Goal: Information Seeking & Learning: Learn about a topic

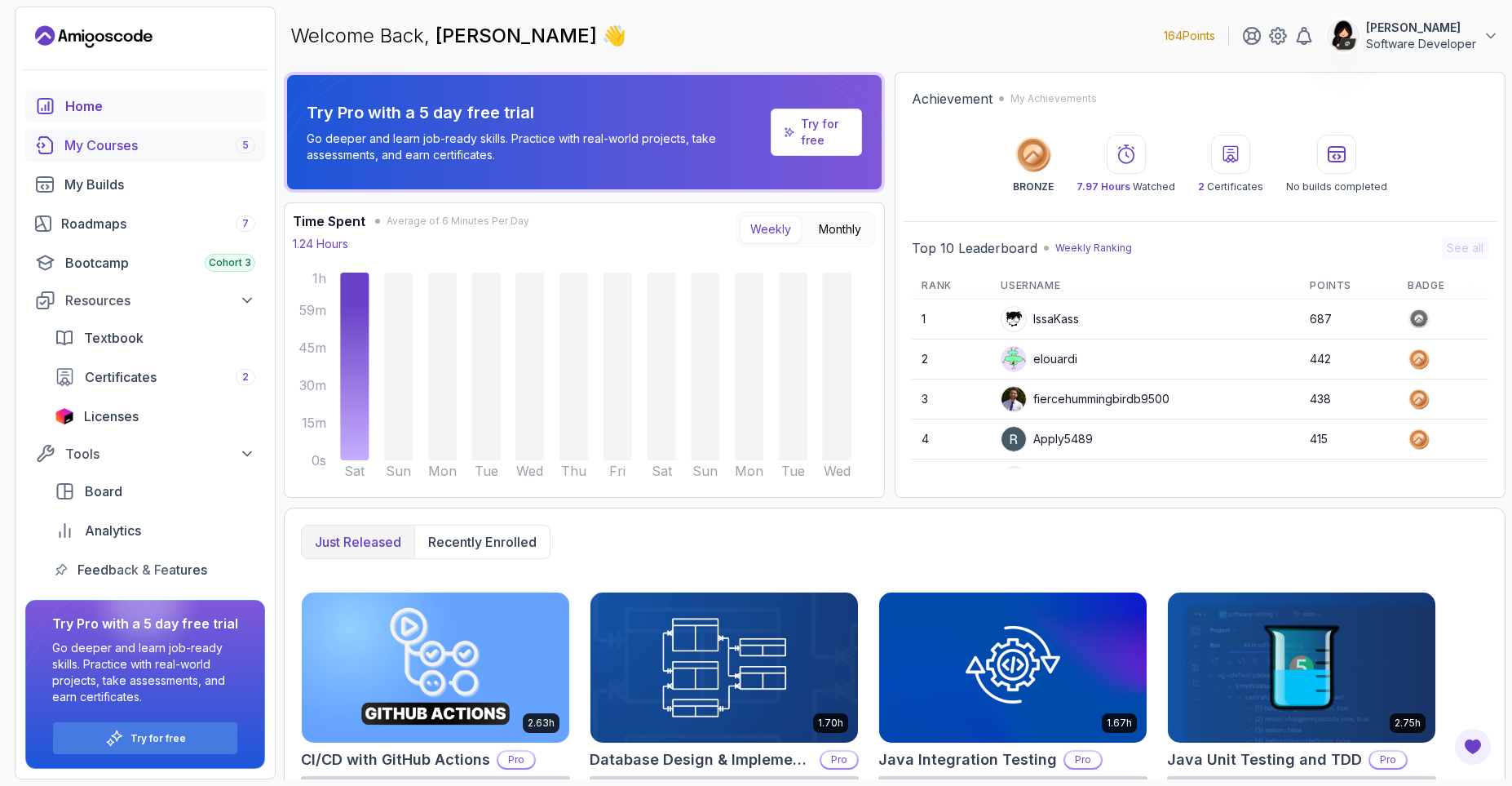
click at [181, 152] on div "My Courses 5" at bounding box center [159, 145] width 191 height 20
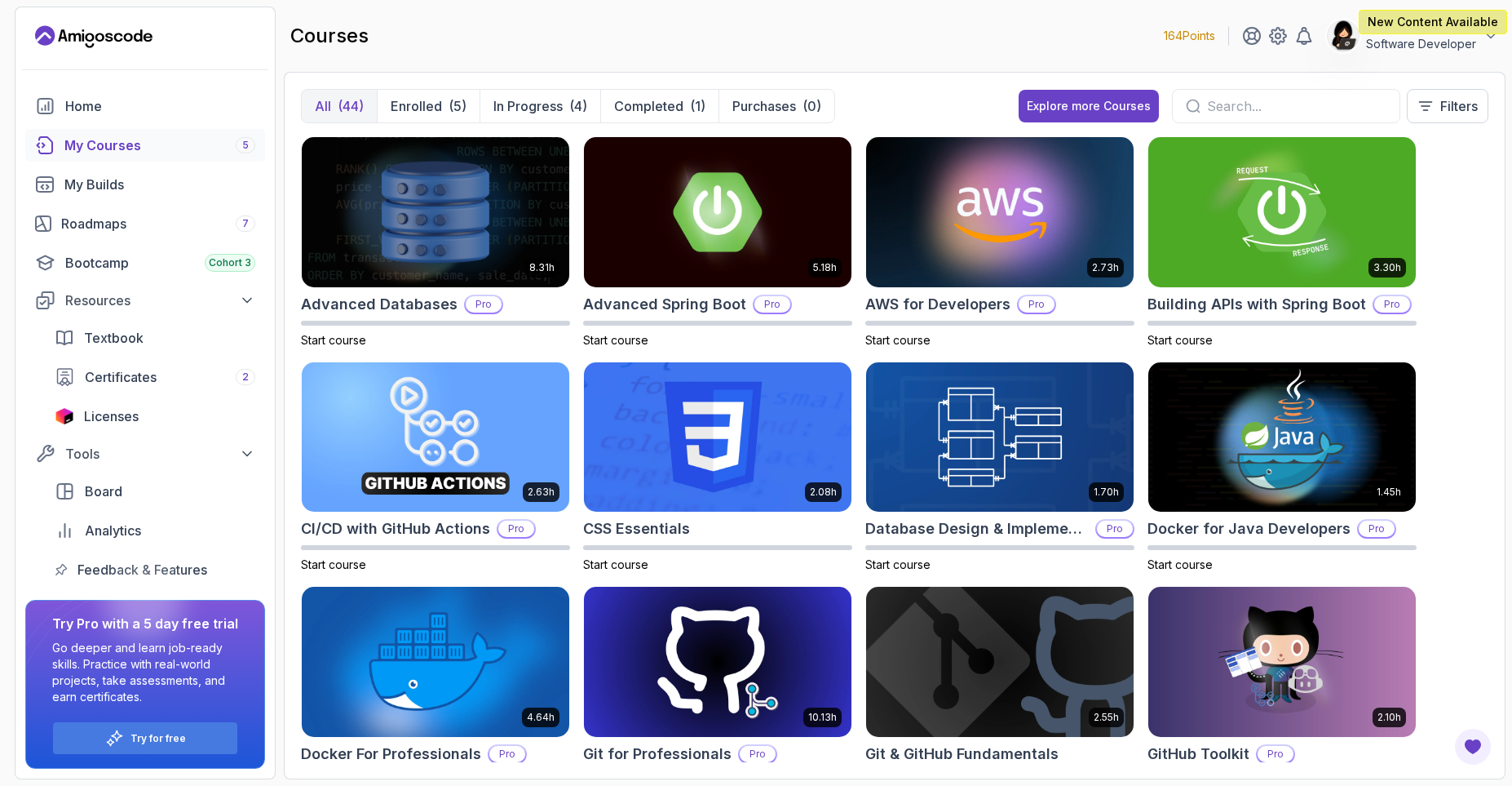
click at [1208, 101] on input "text" at bounding box center [1297, 105] width 180 height 20
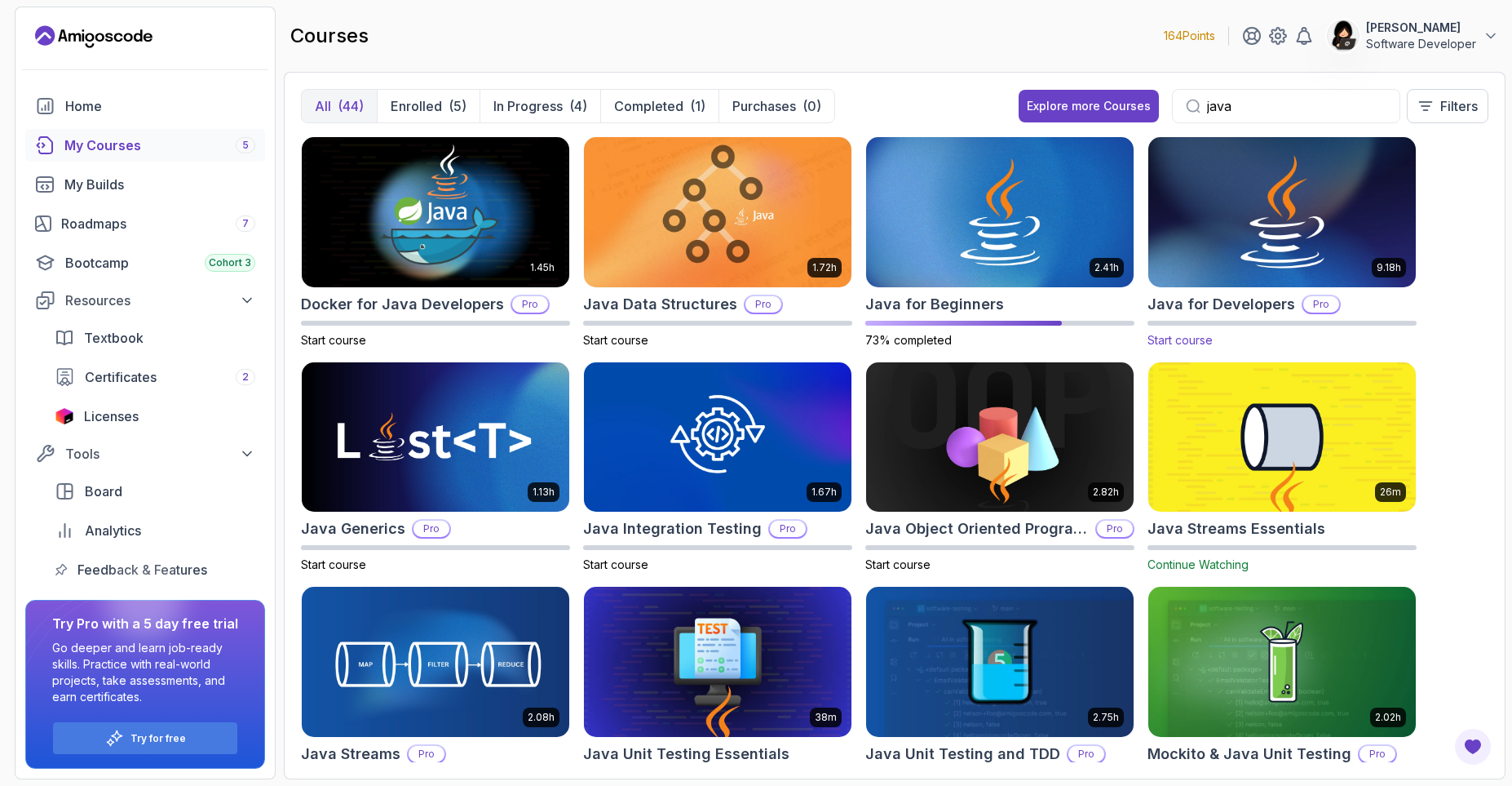
type input "java"
click at [1248, 207] on img at bounding box center [1281, 211] width 280 height 157
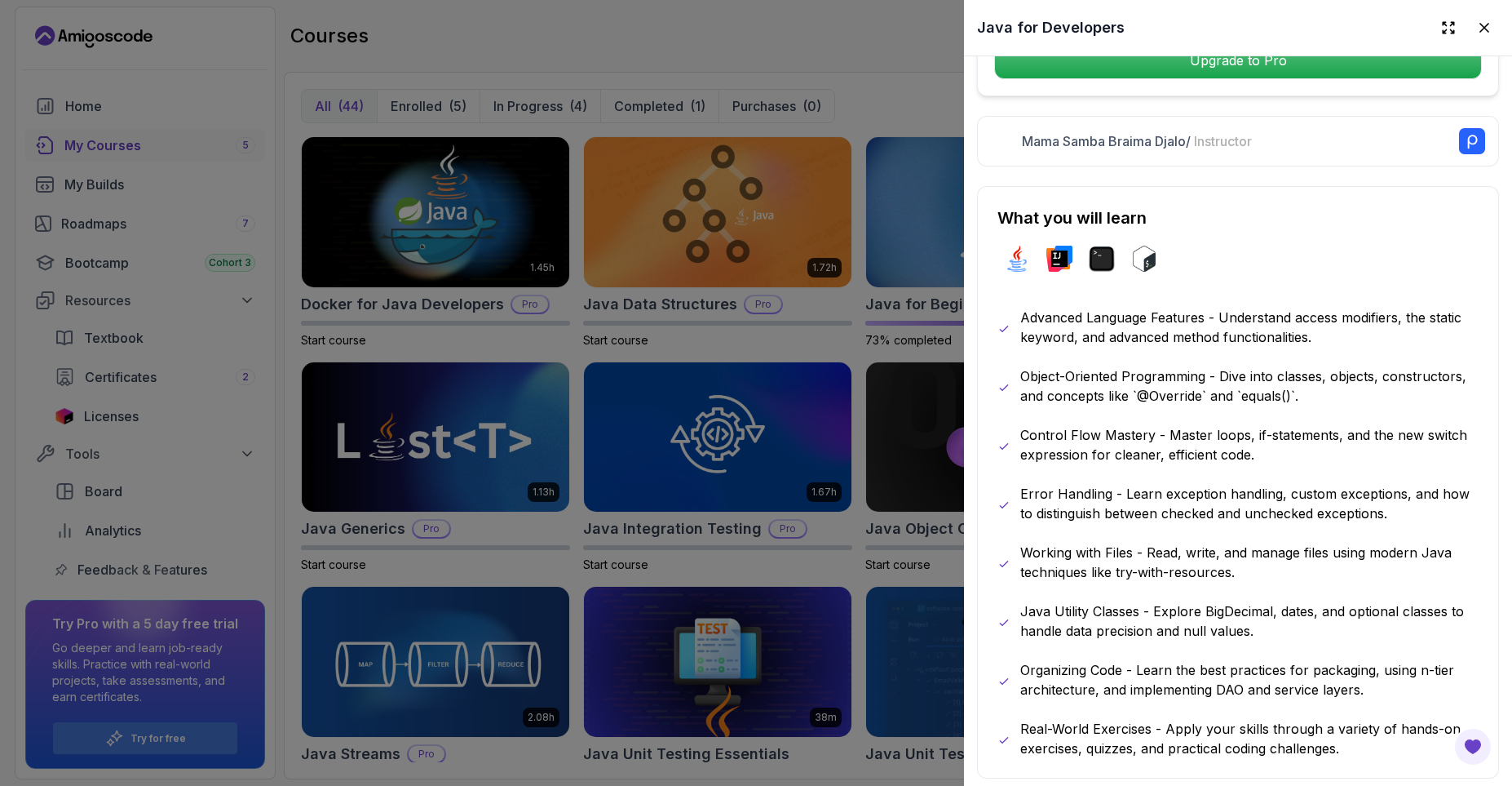
scroll to position [783, 0]
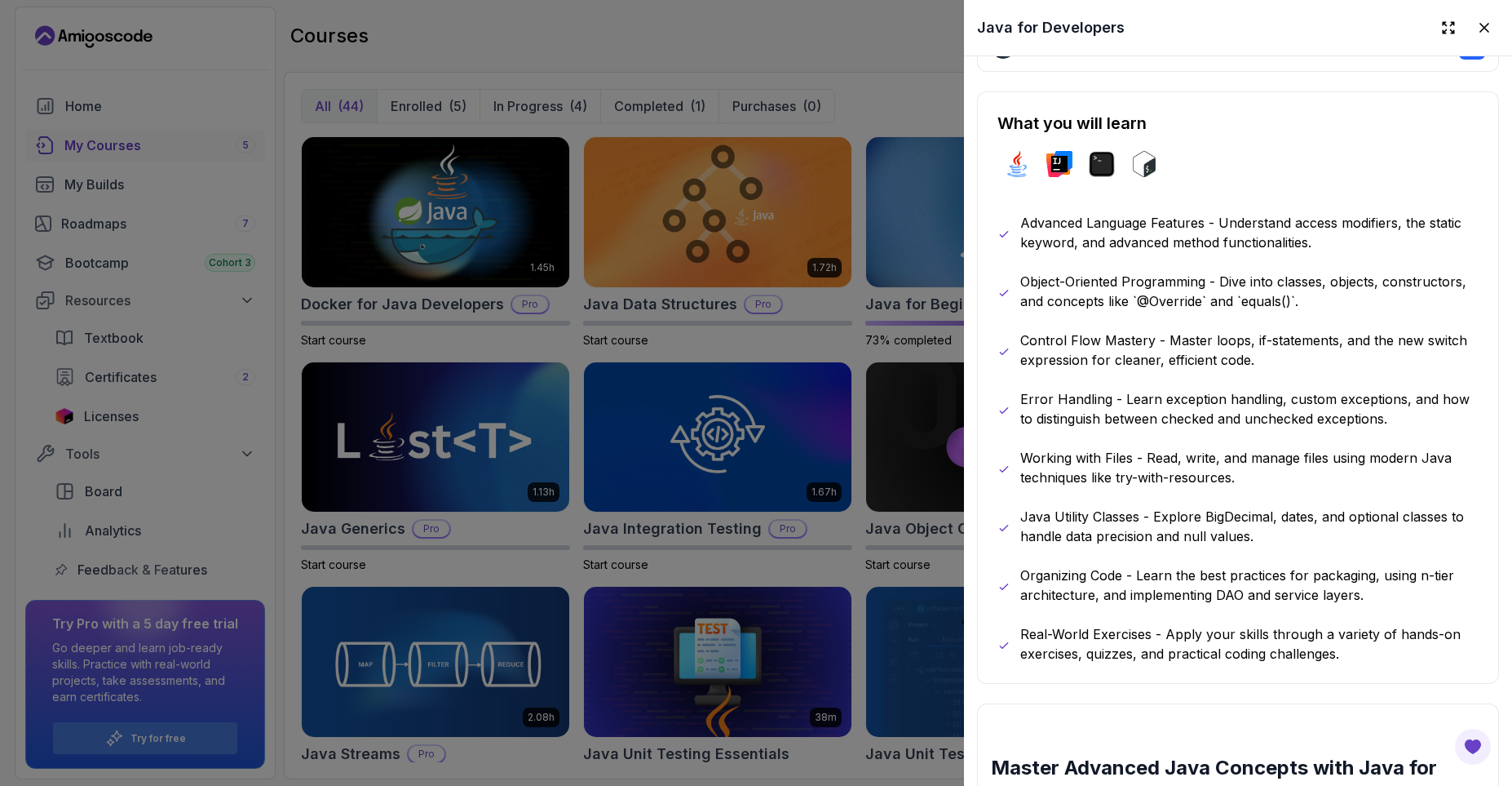
click at [1031, 223] on p "Advanced Language Features - Understand access modifiers, the static keyword, a…" at bounding box center [1249, 233] width 458 height 40
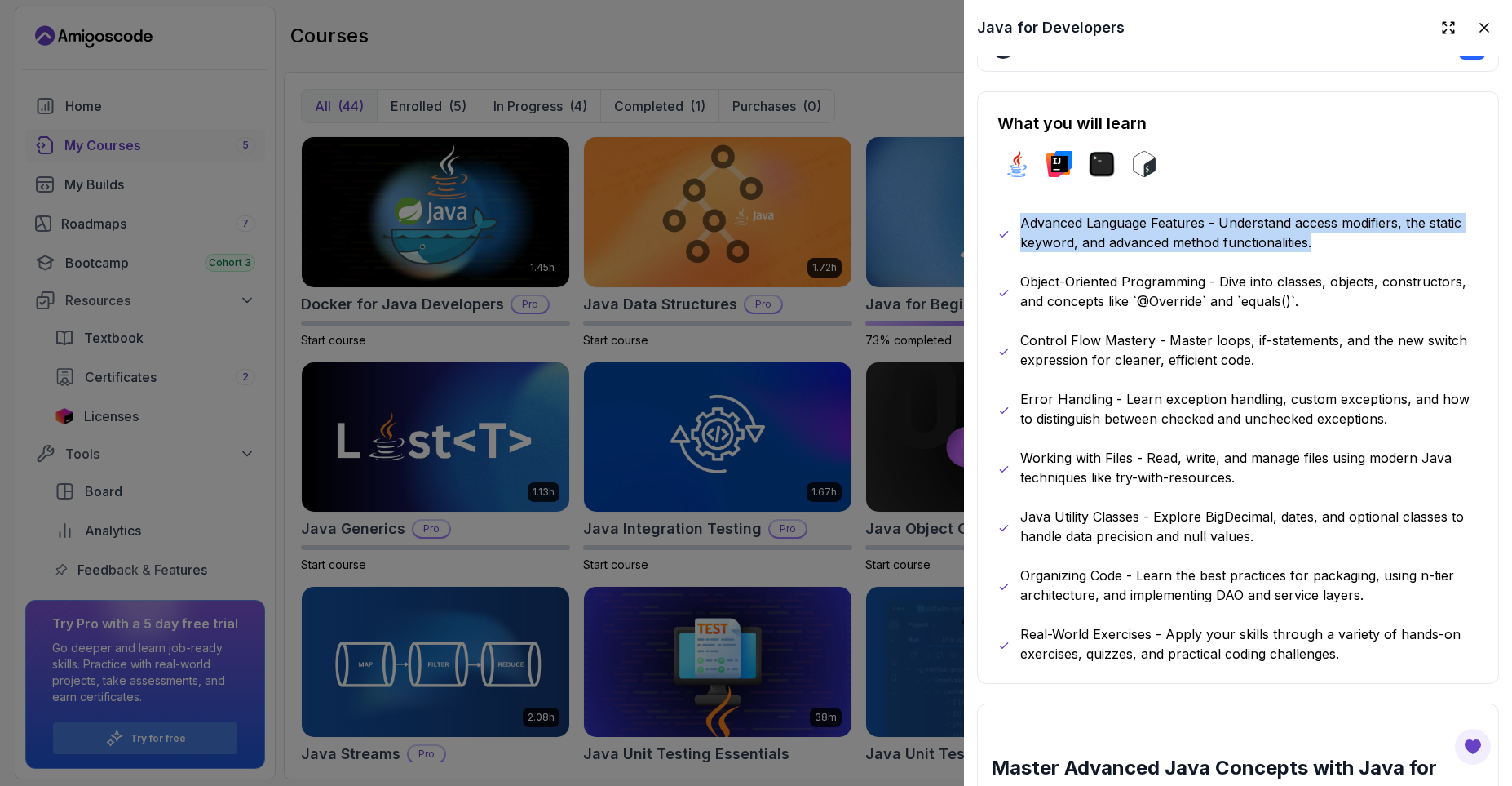
drag, startPoint x: 1031, startPoint y: 223, endPoint x: 1330, endPoint y: 248, distance: 300.0
click at [1330, 248] on p "Advanced Language Features - Understand access modifiers, the static keyword, a…" at bounding box center [1249, 233] width 458 height 40
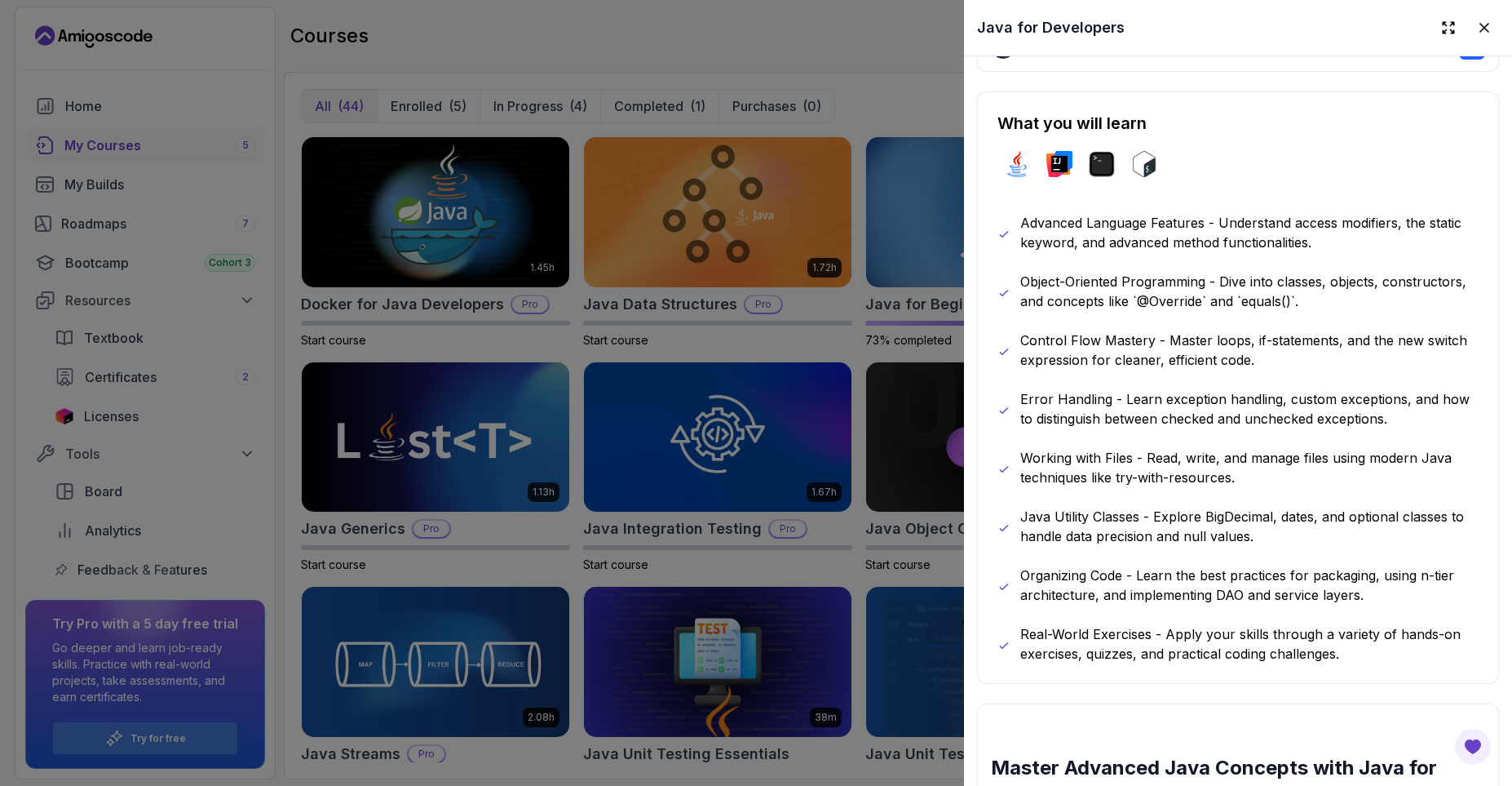
click at [1330, 247] on p "Advanced Language Features - Understand access modifiers, the static keyword, a…" at bounding box center [1249, 233] width 458 height 40
click at [1043, 286] on p "Object-Oriented Programming - Dive into classes, objects, constructors, and con…" at bounding box center [1249, 292] width 458 height 40
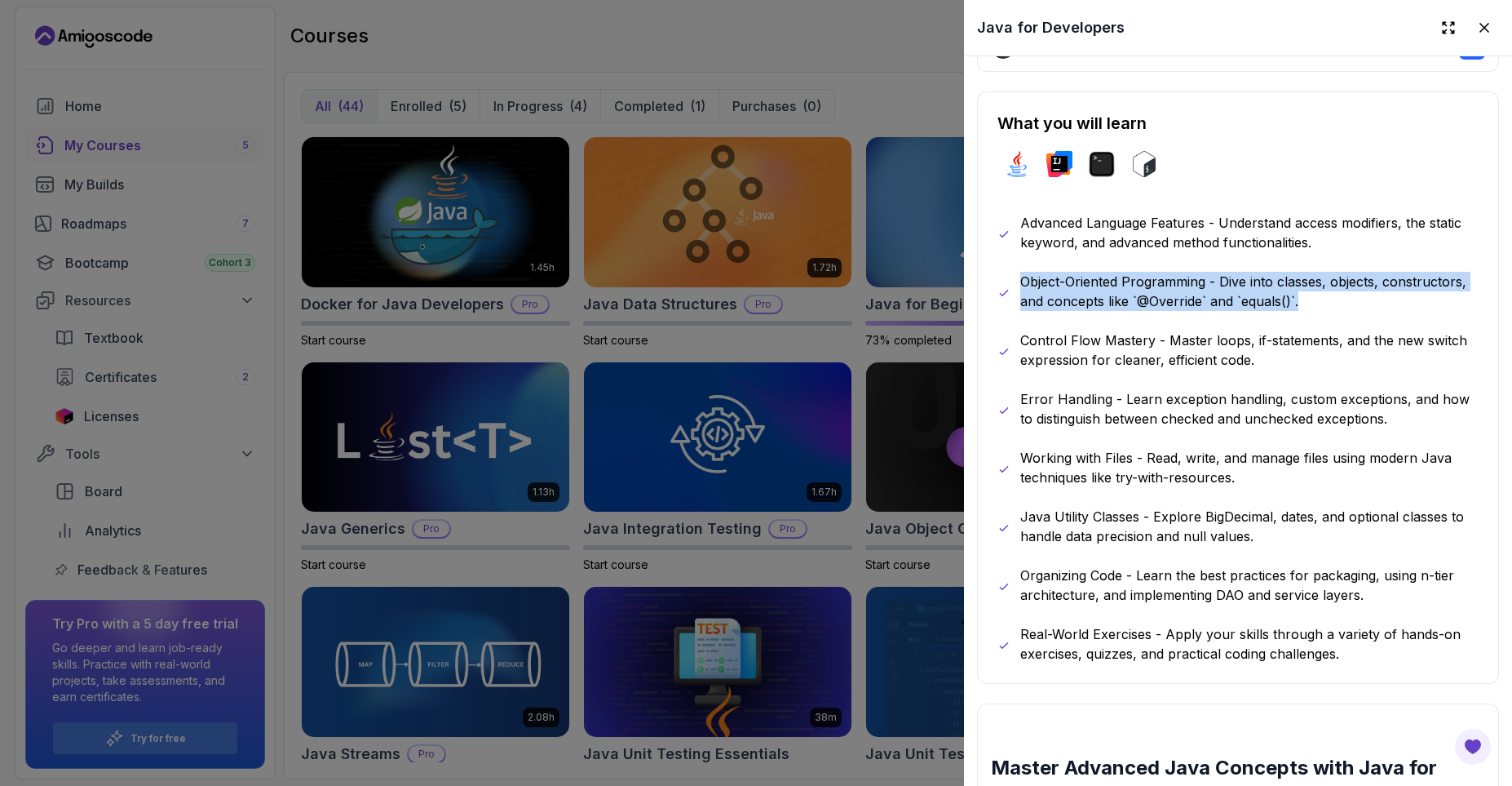
drag, startPoint x: 1043, startPoint y: 286, endPoint x: 1320, endPoint y: 301, distance: 277.4
click at [1319, 301] on p "Object-Oriented Programming - Dive into classes, objects, constructors, and con…" at bounding box center [1249, 292] width 458 height 40
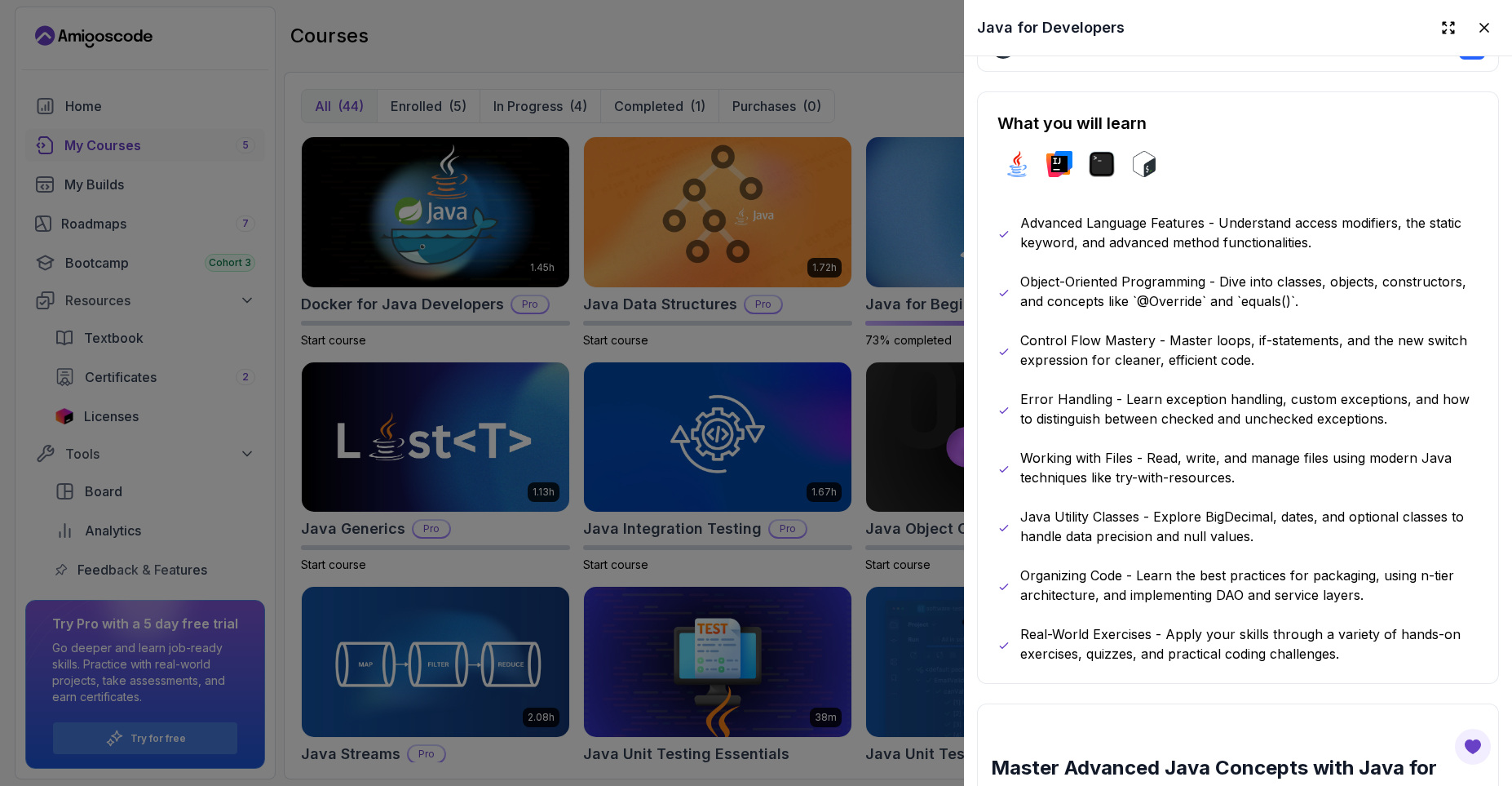
click at [1320, 301] on p "Object-Oriented Programming - Dive into classes, objects, constructors, and con…" at bounding box center [1249, 292] width 458 height 40
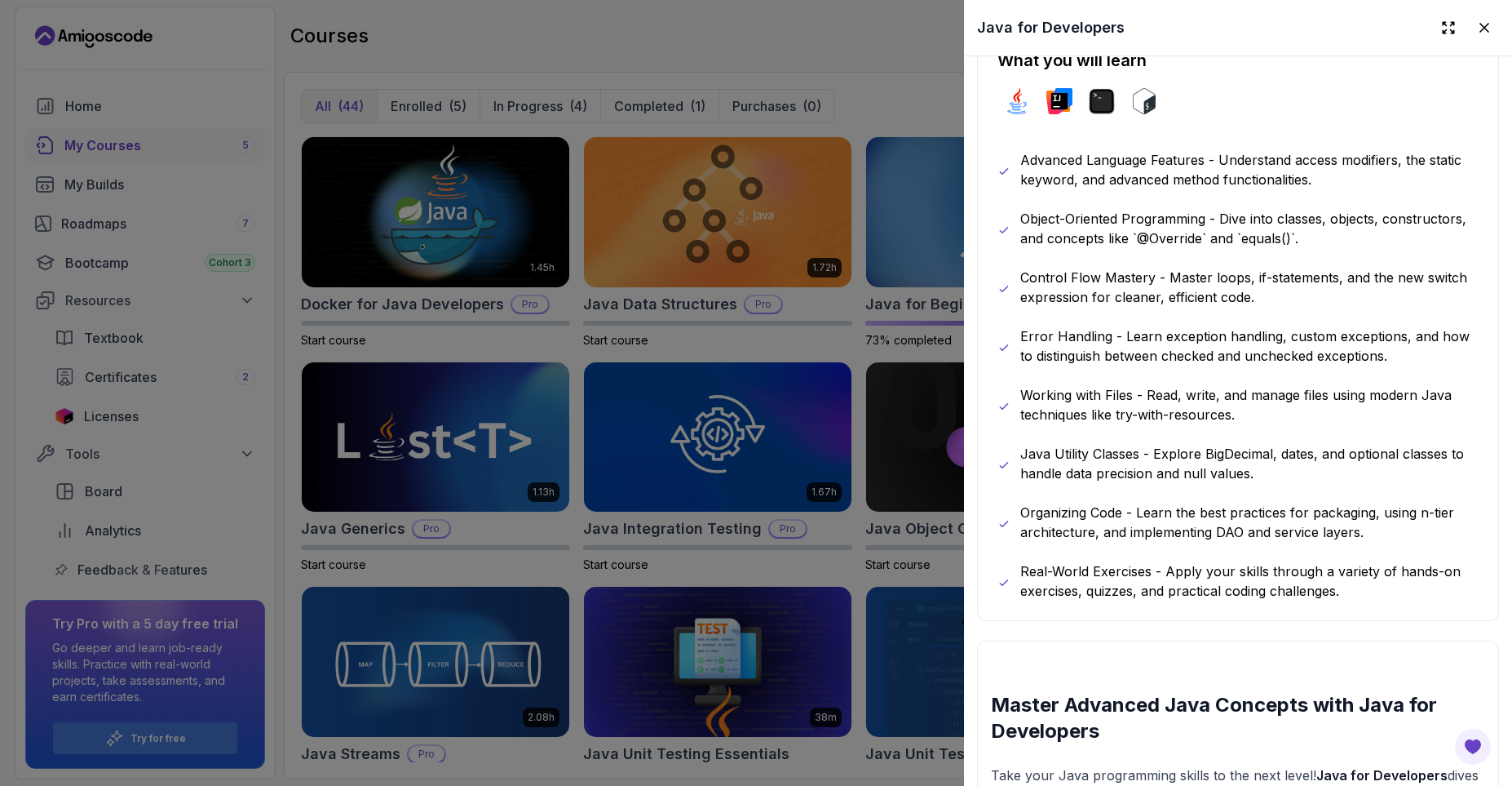
scroll to position [881, 0]
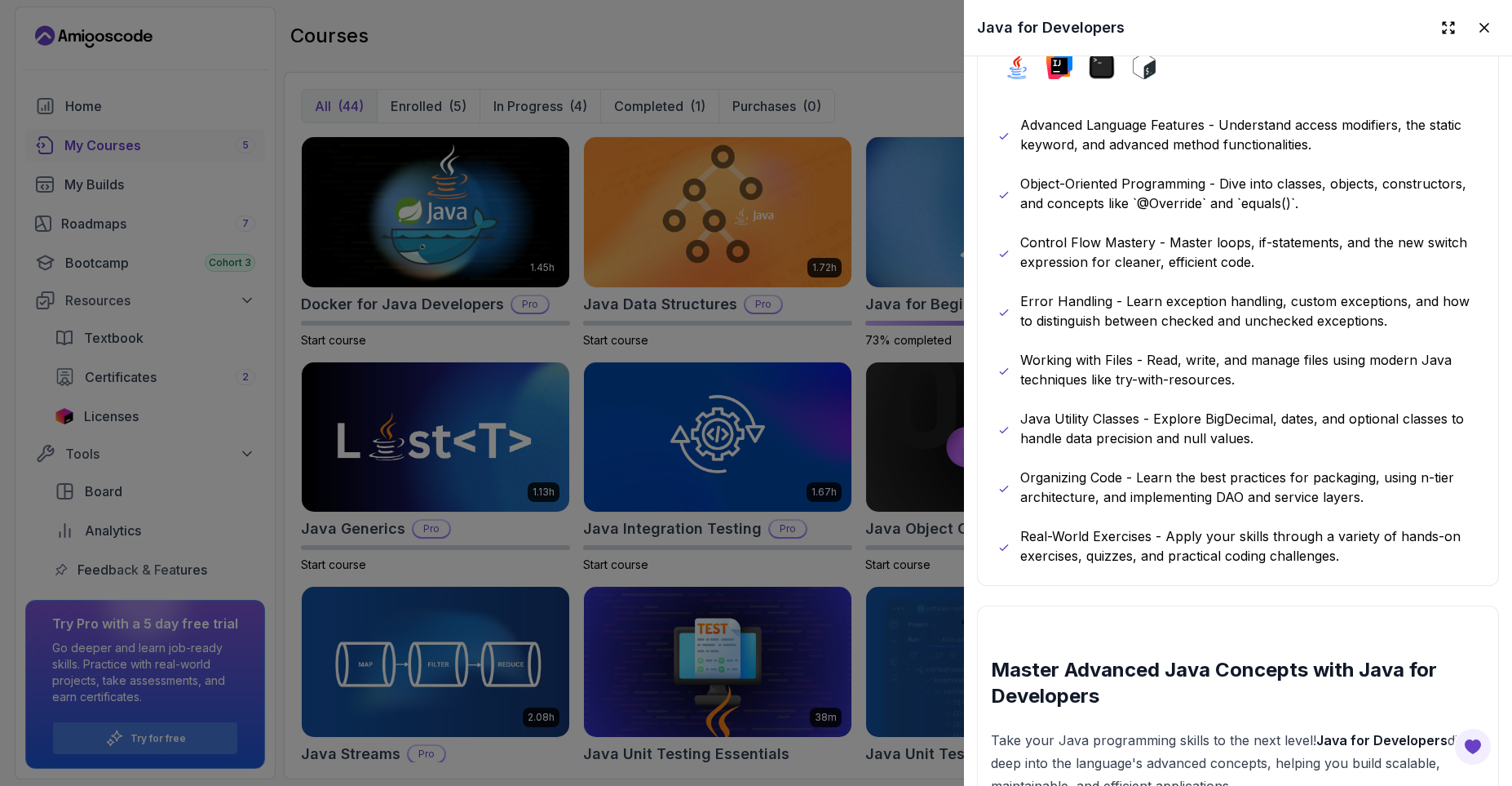
click at [1037, 245] on p "Control Flow Mastery - Master loops, if-statements, and the new switch expressi…" at bounding box center [1249, 252] width 458 height 40
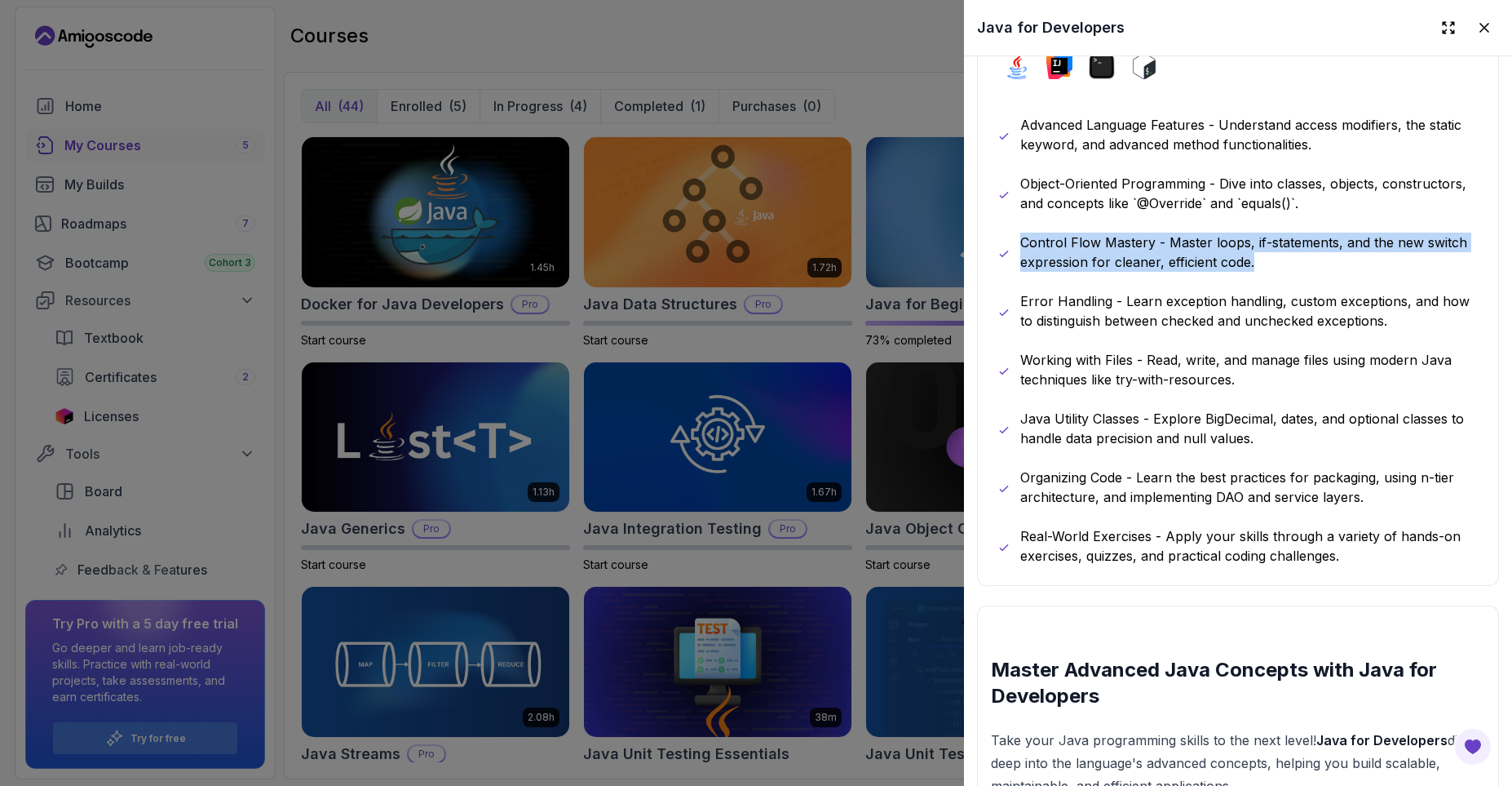
drag, startPoint x: 1037, startPoint y: 245, endPoint x: 1266, endPoint y: 272, distance: 230.6
click at [1266, 272] on div "Advanced Language Features - Understand access modifiers, the static keyword, a…" at bounding box center [1237, 340] width 481 height 450
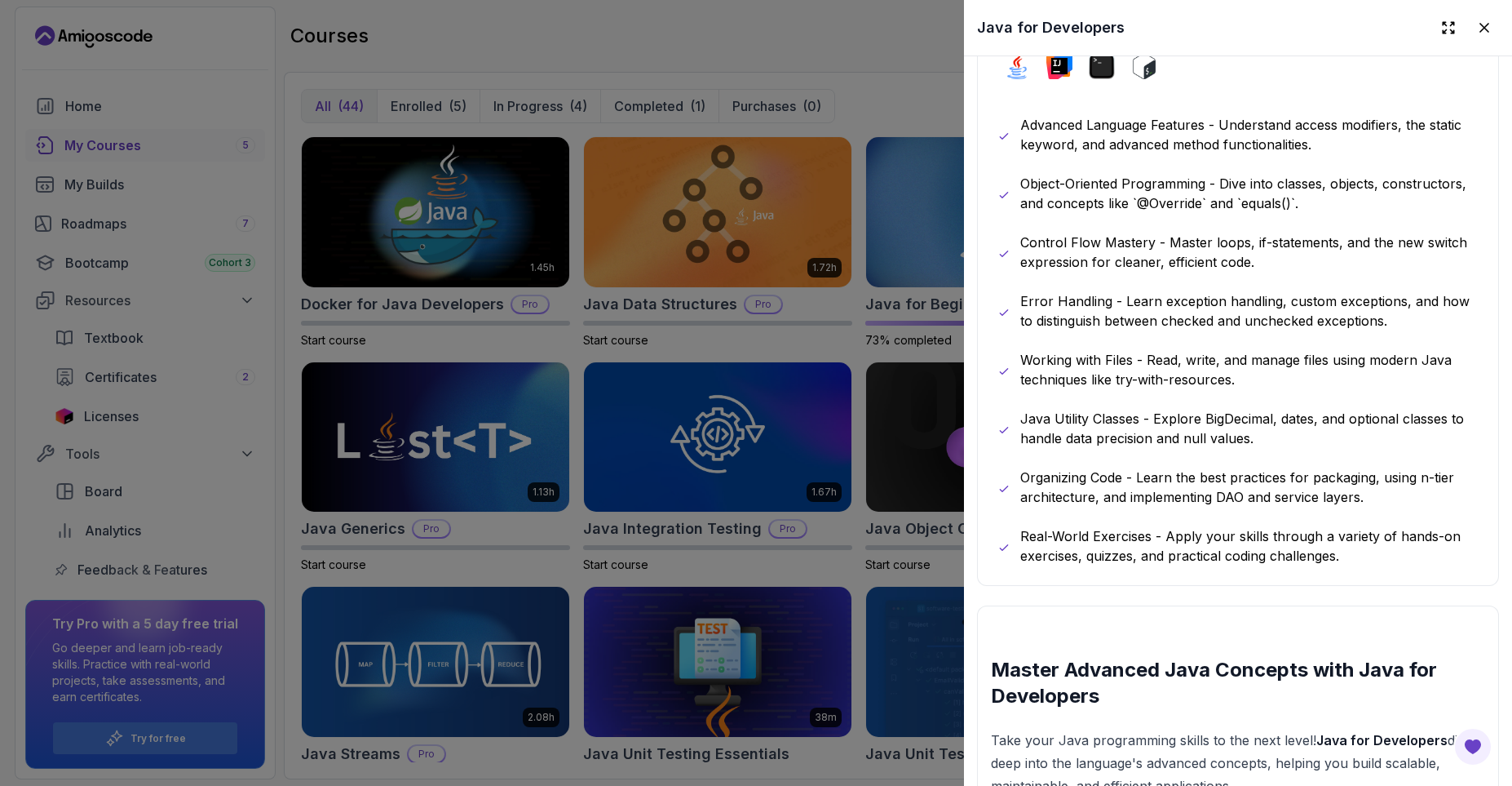
click at [1269, 271] on p "Control Flow Mastery - Master loops, if-statements, and the new switch expressi…" at bounding box center [1249, 252] width 458 height 40
click at [1036, 306] on p "Error Handling - Learn exception handling, custom exceptions, and how to distin…" at bounding box center [1249, 311] width 458 height 40
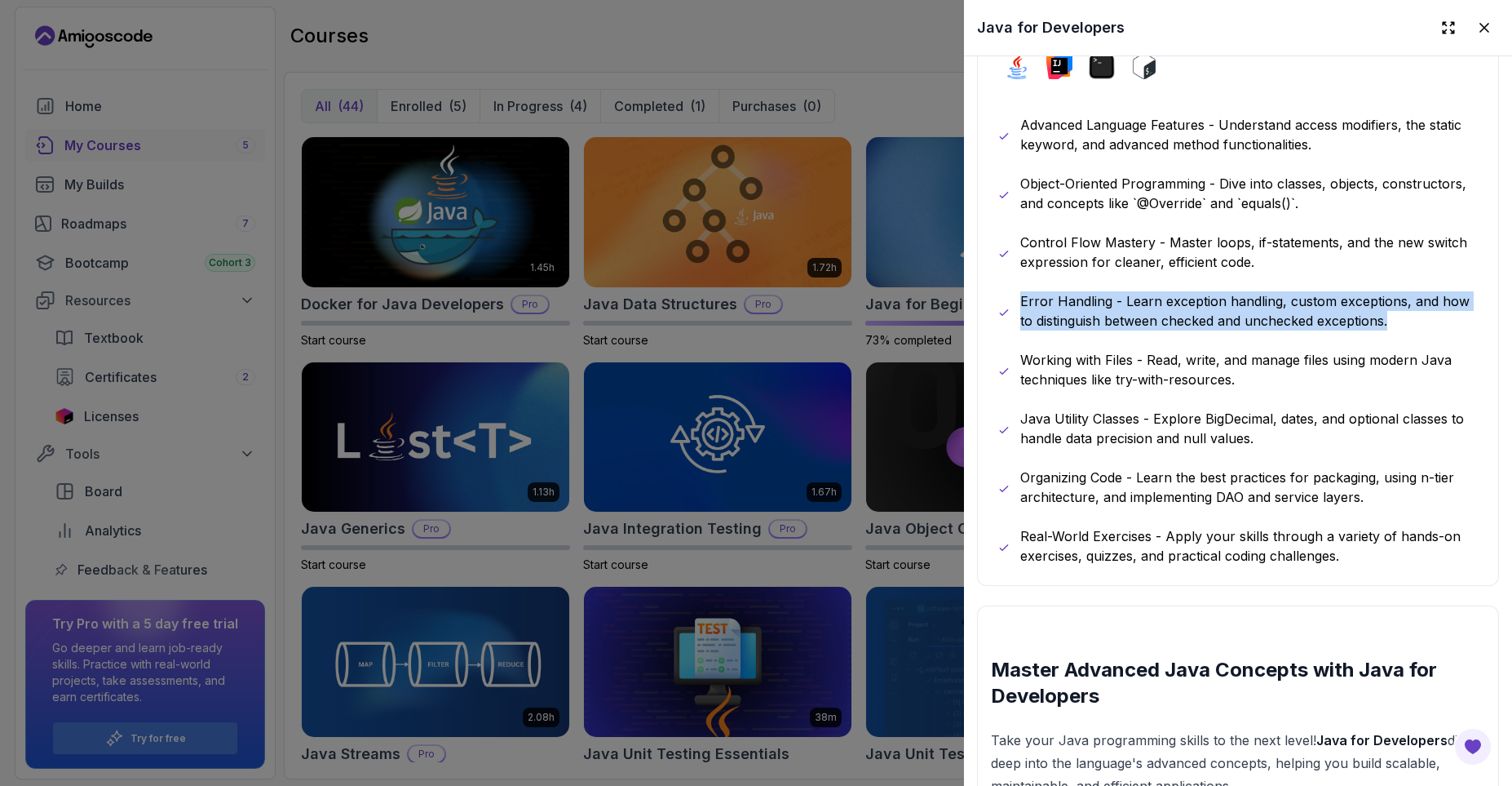
drag, startPoint x: 1036, startPoint y: 306, endPoint x: 1141, endPoint y: 335, distance: 108.9
click at [1141, 335] on div "Advanced Language Features - Understand access modifiers, the static keyword, a…" at bounding box center [1237, 340] width 481 height 450
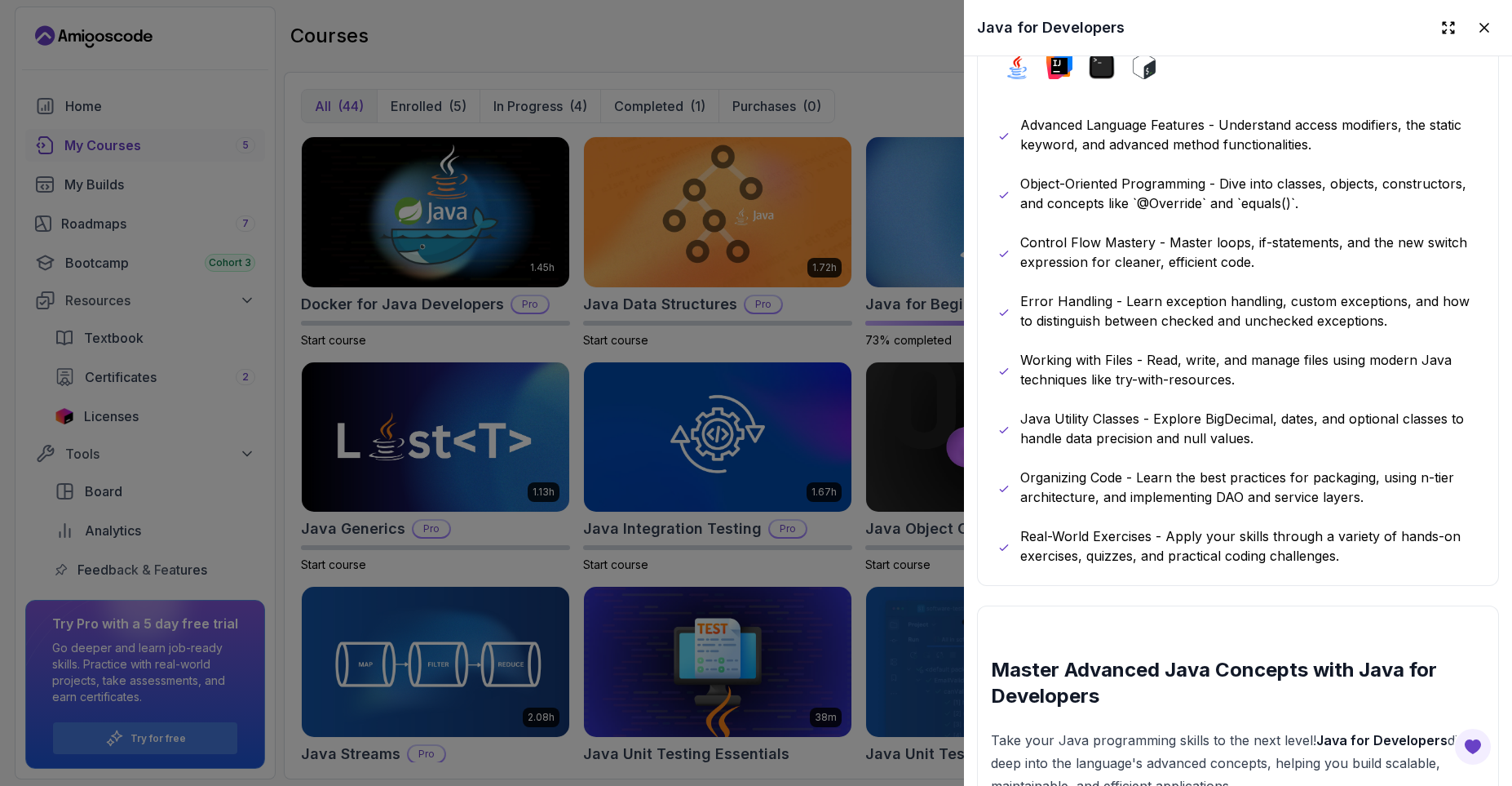
click at [1041, 362] on p "Working with Files - Read, write, and manage files using modern Java techniques…" at bounding box center [1249, 370] width 458 height 40
drag, startPoint x: 1041, startPoint y: 362, endPoint x: 1094, endPoint y: 406, distance: 68.9
click at [1094, 406] on div "Advanced Language Features - Understand access modifiers, the static keyword, a…" at bounding box center [1237, 340] width 481 height 450
click at [1099, 396] on div "Advanced Language Features - Understand access modifiers, the static keyword, a…" at bounding box center [1237, 340] width 481 height 450
click at [1042, 430] on p "Java Utility Classes - Explore BigDecimal, dates, and optional classes to handl…" at bounding box center [1249, 428] width 458 height 40
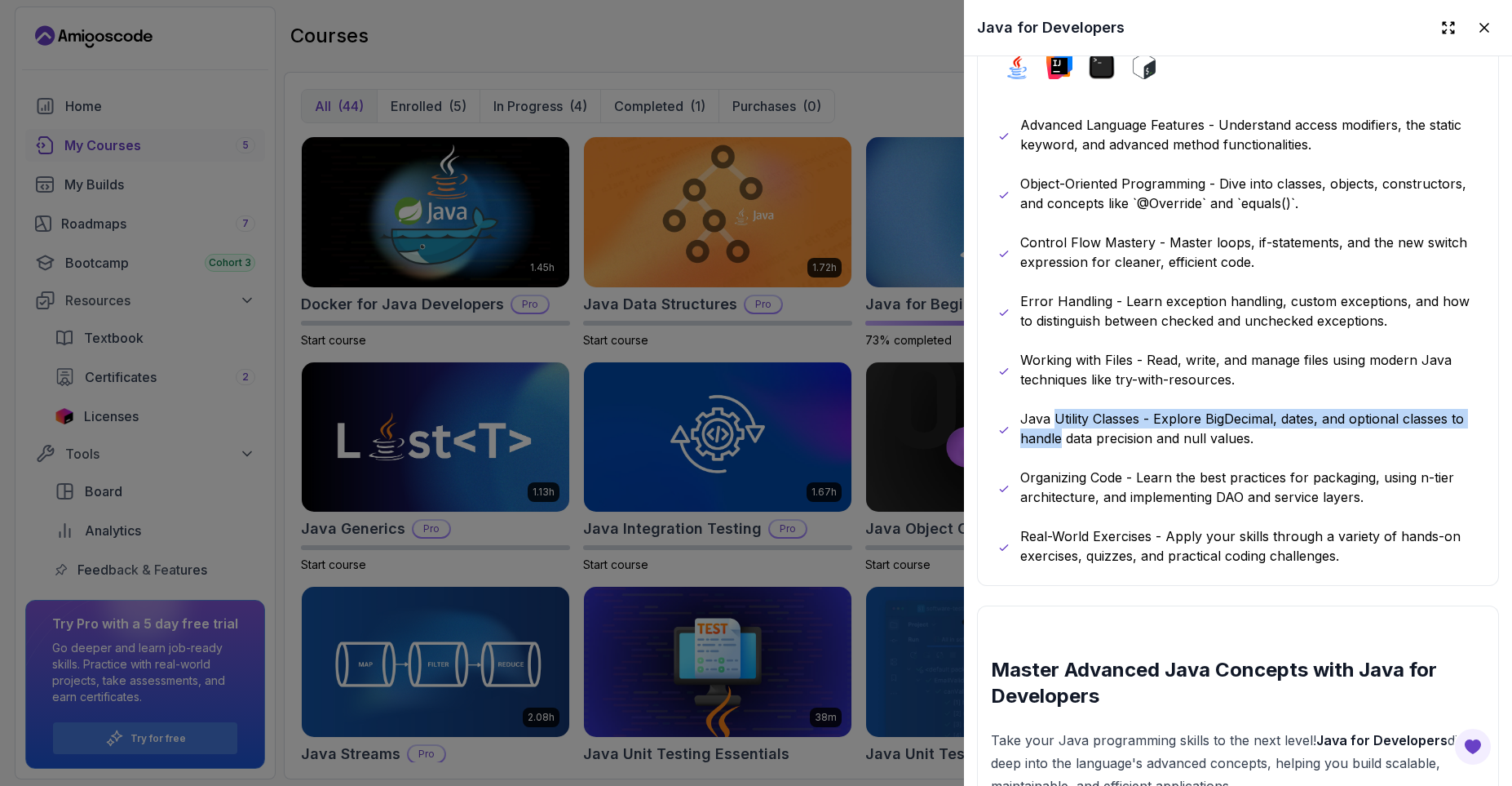
drag, startPoint x: 1042, startPoint y: 430, endPoint x: 1061, endPoint y: 422, distance: 20.6
click at [1061, 422] on p "Java Utility Classes - Explore BigDecimal, dates, and optional classes to handl…" at bounding box center [1249, 428] width 458 height 40
click at [1048, 413] on p "Java Utility Classes - Explore BigDecimal, dates, and optional classes to handl…" at bounding box center [1249, 428] width 458 height 40
drag, startPoint x: 1048, startPoint y: 413, endPoint x: 1149, endPoint y: 456, distance: 109.8
click at [1149, 456] on div "Advanced Language Features - Understand access modifiers, the static keyword, a…" at bounding box center [1237, 340] width 481 height 450
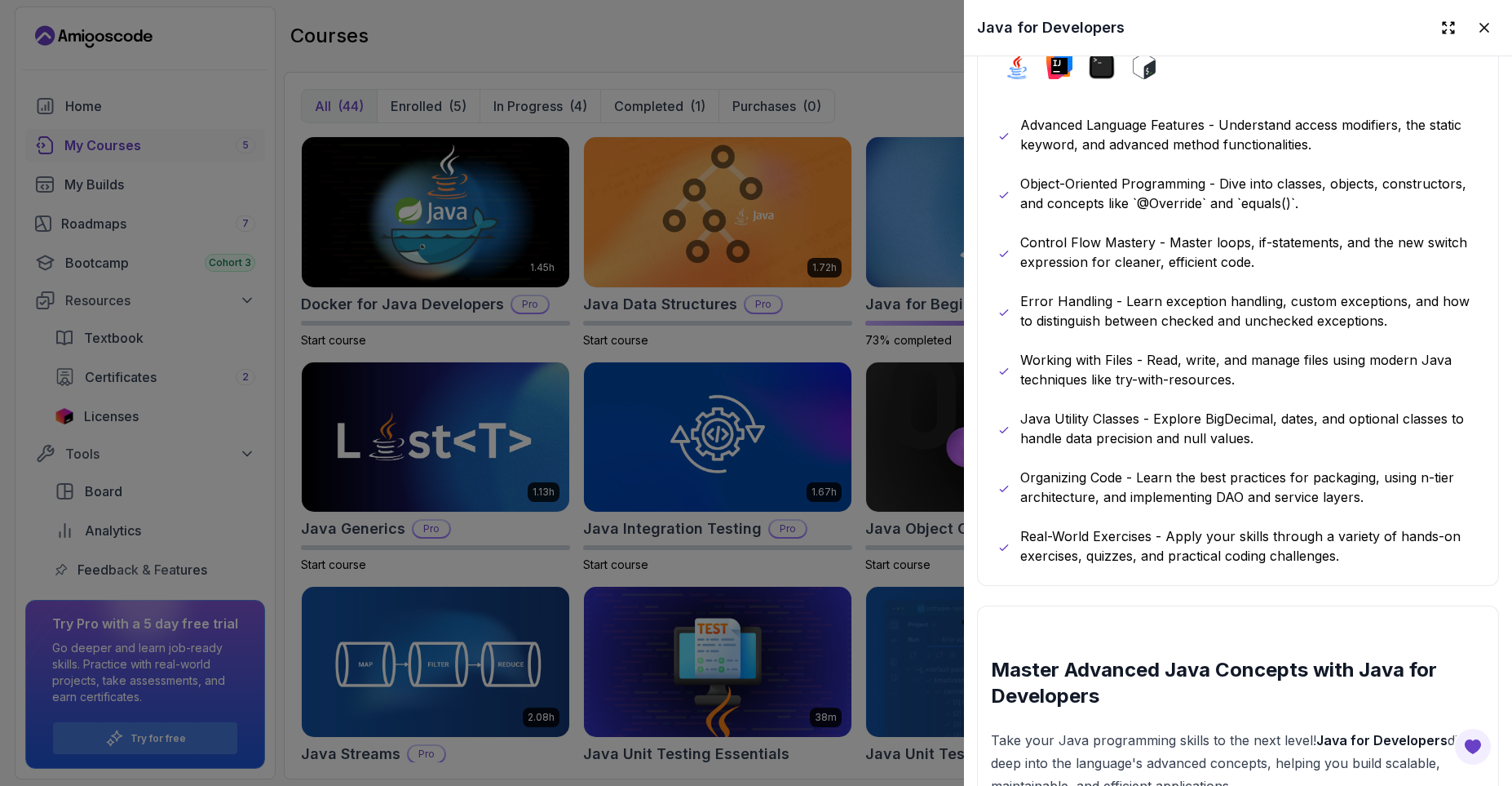
click at [1149, 456] on div "Advanced Language Features - Understand access modifiers, the static keyword, a…" at bounding box center [1237, 340] width 481 height 450
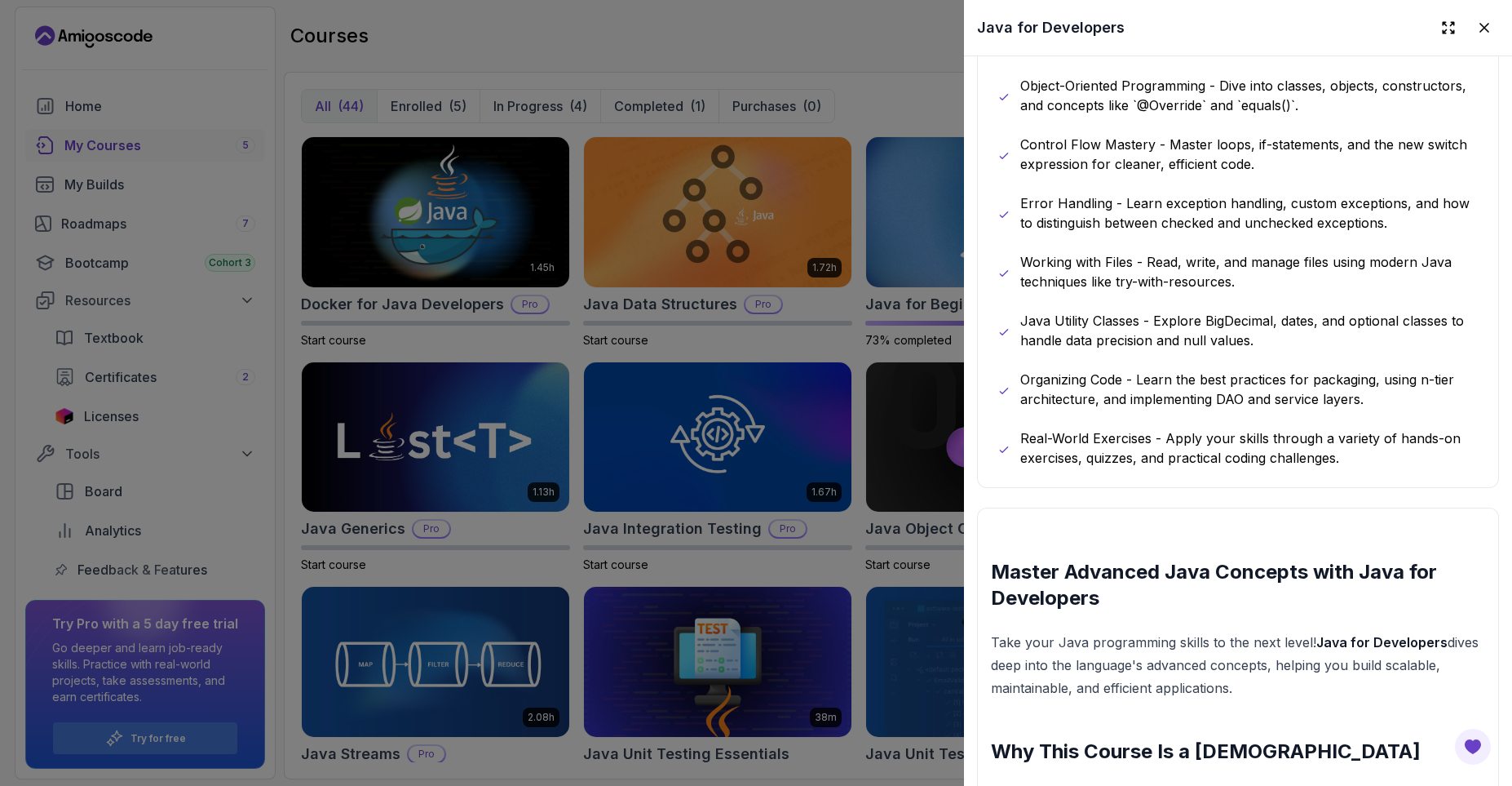
click at [1037, 383] on p "Organizing Code - Learn the best practices for packaging, using n-tier architec…" at bounding box center [1249, 390] width 458 height 40
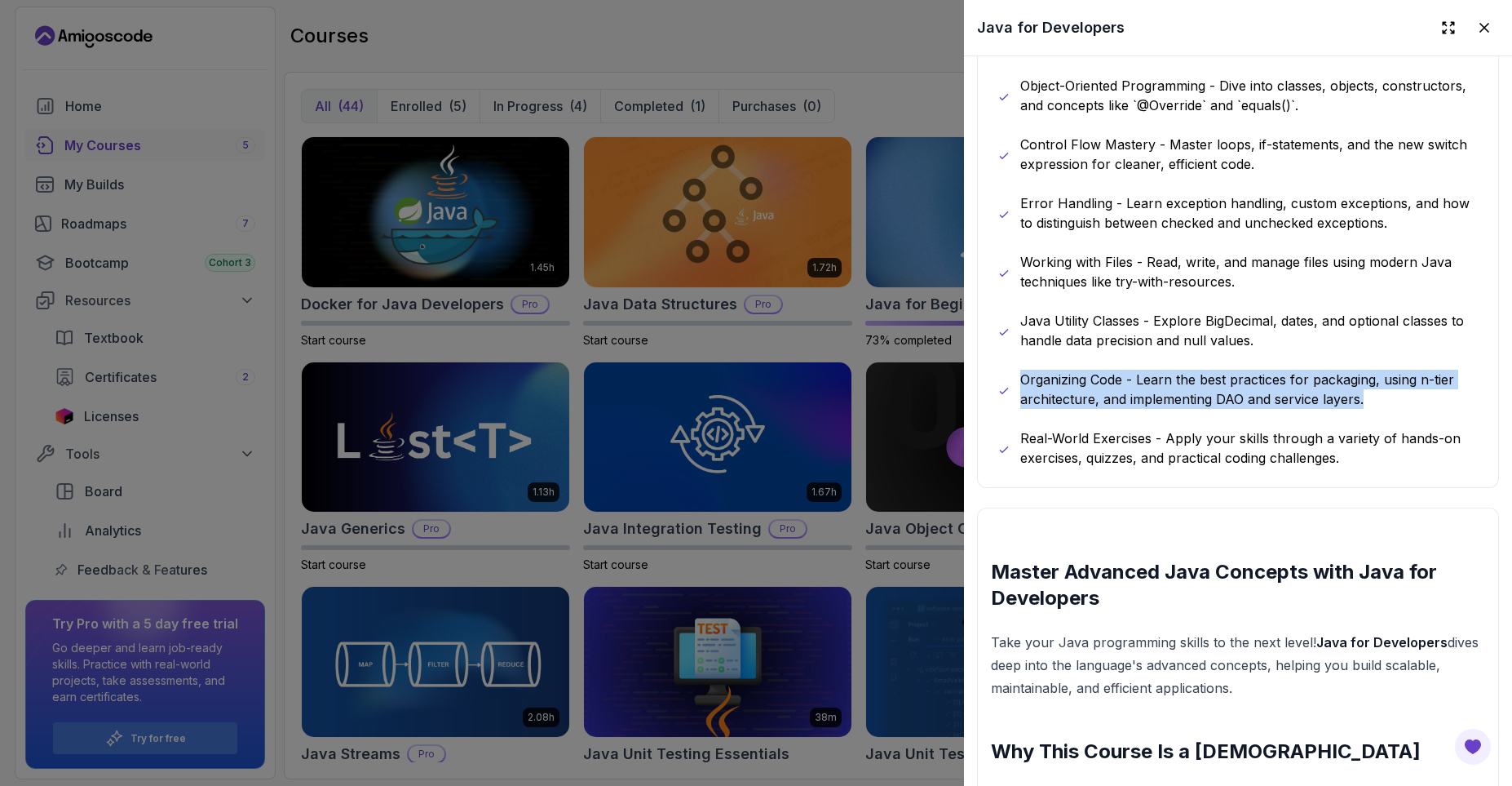
drag, startPoint x: 1037, startPoint y: 383, endPoint x: 1055, endPoint y: 413, distance: 35.0
click at [1055, 413] on div "Advanced Language Features - Understand access modifiers, the static keyword, a…" at bounding box center [1237, 242] width 481 height 450
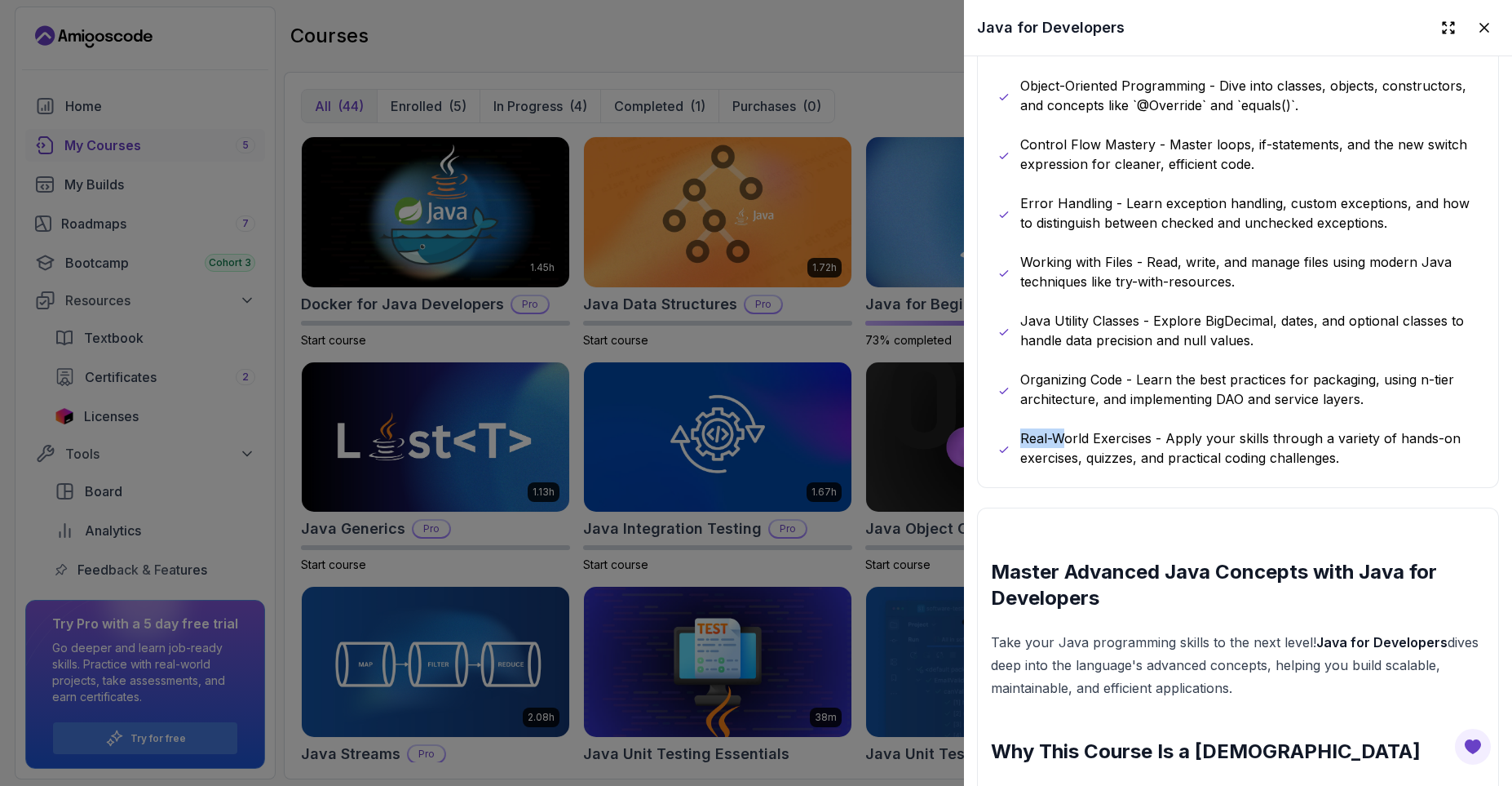
click at [1065, 429] on div "Advanced Language Features - Understand access modifiers, the static keyword, a…" at bounding box center [1237, 242] width 481 height 450
click at [1049, 444] on p "Real-World Exercises - Apply your skills through a variety of hands-on exercise…" at bounding box center [1249, 448] width 458 height 40
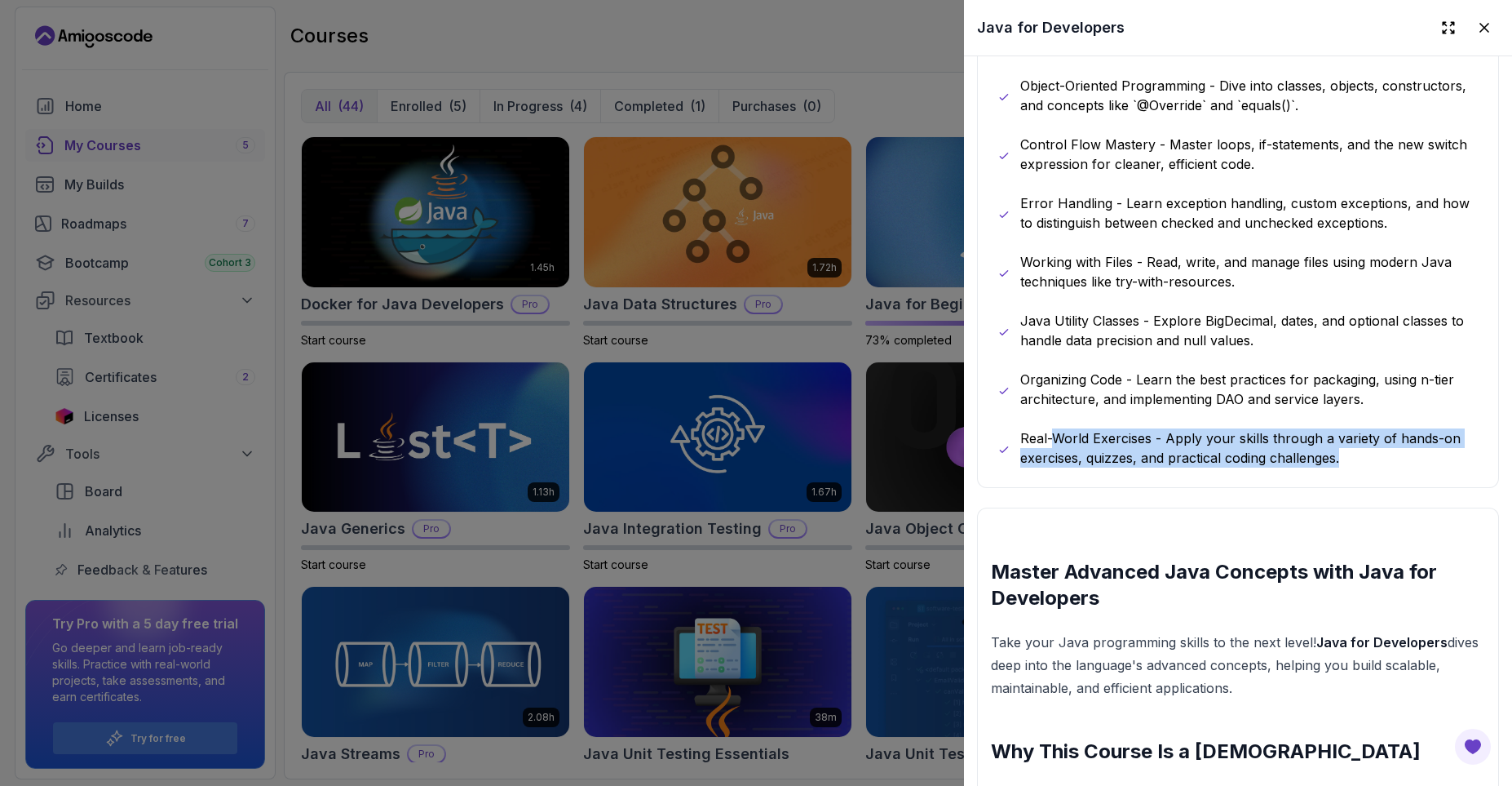
drag, startPoint x: 1049, startPoint y: 444, endPoint x: 1088, endPoint y: 485, distance: 56.6
click at [1088, 485] on div "What you will learn java intellij terminal bash Advanced Language Features - Un…" at bounding box center [1237, 191] width 522 height 592
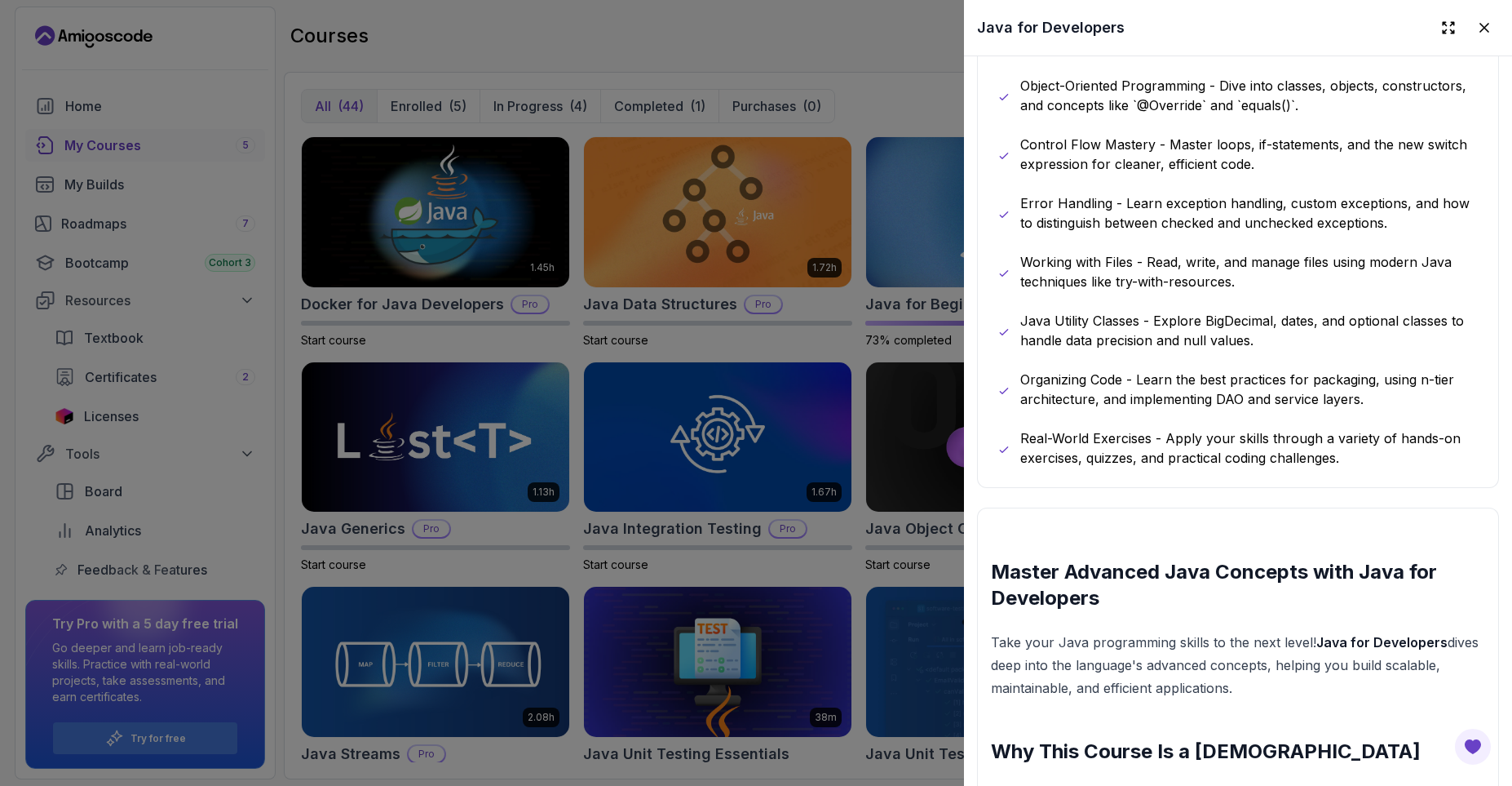
click at [1089, 485] on div "What you will learn java intellij terminal bash Advanced Language Features - Un…" at bounding box center [1237, 191] width 522 height 592
click at [1089, 459] on p "Real-World Exercises - Apply your skills through a variety of hands-on exercise…" at bounding box center [1249, 448] width 458 height 40
click at [1088, 459] on p "Real-World Exercises - Apply your skills through a variety of hands-on exercise…" at bounding box center [1249, 448] width 458 height 40
drag, startPoint x: 1088, startPoint y: 459, endPoint x: 1055, endPoint y: 426, distance: 46.7
click at [1055, 426] on div "Advanced Language Features - Understand access modifiers, the static keyword, a…" at bounding box center [1237, 242] width 481 height 450
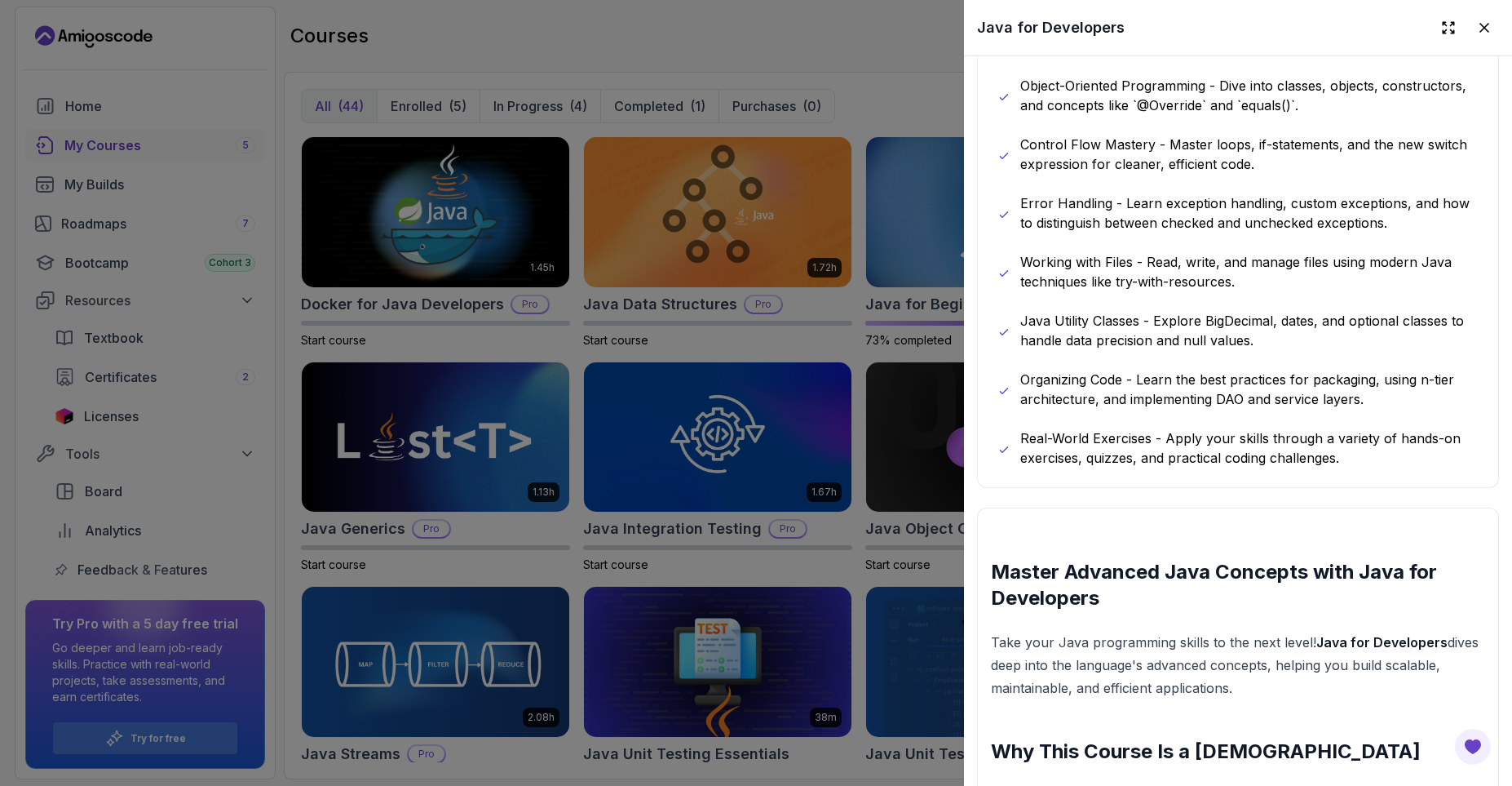
click at [1057, 415] on div "Advanced Language Features - Understand access modifiers, the static keyword, a…" at bounding box center [1237, 242] width 481 height 450
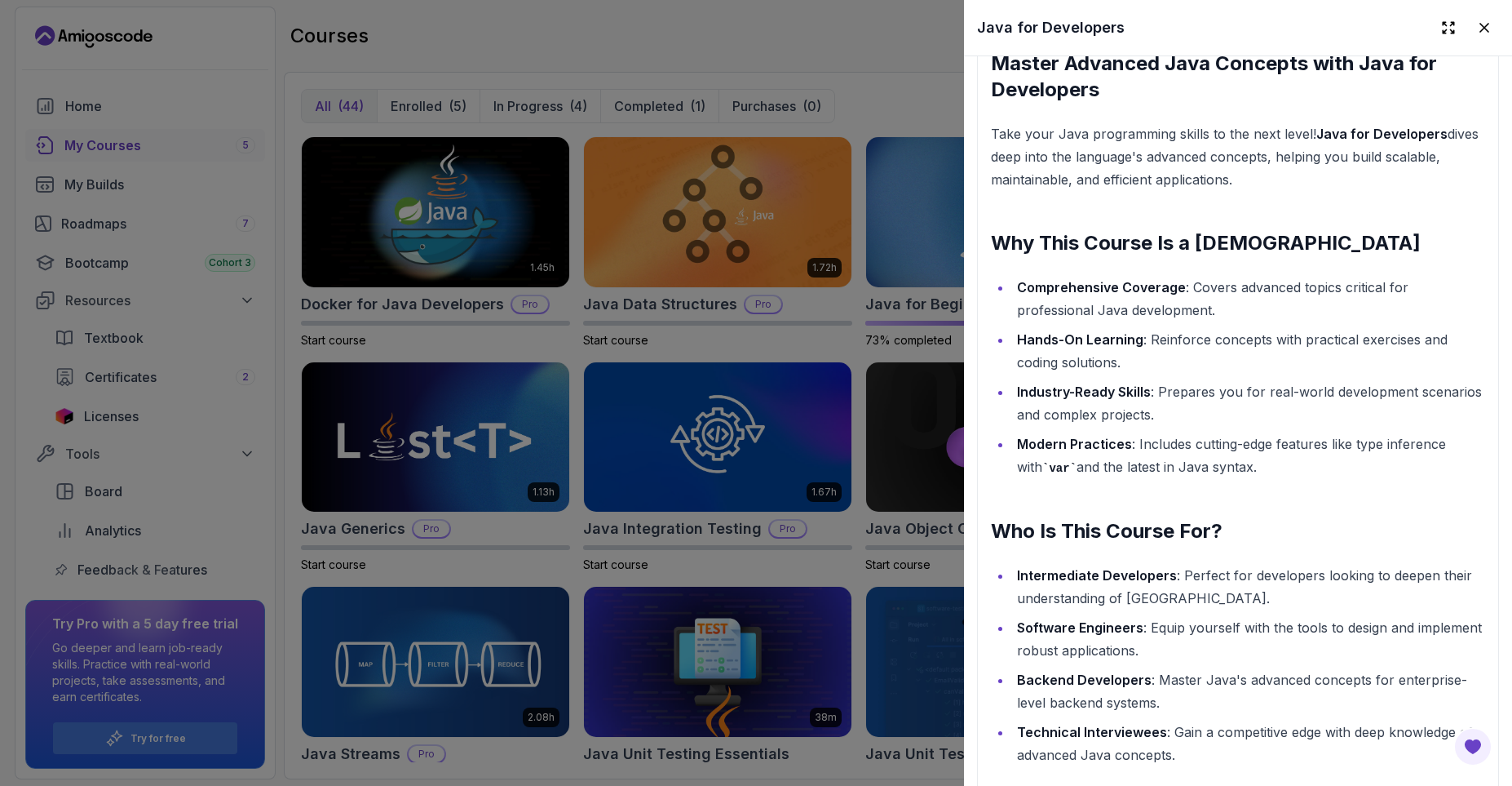
scroll to position [1468, 0]
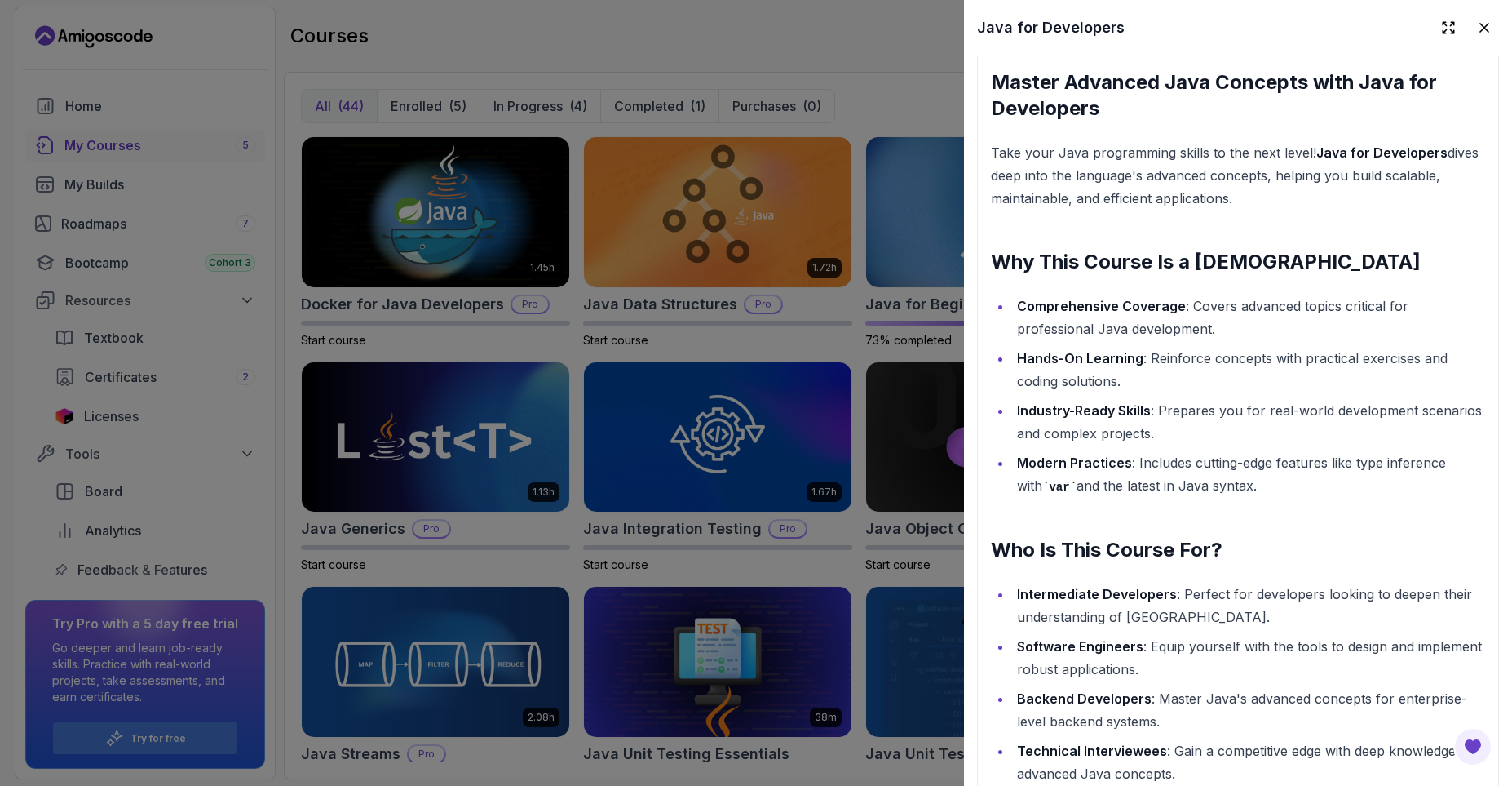
click at [1053, 304] on strong "Comprehensive Coverage" at bounding box center [1101, 305] width 168 height 16
click at [1053, 306] on strong "Comprehensive Coverage" at bounding box center [1101, 305] width 168 height 16
click at [1202, 329] on li "Comprehensive Coverage : Covers advanced topics critical for professional Java …" at bounding box center [1249, 317] width 473 height 46
click at [1040, 361] on strong "Hands-On Learning" at bounding box center [1080, 358] width 126 height 16
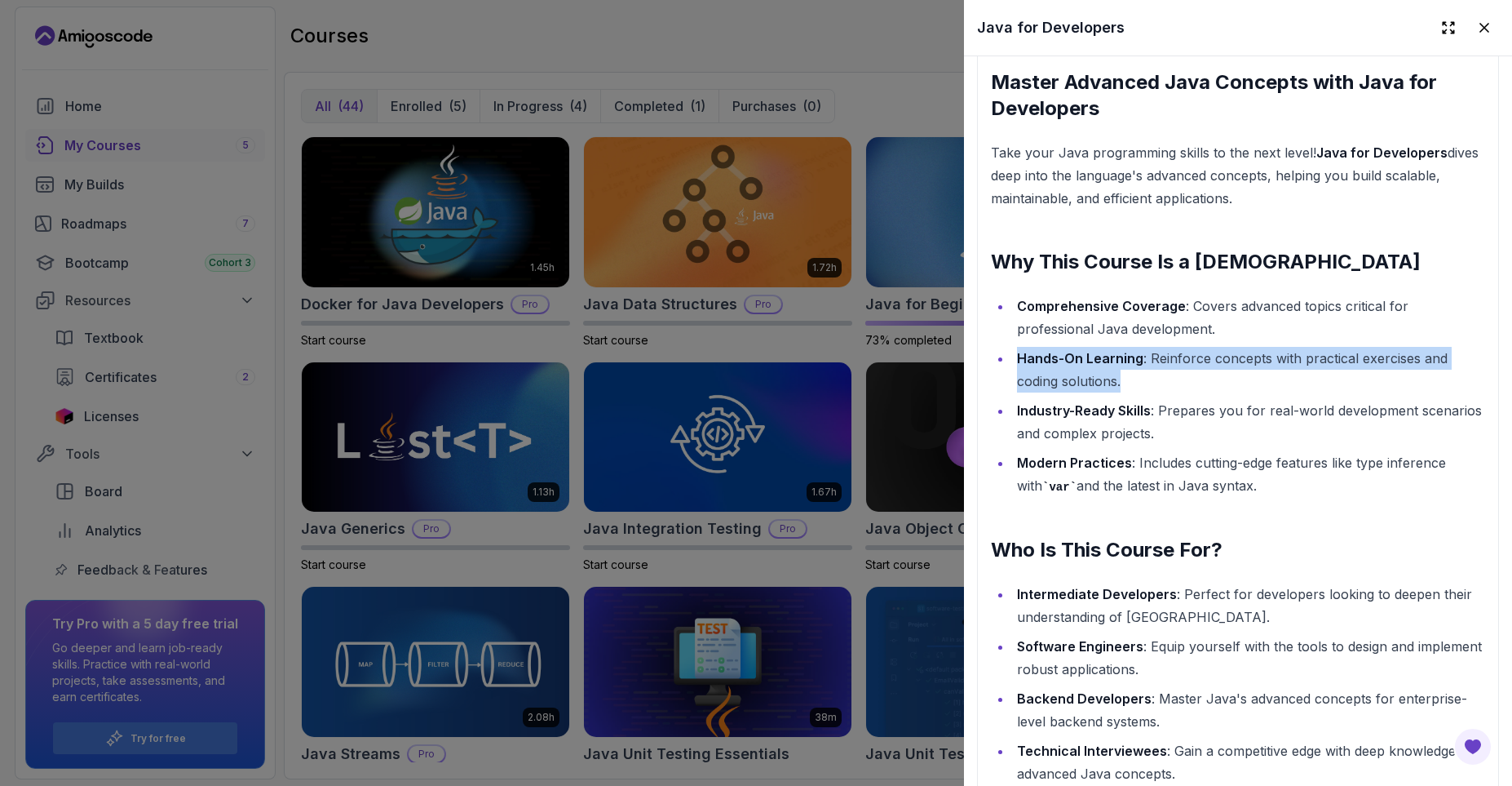
drag, startPoint x: 1040, startPoint y: 361, endPoint x: 1118, endPoint y: 380, distance: 80.3
click at [1118, 380] on li "Hands-On Learning : Reinforce concepts with practical exercises and coding solu…" at bounding box center [1249, 369] width 473 height 46
click at [1125, 376] on li "Hands-On Learning : Reinforce concepts with practical exercises and coding solu…" at bounding box center [1249, 369] width 473 height 46
click at [1021, 404] on strong "Industry-Ready Skills" at bounding box center [1084, 409] width 134 height 16
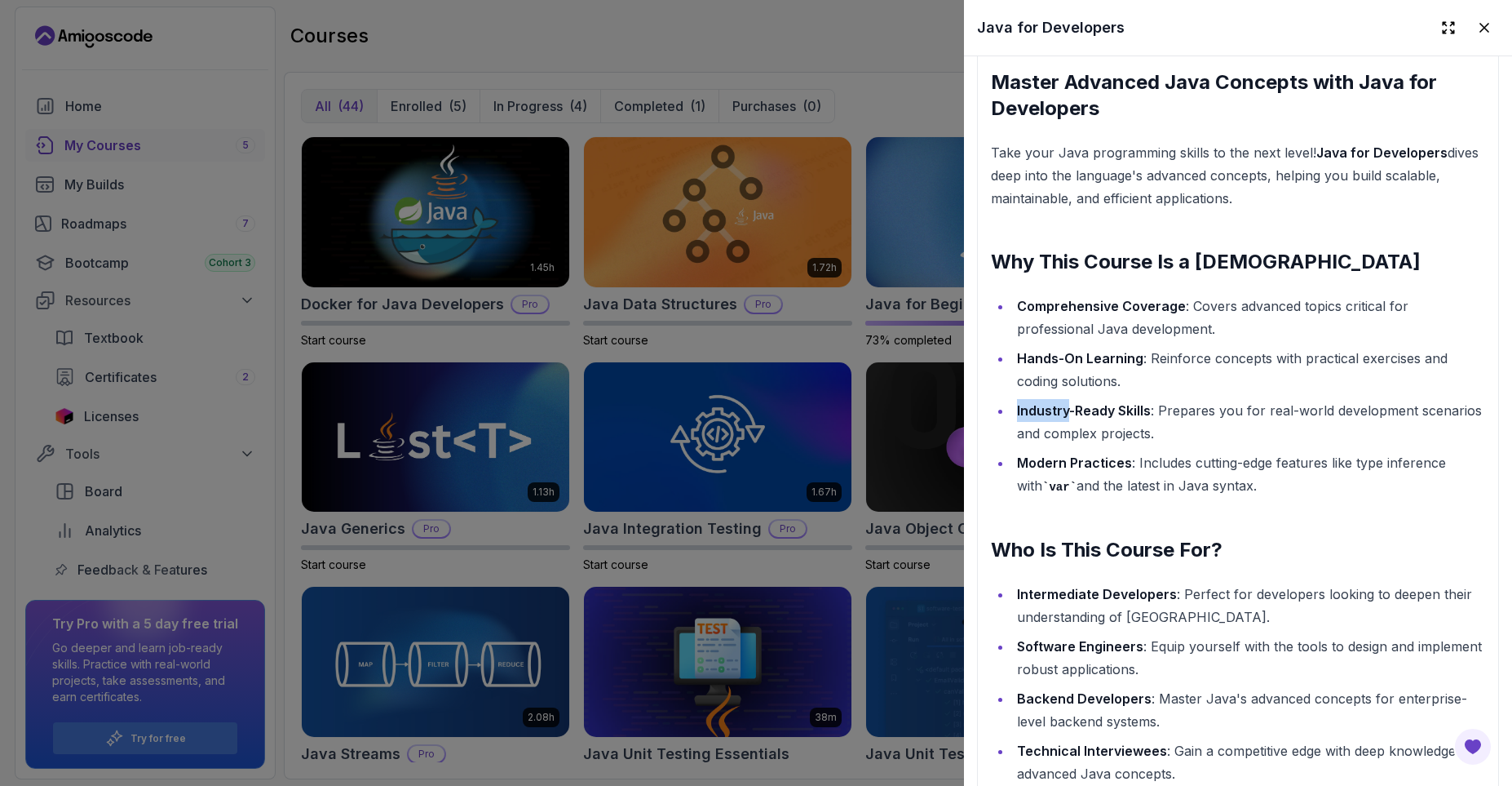
click at [1021, 404] on strong "Industry-Ready Skills" at bounding box center [1084, 409] width 134 height 16
drag, startPoint x: 1021, startPoint y: 404, endPoint x: 1170, endPoint y: 426, distance: 150.6
click at [1162, 426] on li "Industry-Ready Skills : Prepares you for real-world development scenarios and c…" at bounding box center [1249, 422] width 473 height 46
click at [1172, 426] on li "Industry-Ready Skills : Prepares you for real-world development scenarios and c…" at bounding box center [1249, 422] width 473 height 46
click at [1035, 468] on strong "Modern Practices" at bounding box center [1074, 462] width 115 height 16
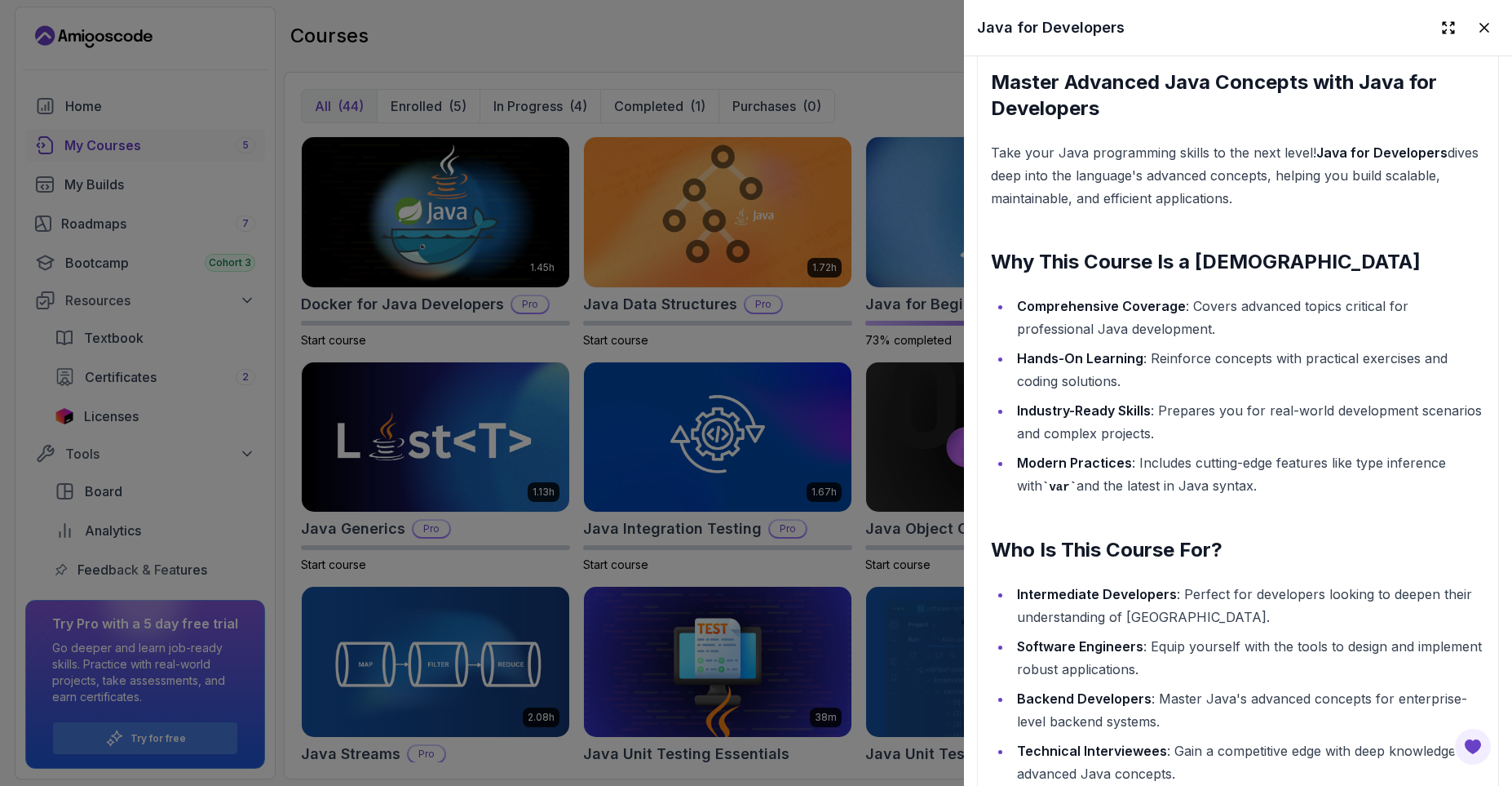
drag, startPoint x: 1035, startPoint y: 468, endPoint x: 1251, endPoint y: 489, distance: 217.0
click at [1247, 491] on li "Modern Practices : Includes cutting-edge features like type inference with var …" at bounding box center [1249, 473] width 473 height 46
click at [1253, 487] on li "Modern Practices : Includes cutting-edge features like type inference with var …" at bounding box center [1249, 473] width 473 height 46
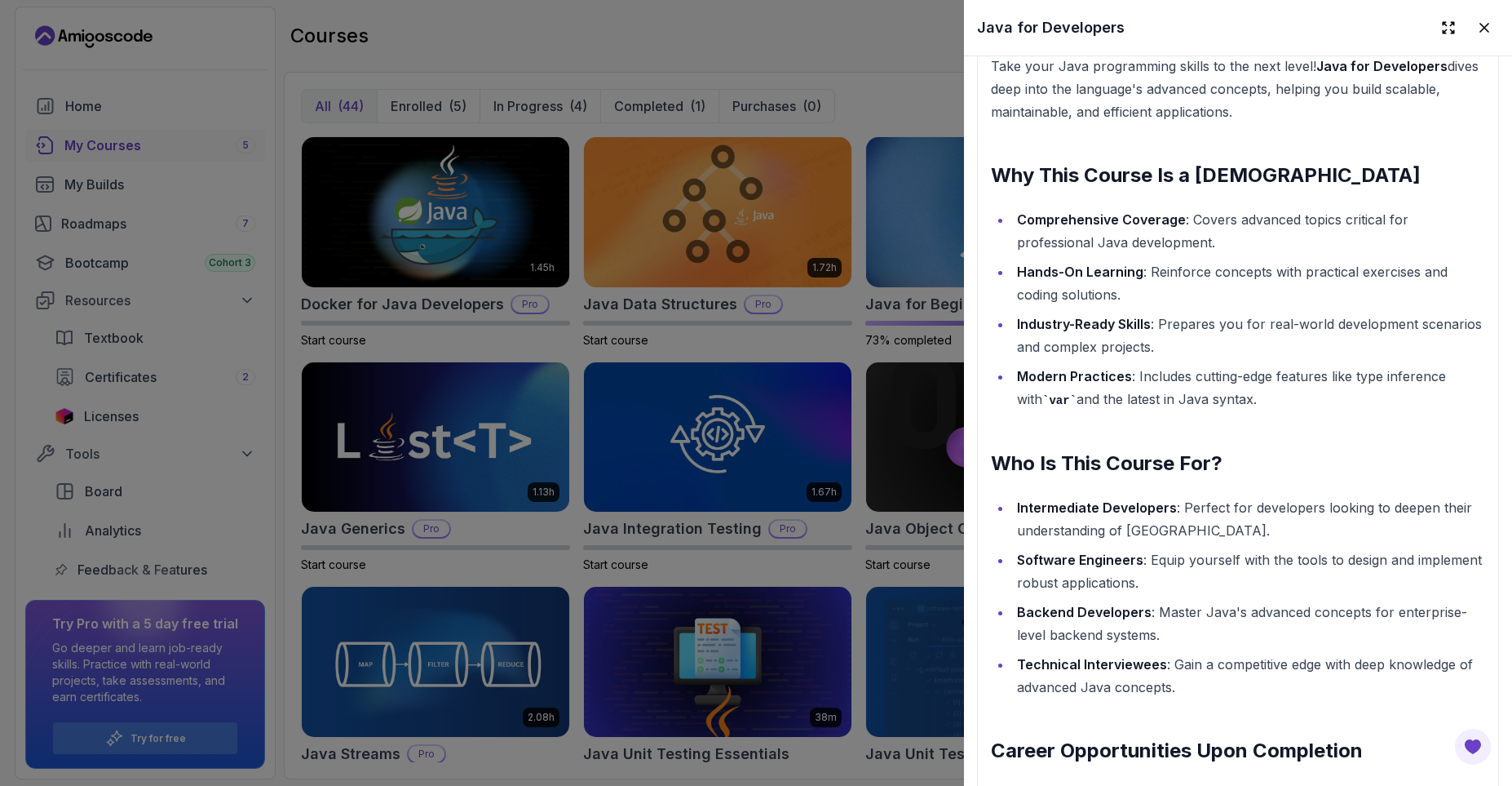
scroll to position [1664, 0]
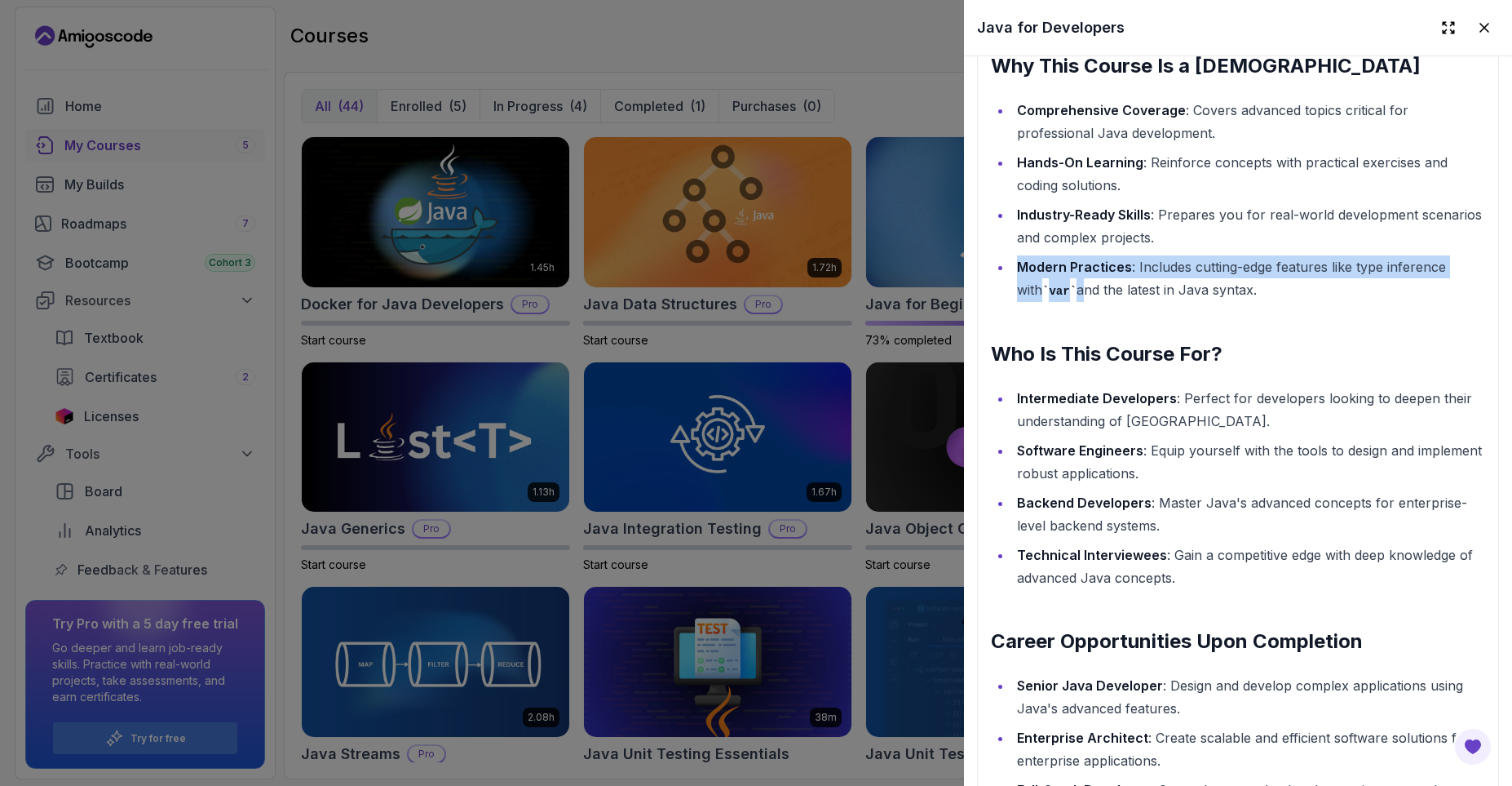
drag, startPoint x: 1058, startPoint y: 291, endPoint x: 1016, endPoint y: 254, distance: 56.0
click at [1016, 254] on ul "Comprehensive Coverage : Covers advanced topics critical for professional Java …" at bounding box center [1237, 201] width 494 height 203
click at [1016, 259] on li "Modern Practices : Includes cutting-edge features like type inference with var …" at bounding box center [1249, 278] width 473 height 46
drag, startPoint x: 1016, startPoint y: 260, endPoint x: 1106, endPoint y: 318, distance: 107.1
click at [1106, 318] on div "Master Advanced Java Concepts with Java for Developers Take your Java programmi…" at bounding box center [1237, 441] width 494 height 1133
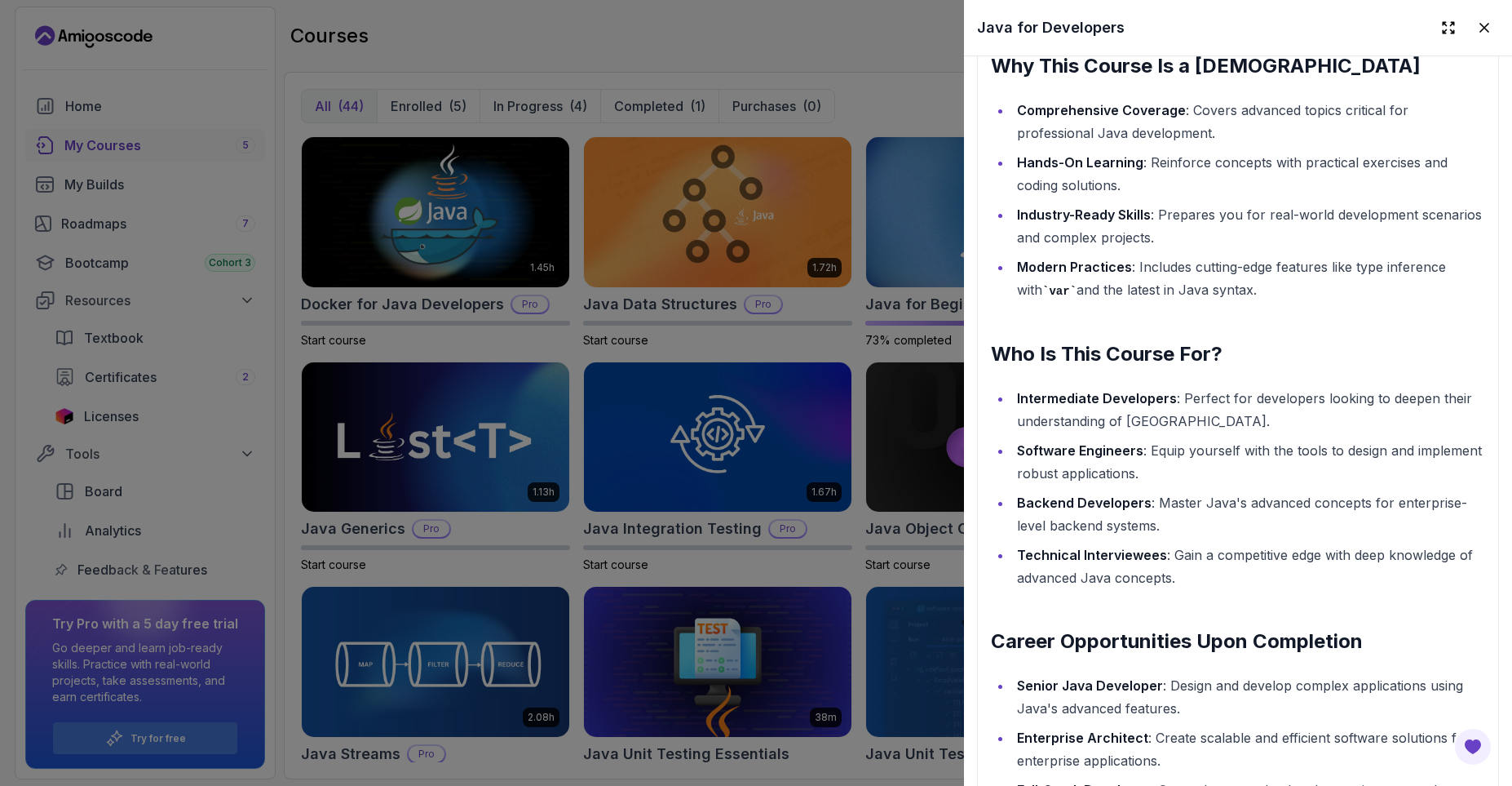
click at [1107, 319] on div "Master Advanced Java Concepts with Java for Developers Take your Java programmi…" at bounding box center [1237, 441] width 494 height 1133
click at [1022, 360] on h2 "Who Is This Course For?" at bounding box center [1237, 354] width 494 height 26
click at [1042, 402] on strong "Intermediate Developers" at bounding box center [1097, 397] width 160 height 16
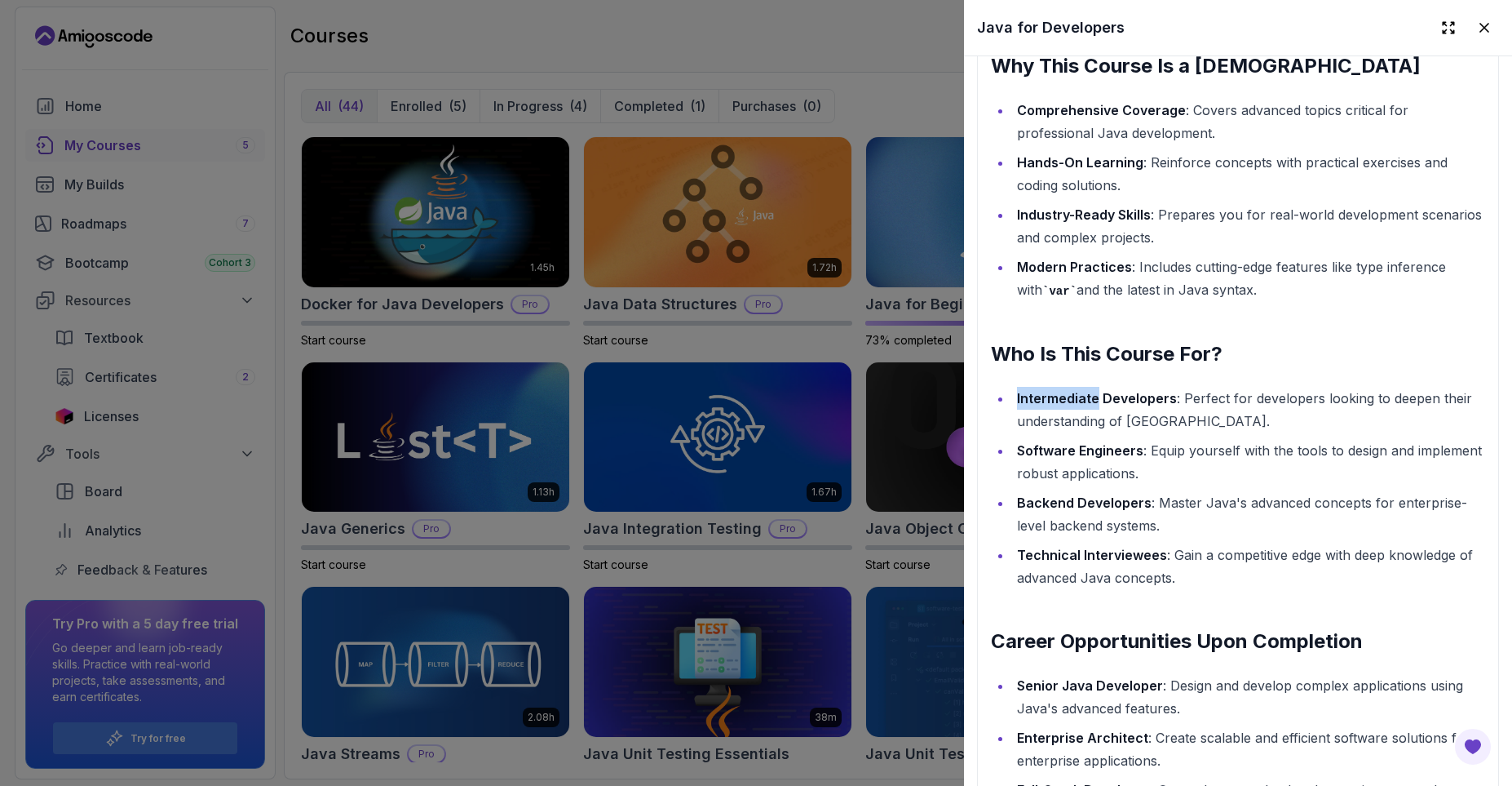
click at [1042, 402] on strong "Intermediate Developers" at bounding box center [1097, 397] width 160 height 16
drag, startPoint x: 1042, startPoint y: 402, endPoint x: 1048, endPoint y: 419, distance: 18.0
click at [1048, 419] on li "Intermediate Developers : Perfect for developers looking to deepen their unders…" at bounding box center [1249, 409] width 473 height 46
click at [1042, 457] on strong "Software Engineers" at bounding box center [1080, 450] width 126 height 16
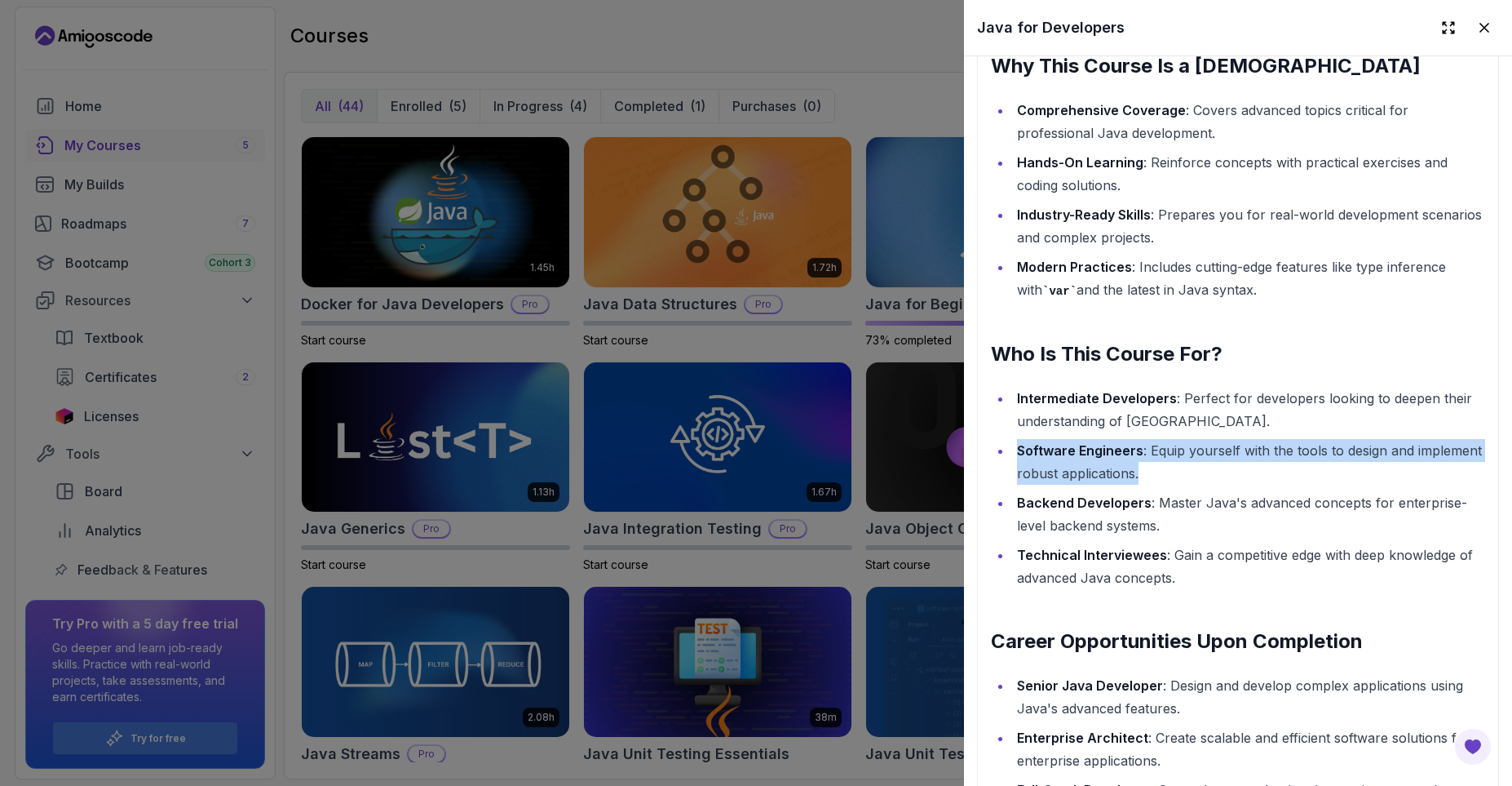
drag, startPoint x: 1042, startPoint y: 458, endPoint x: 1142, endPoint y: 486, distance: 103.8
click at [1140, 484] on li "Software Engineers : Equip yourself with the tools to design and implement robu…" at bounding box center [1249, 461] width 473 height 46
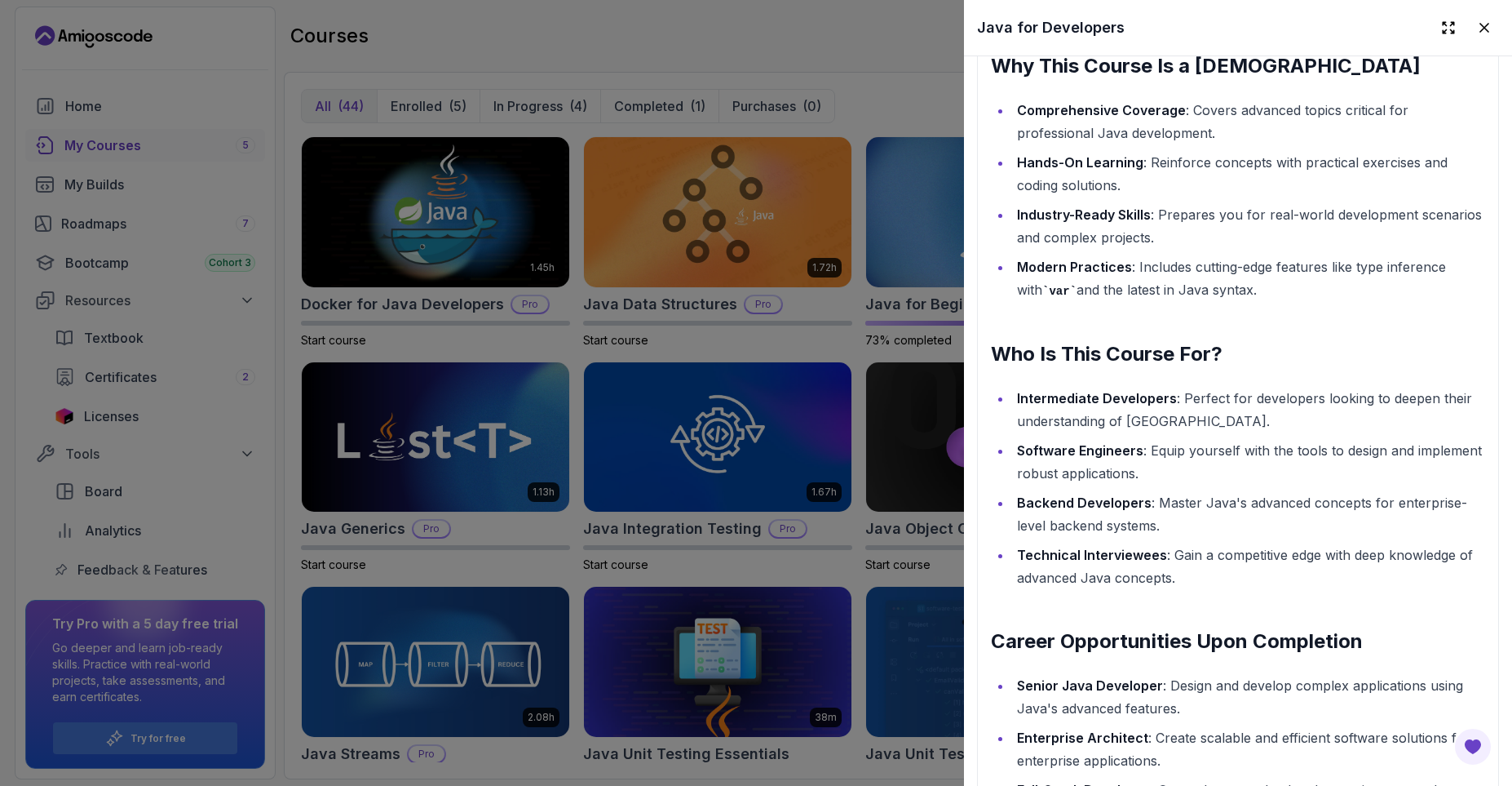
click at [1088, 504] on strong "Backend Developers" at bounding box center [1084, 502] width 135 height 16
drag, startPoint x: 1088, startPoint y: 505, endPoint x: 1094, endPoint y: 530, distance: 25.7
click at [1094, 530] on li "Backend Developers : Master Java's advanced concepts for enterprise-level backe…" at bounding box center [1249, 514] width 473 height 46
click at [1086, 553] on strong "Technical Interviewees" at bounding box center [1091, 554] width 150 height 16
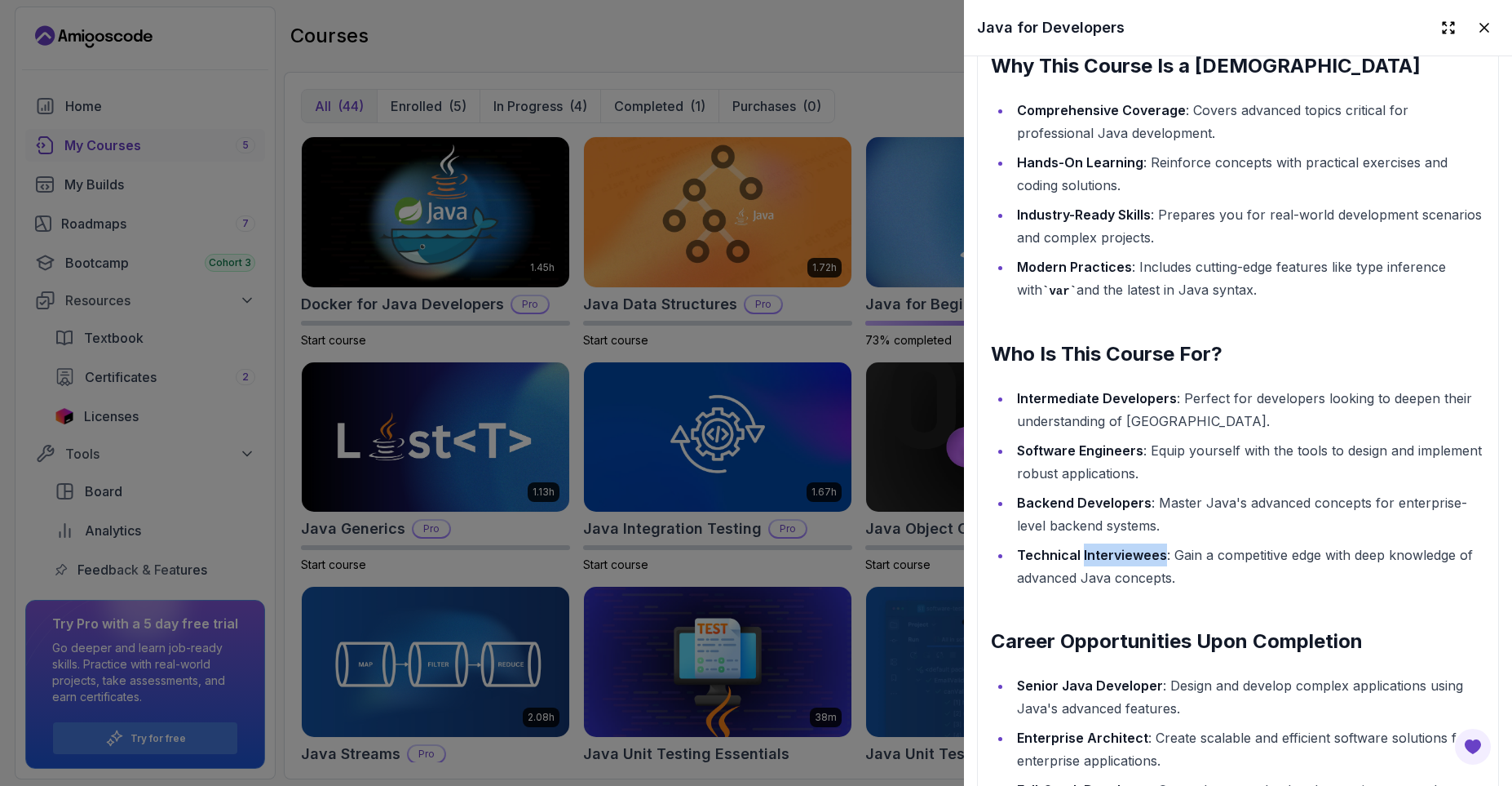
click at [1086, 553] on strong "Technical Interviewees" at bounding box center [1091, 554] width 150 height 16
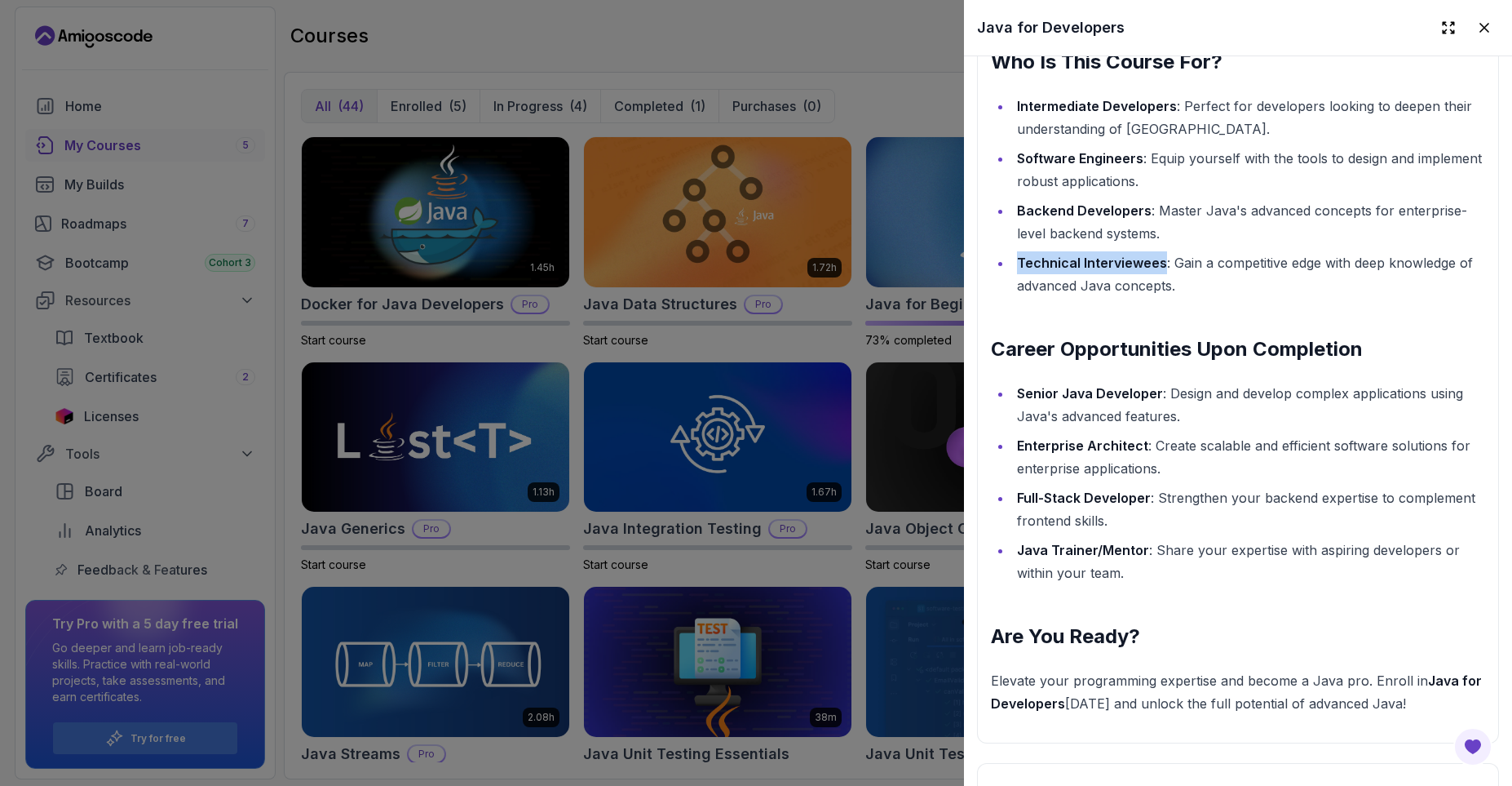
scroll to position [1958, 0]
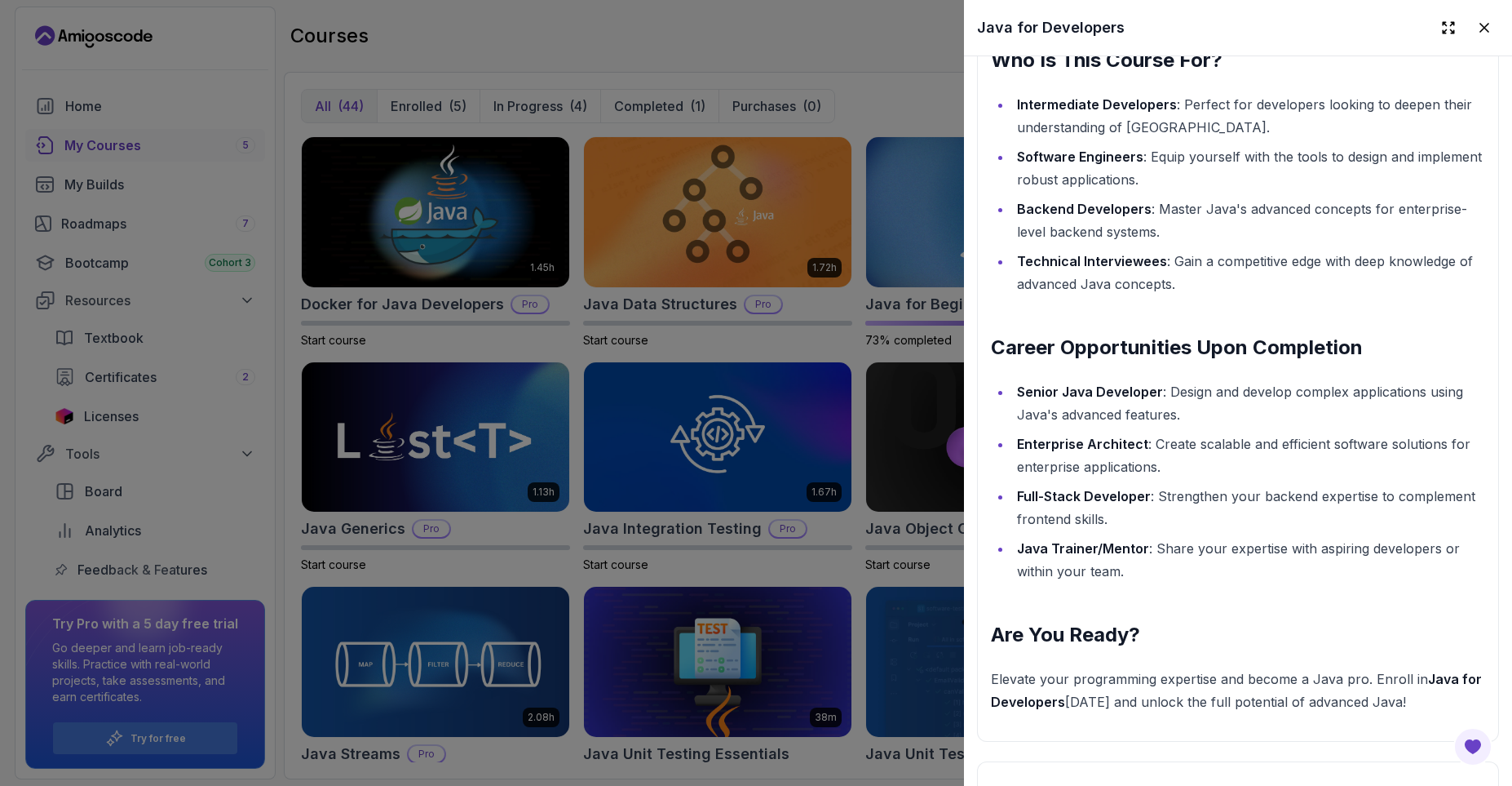
click at [1039, 350] on h2 "Career Opportunities Upon Completion" at bounding box center [1237, 347] width 494 height 26
click at [1039, 351] on h2 "Career Opportunities Upon Completion" at bounding box center [1237, 347] width 494 height 26
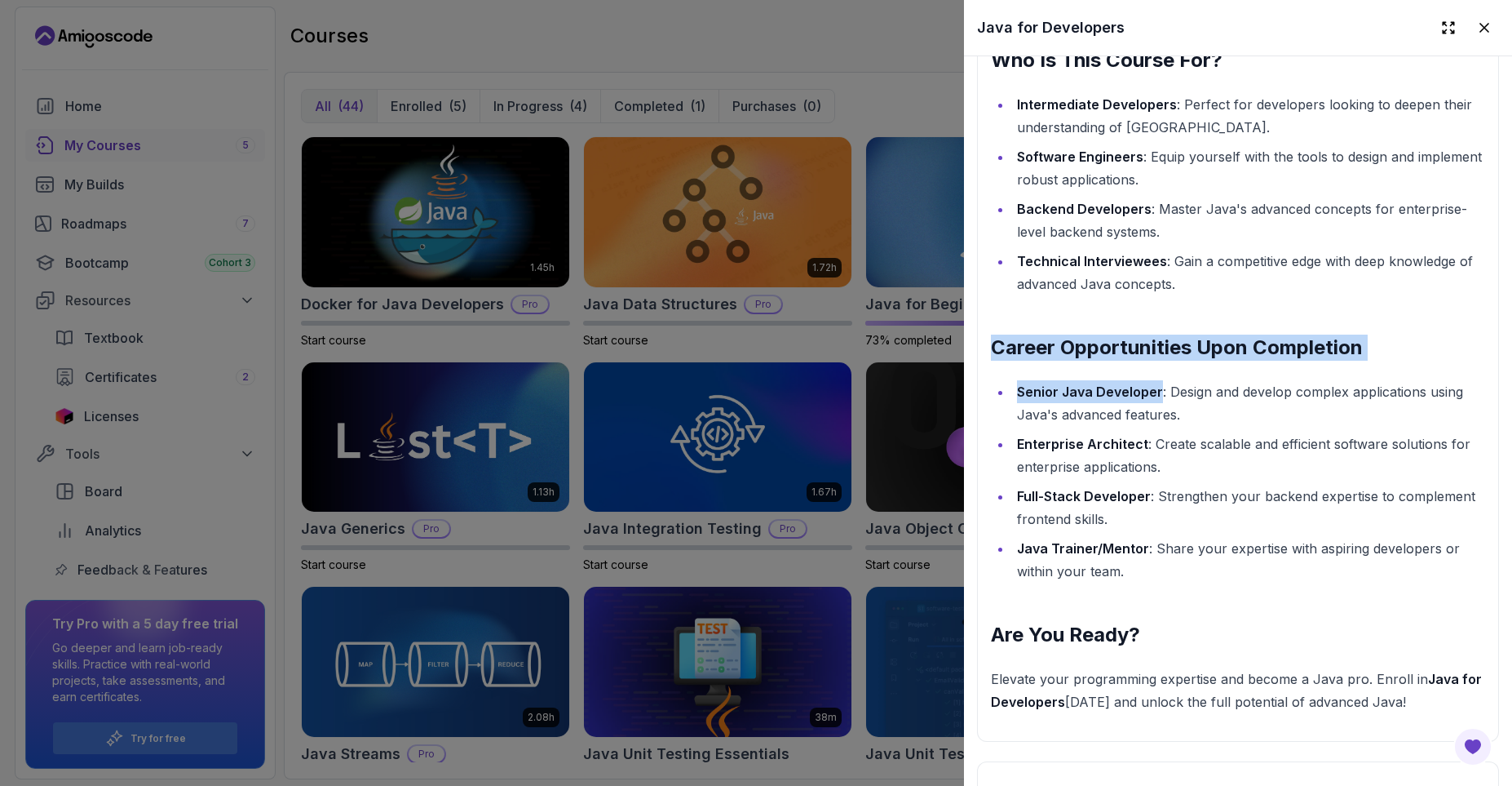
drag, startPoint x: 1039, startPoint y: 351, endPoint x: 1051, endPoint y: 393, distance: 43.7
click at [1051, 393] on div "Master Advanced Java Concepts with Java for Developers Take your Java programmi…" at bounding box center [1237, 147] width 494 height 1133
click at [1065, 394] on strong "Senior Java Developer" at bounding box center [1090, 391] width 146 height 16
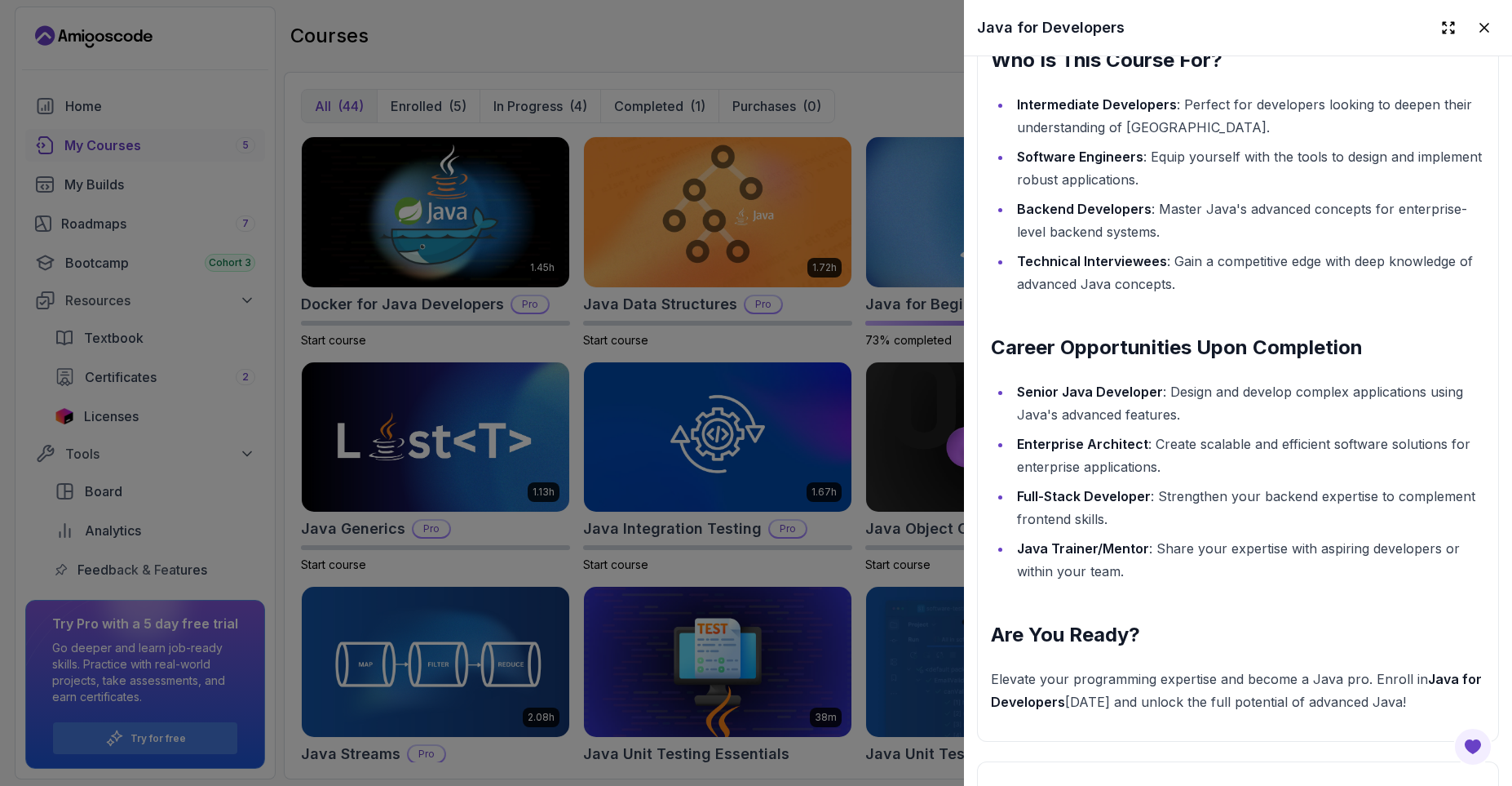
click at [1066, 443] on strong "Enterprise Architect" at bounding box center [1083, 443] width 132 height 16
click at [1042, 504] on strong "Full-Stack Developer" at bounding box center [1084, 495] width 134 height 16
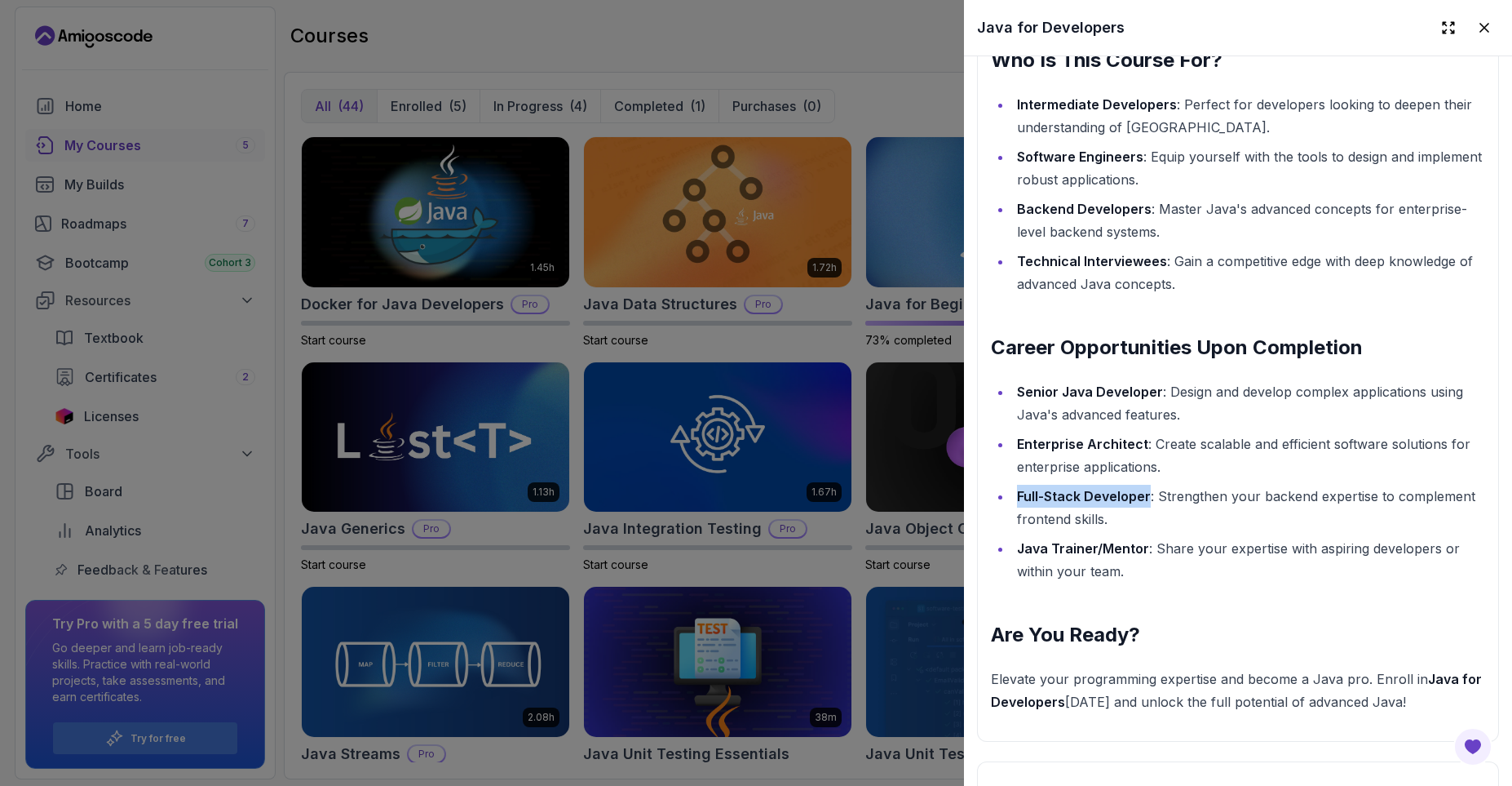
click at [1042, 506] on li "Full-Stack Developer : Strengthen your backend expertise to complement frontend…" at bounding box center [1249, 507] width 473 height 46
click at [1049, 550] on strong "Java Trainer/Mentor" at bounding box center [1083, 548] width 132 height 16
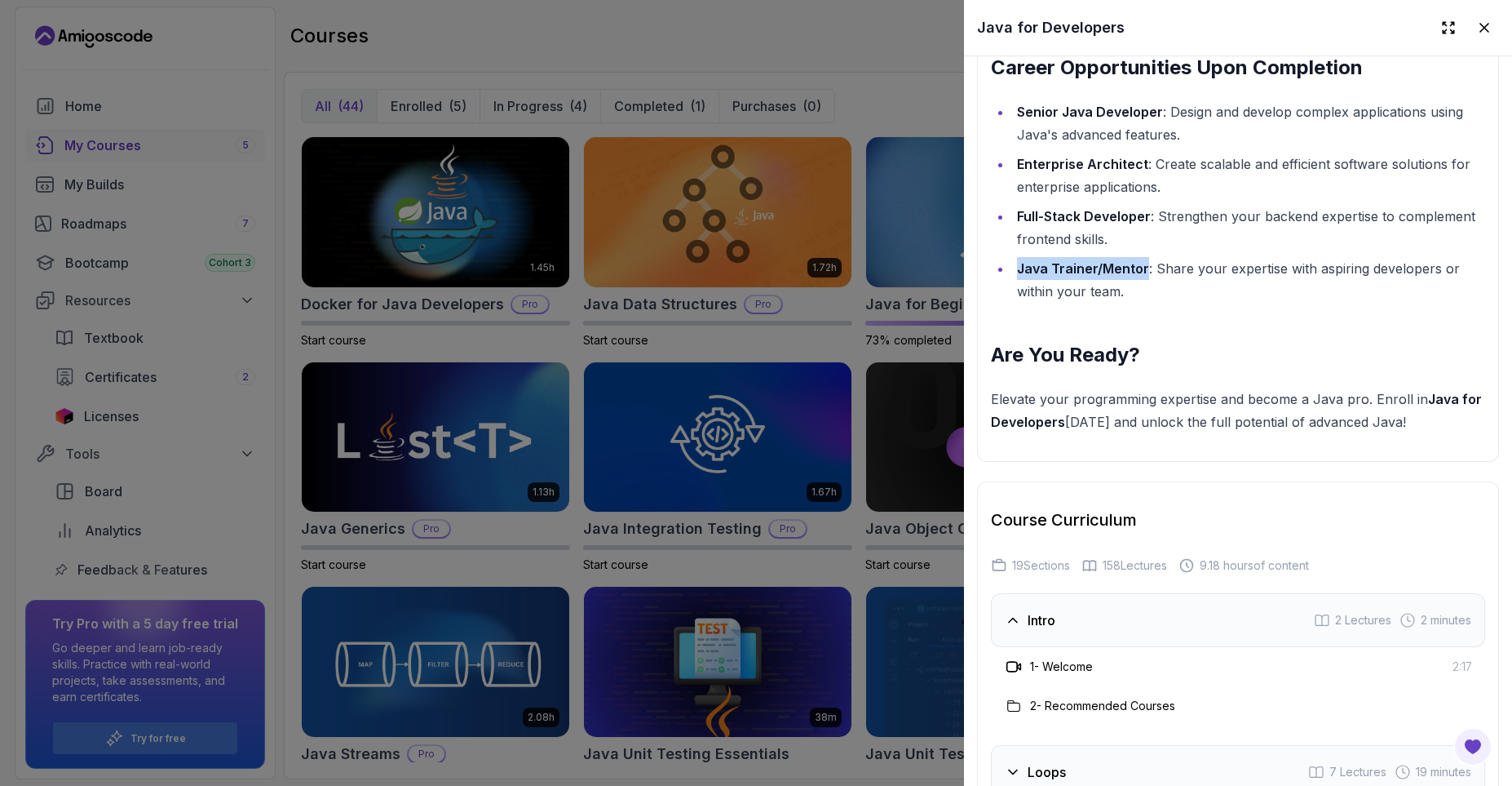
scroll to position [2252, 0]
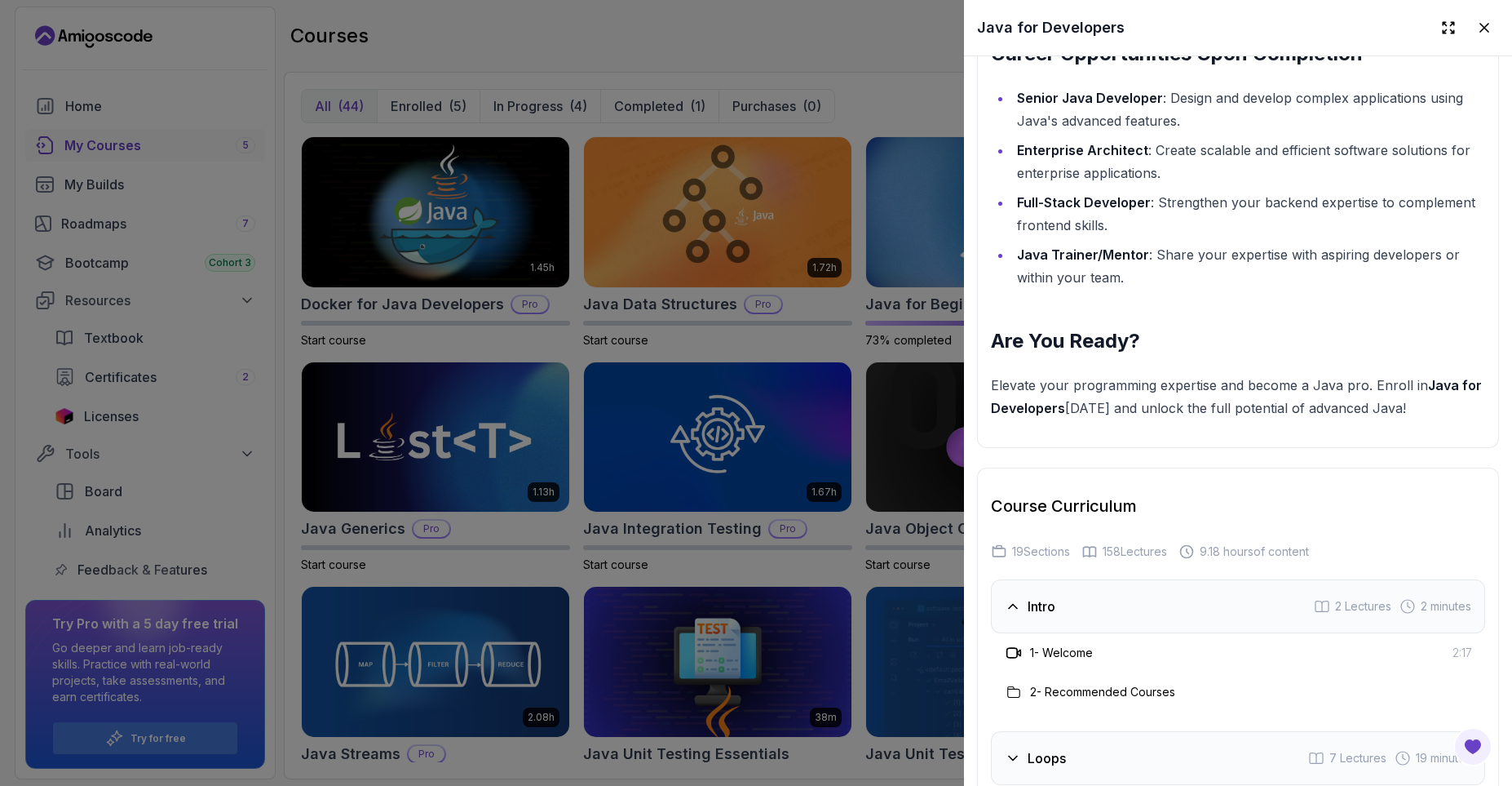
click at [1042, 338] on h2 "Are You Ready?" at bounding box center [1237, 341] width 494 height 26
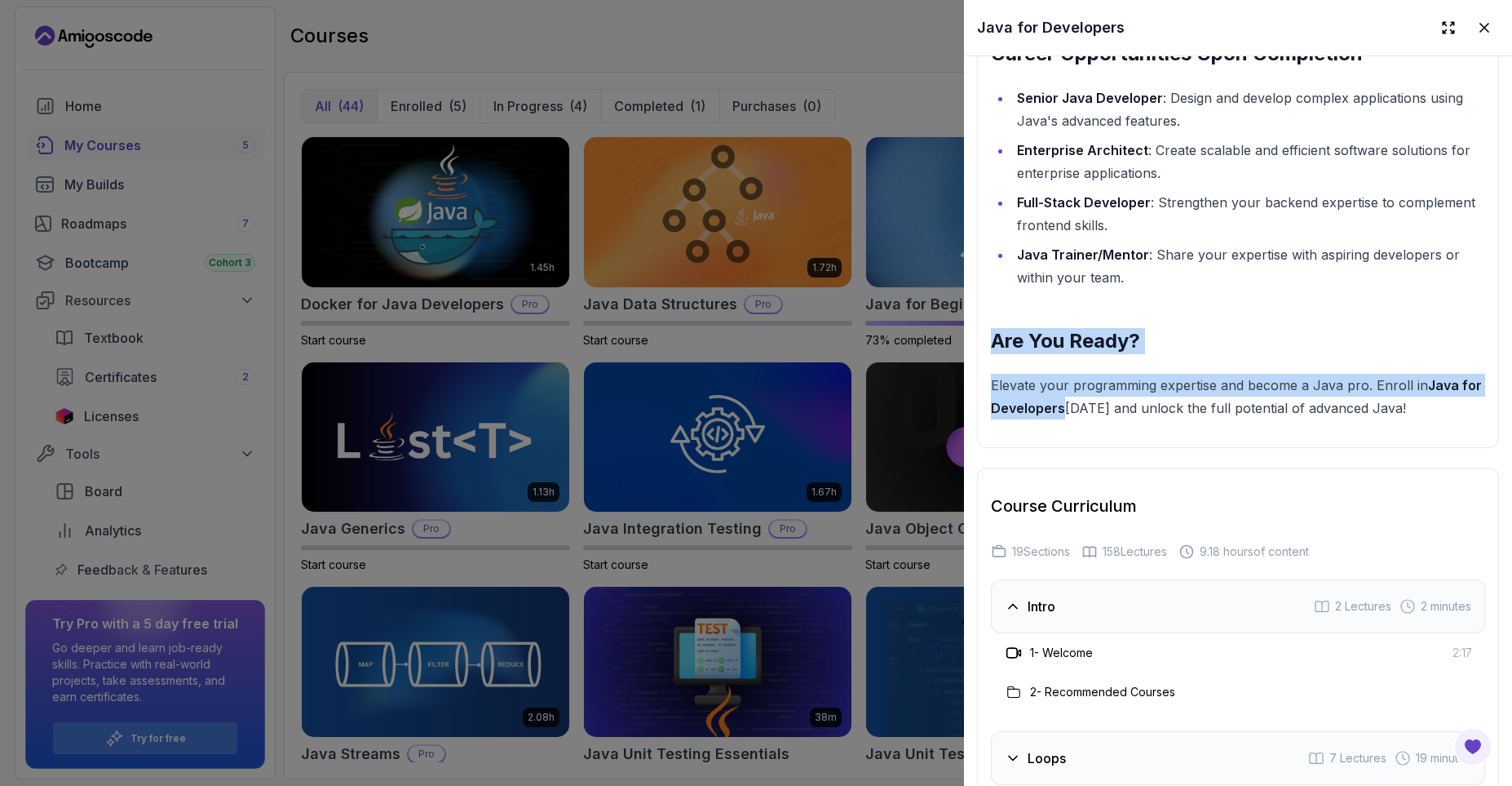
drag, startPoint x: 1042, startPoint y: 338, endPoint x: 1049, endPoint y: 404, distance: 66.4
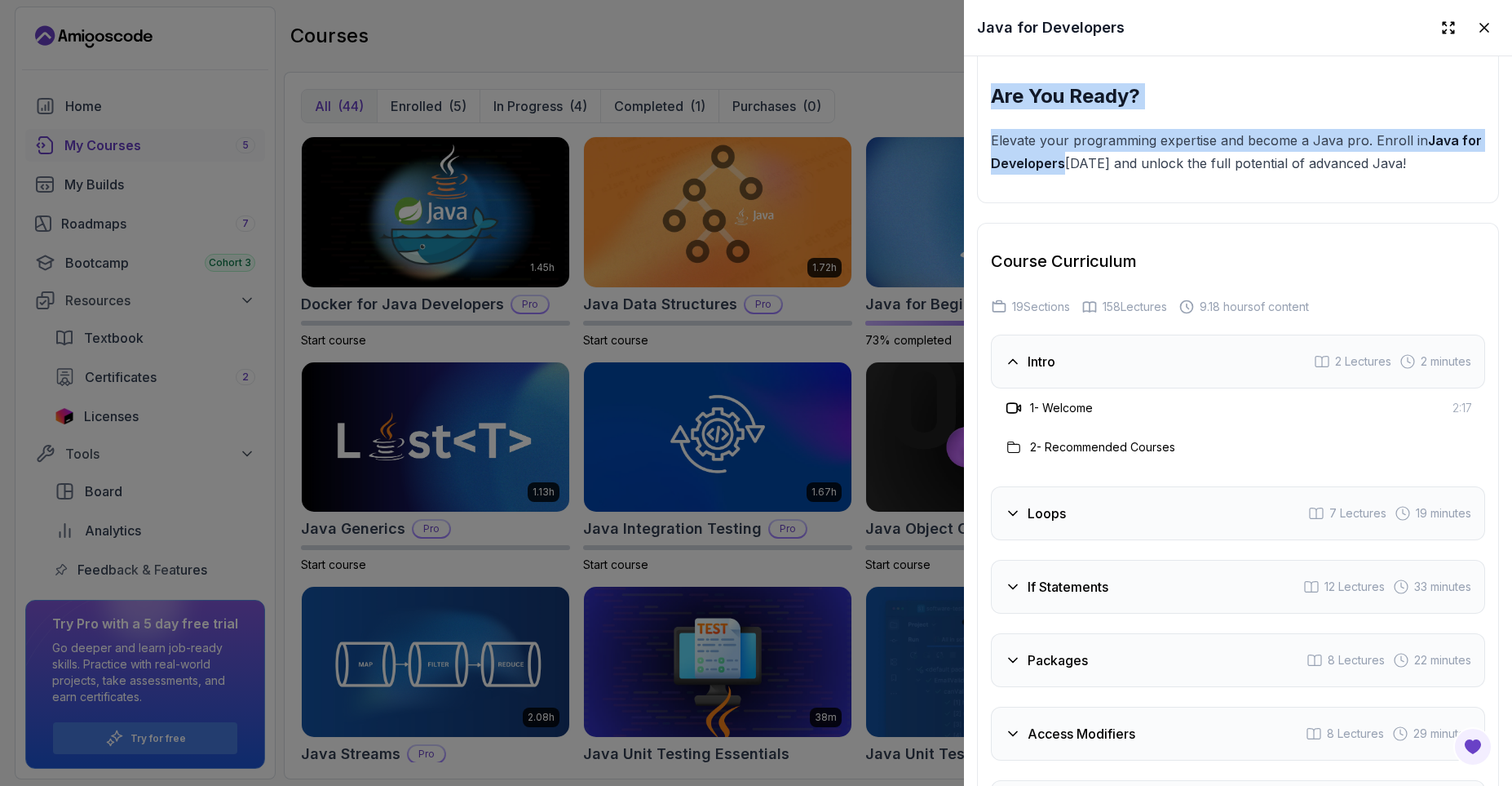
scroll to position [2545, 0]
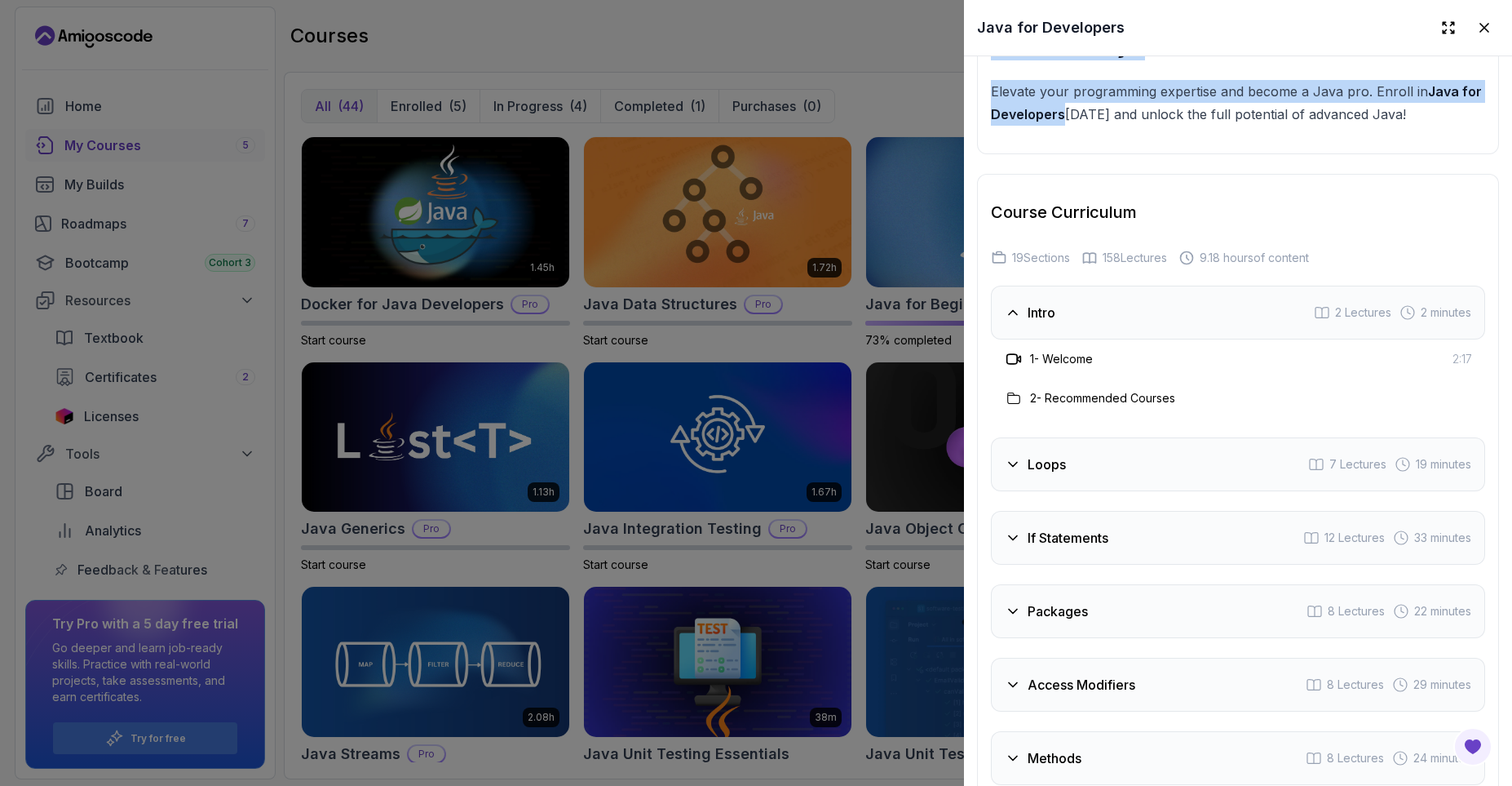
click at [1052, 474] on div "Loops 7 Lectures 19 minutes" at bounding box center [1237, 464] width 494 height 54
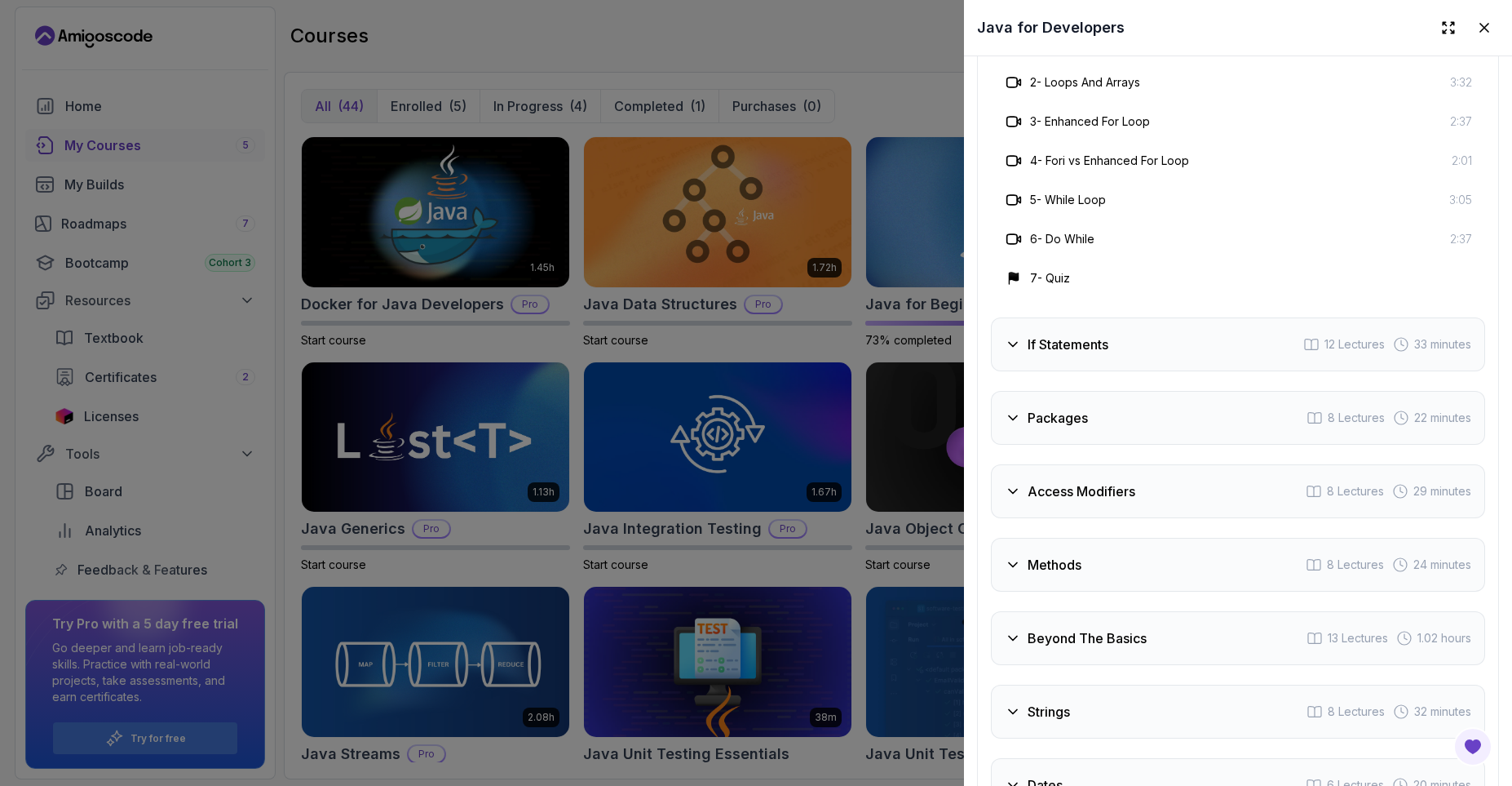
scroll to position [2937, 0]
click at [1083, 345] on h3 "If Statements" at bounding box center [1068, 342] width 81 height 20
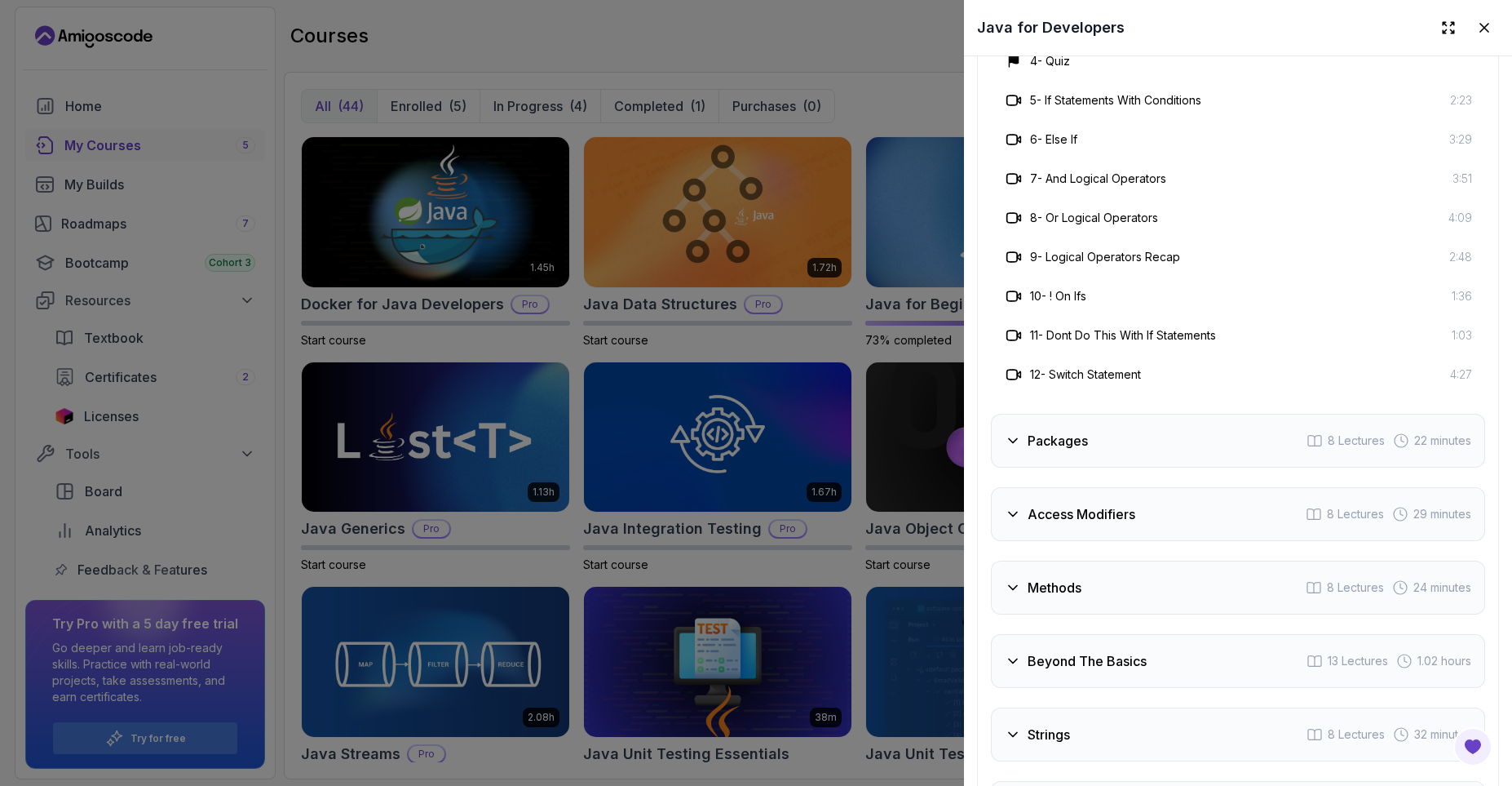
scroll to position [3133, 0]
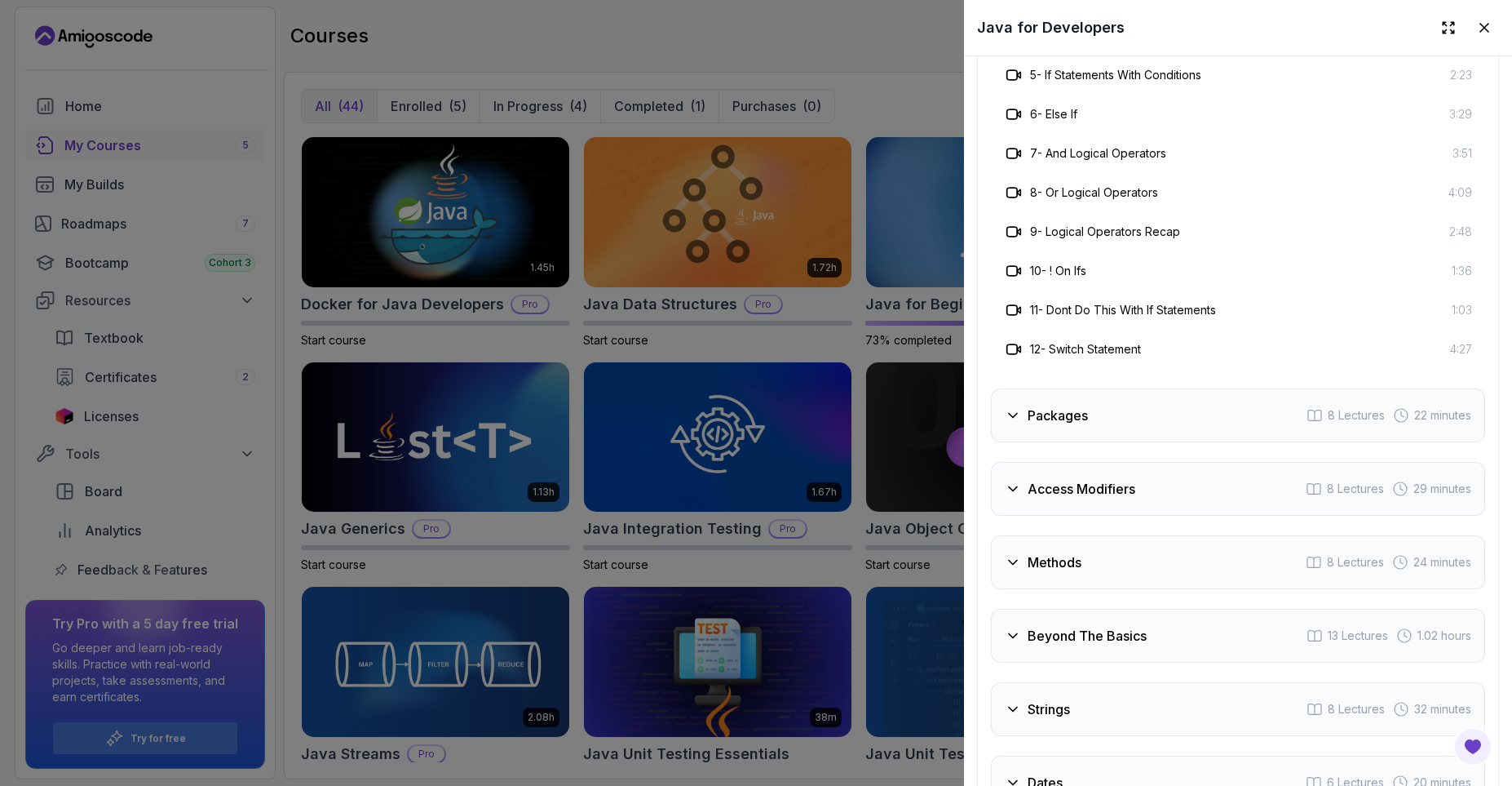
click at [1044, 409] on h3 "Packages" at bounding box center [1058, 415] width 60 height 20
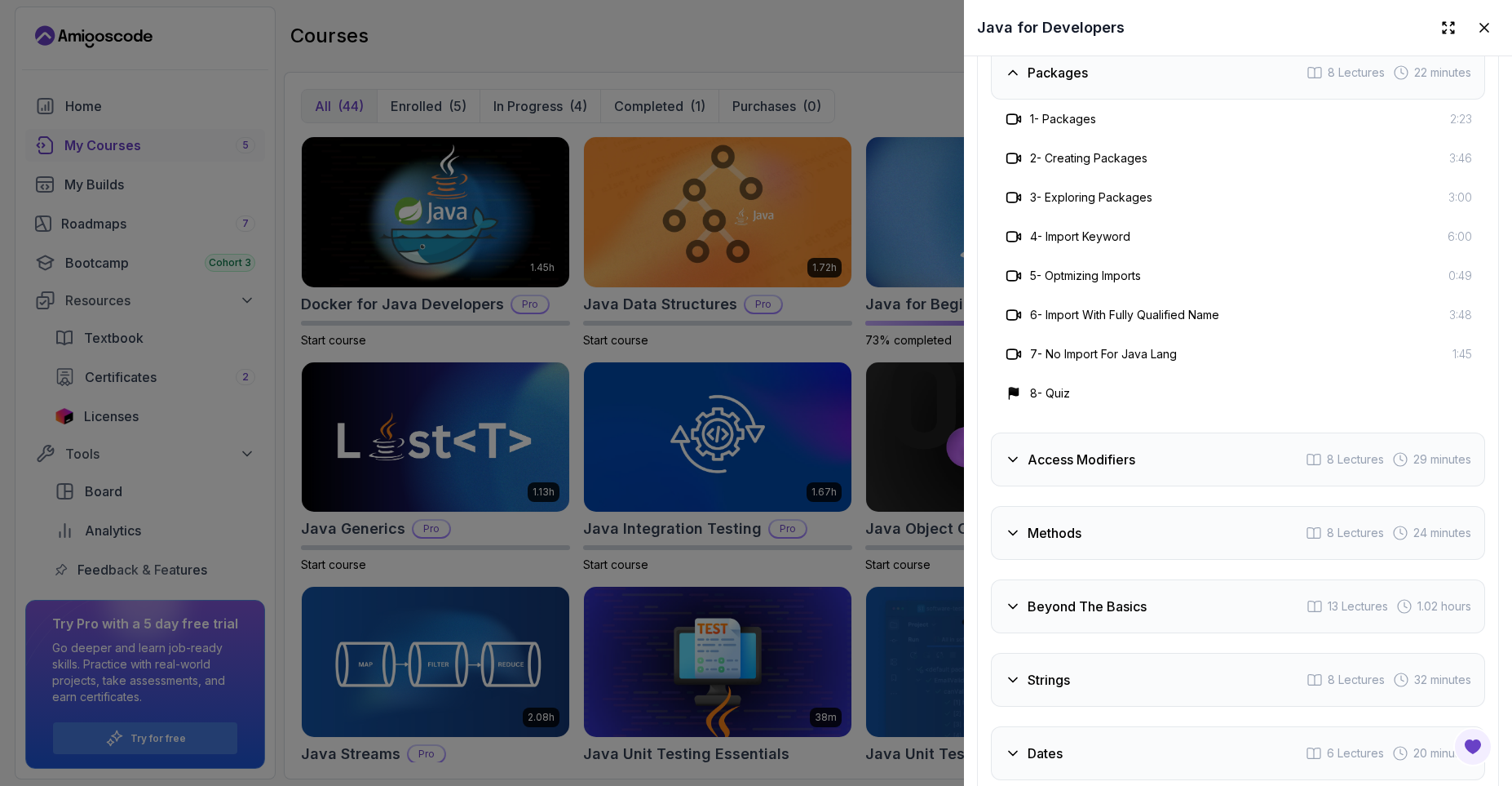
scroll to position [3035, 0]
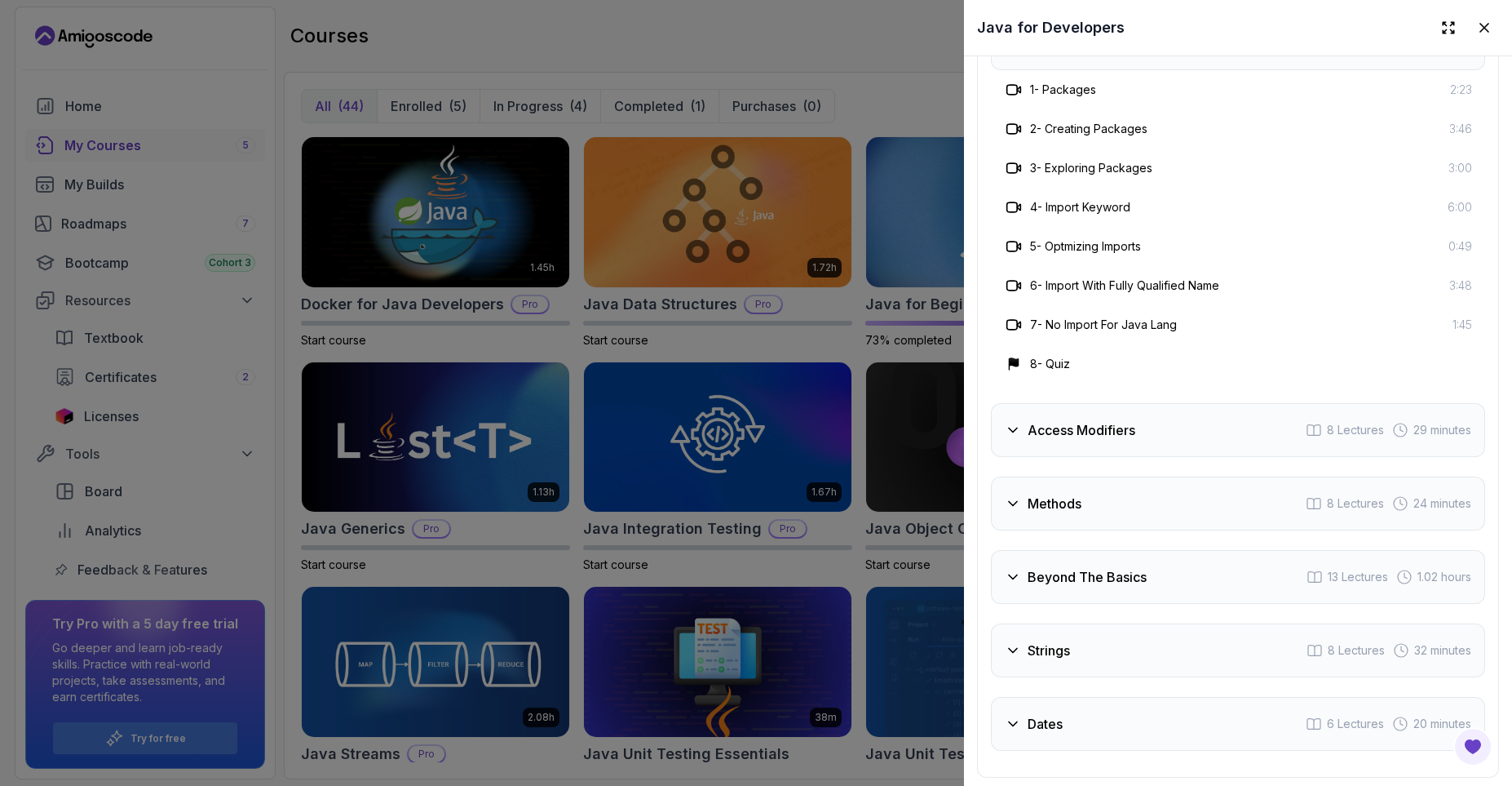
click at [1126, 438] on h3 "Access Modifiers" at bounding box center [1081, 429] width 107 height 20
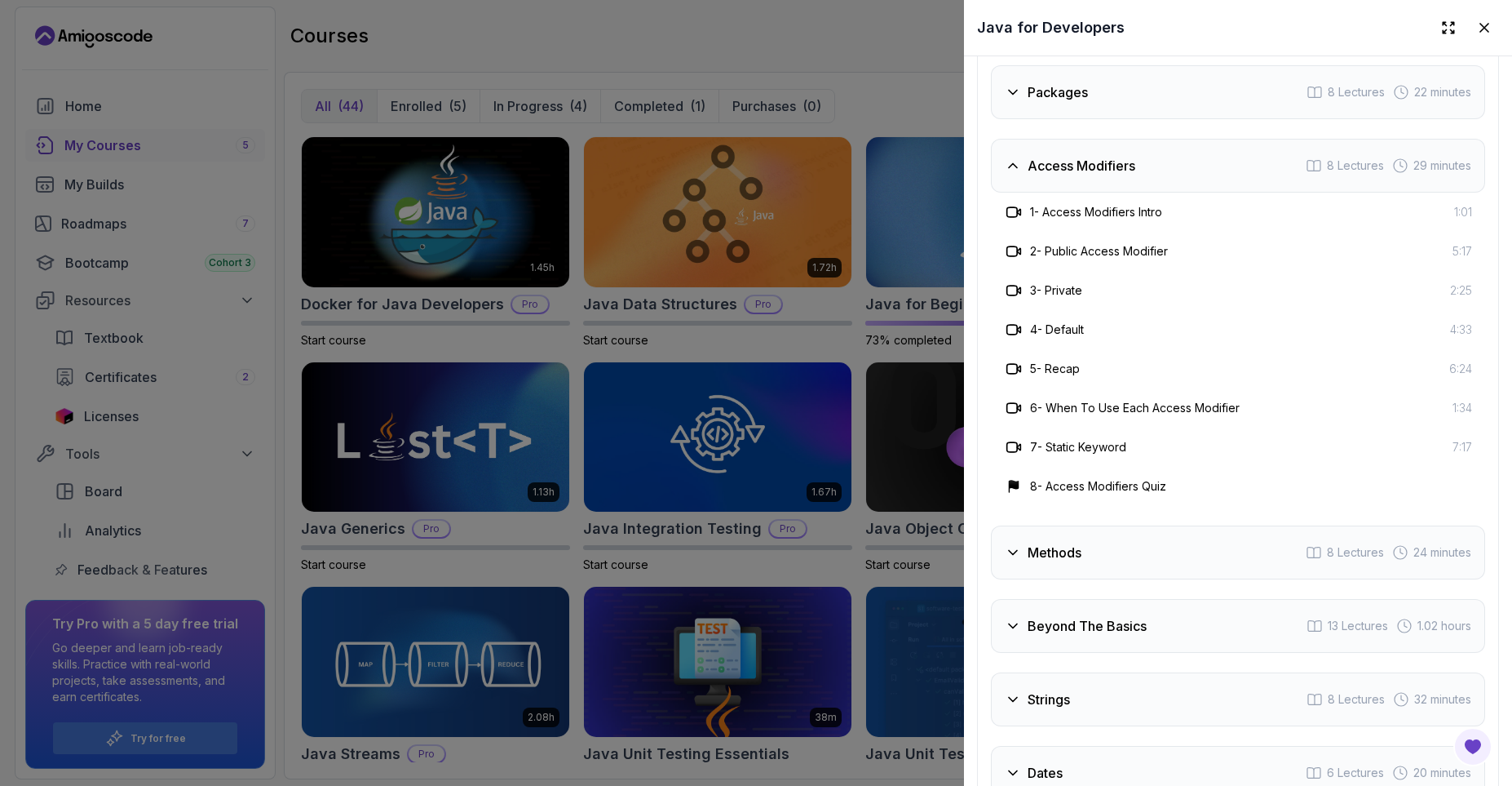
scroll to position [3197, 0]
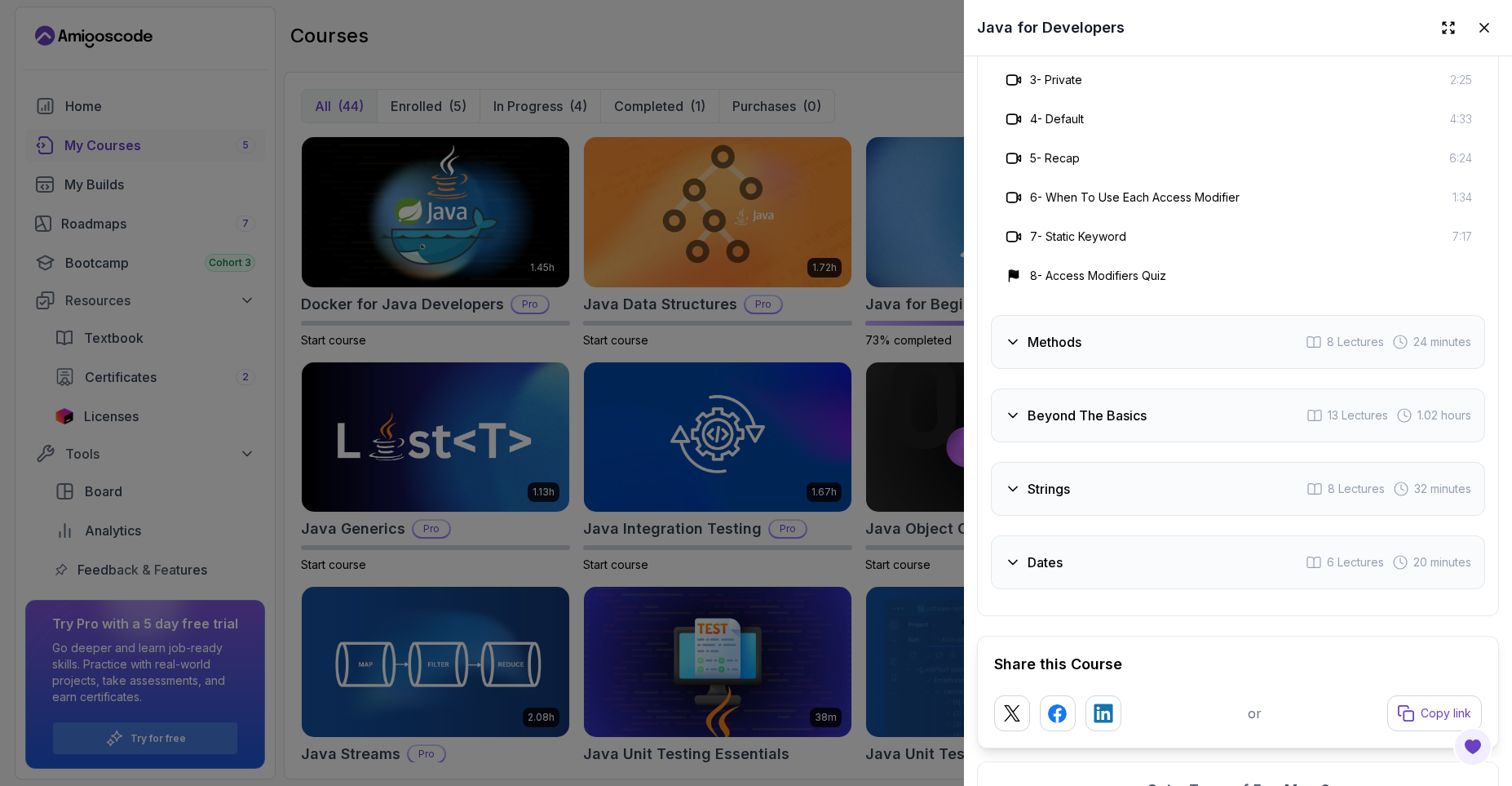
click at [1035, 332] on h3 "Methods" at bounding box center [1054, 342] width 54 height 20
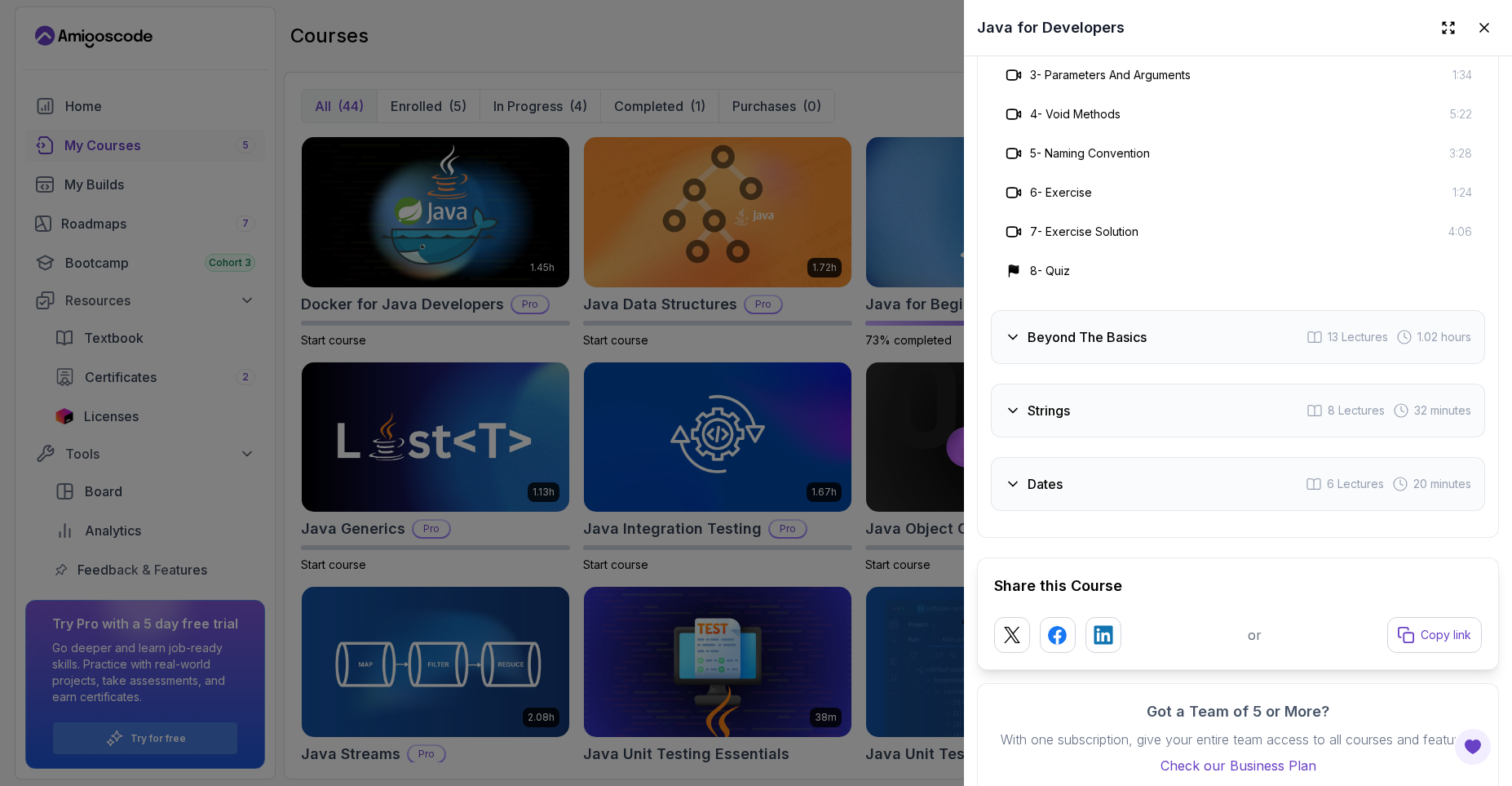
scroll to position [3295, 0]
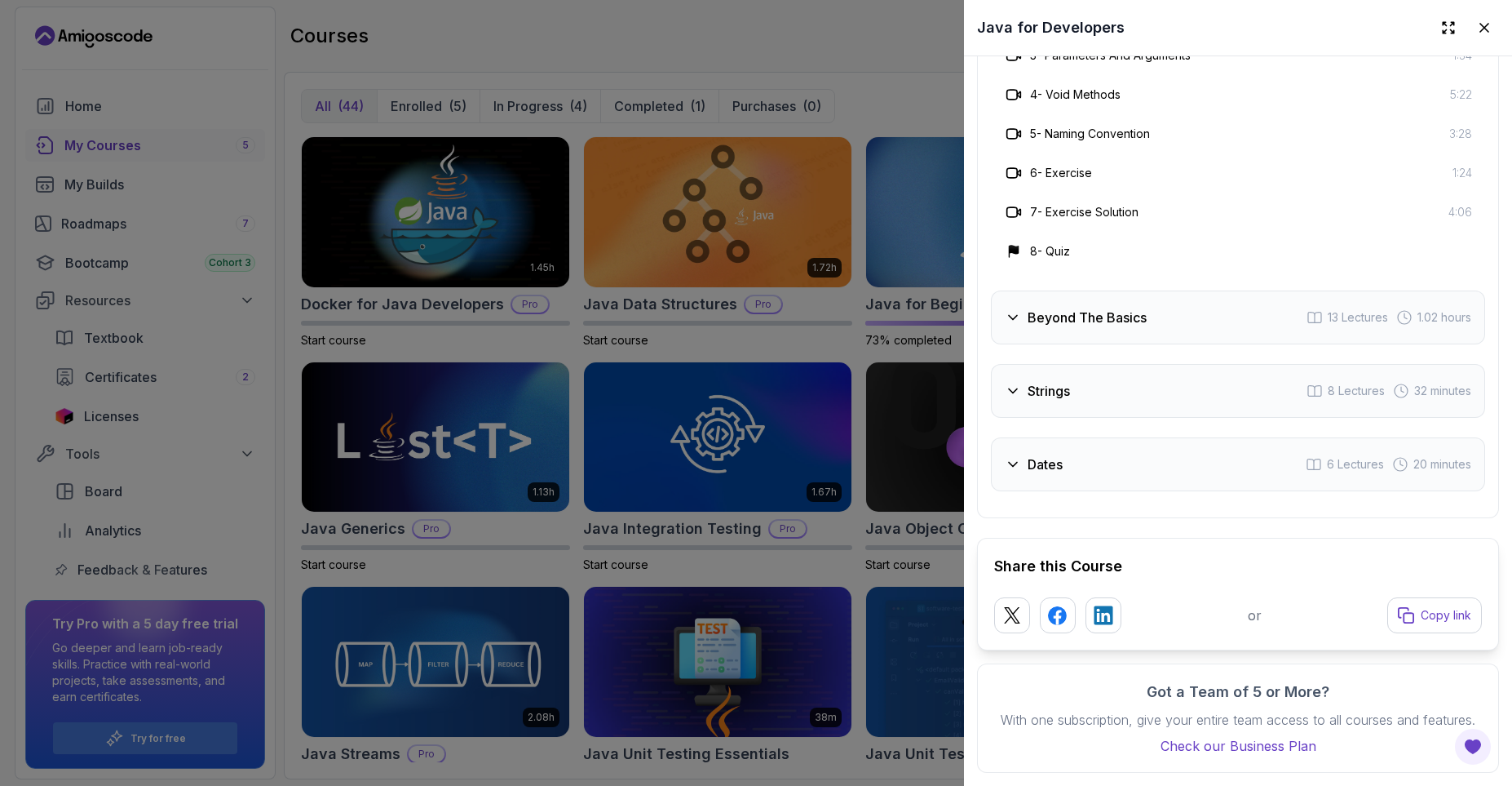
click at [1101, 320] on h3 "Beyond The Basics" at bounding box center [1087, 317] width 119 height 20
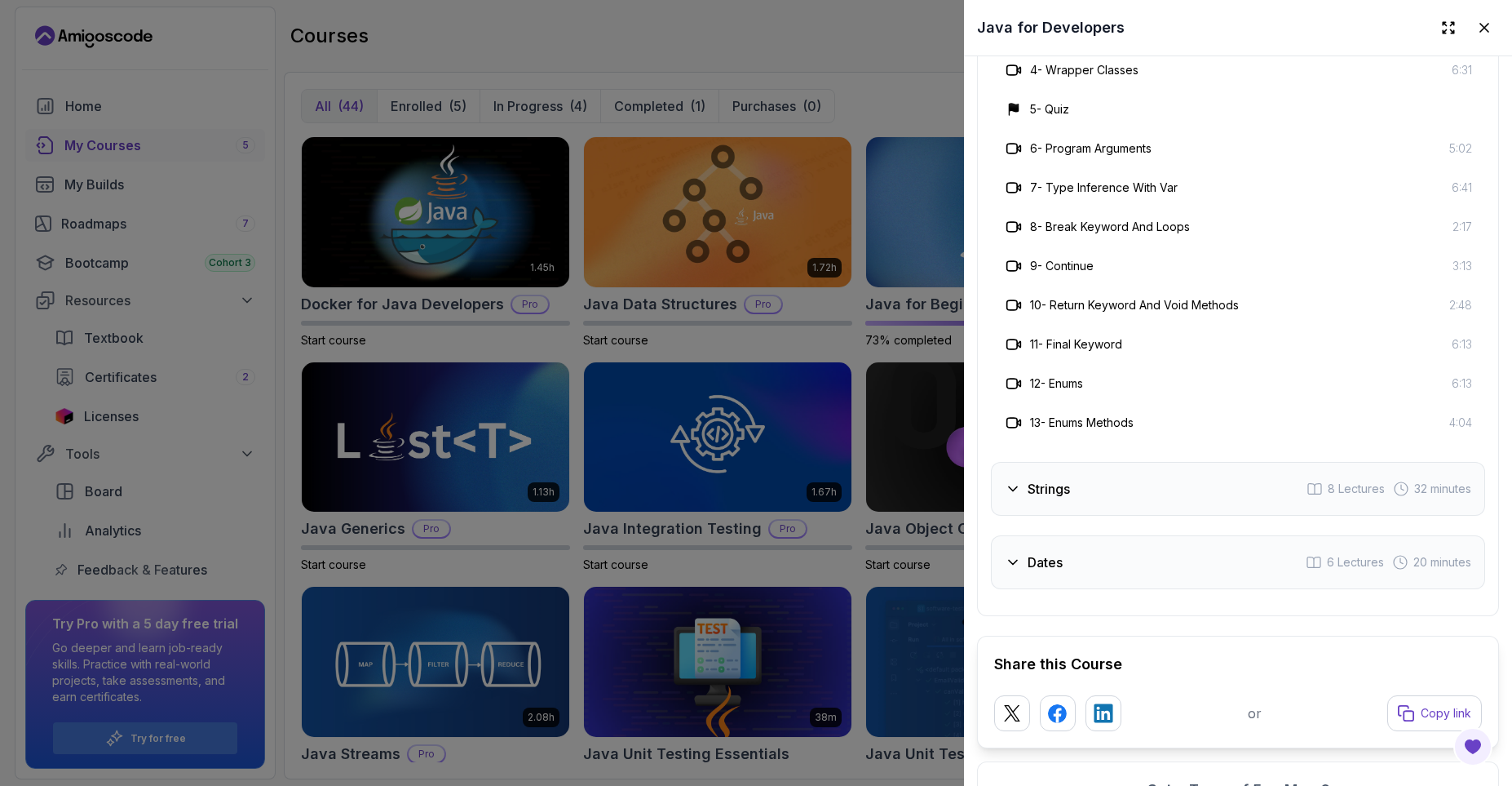
scroll to position [3490, 0]
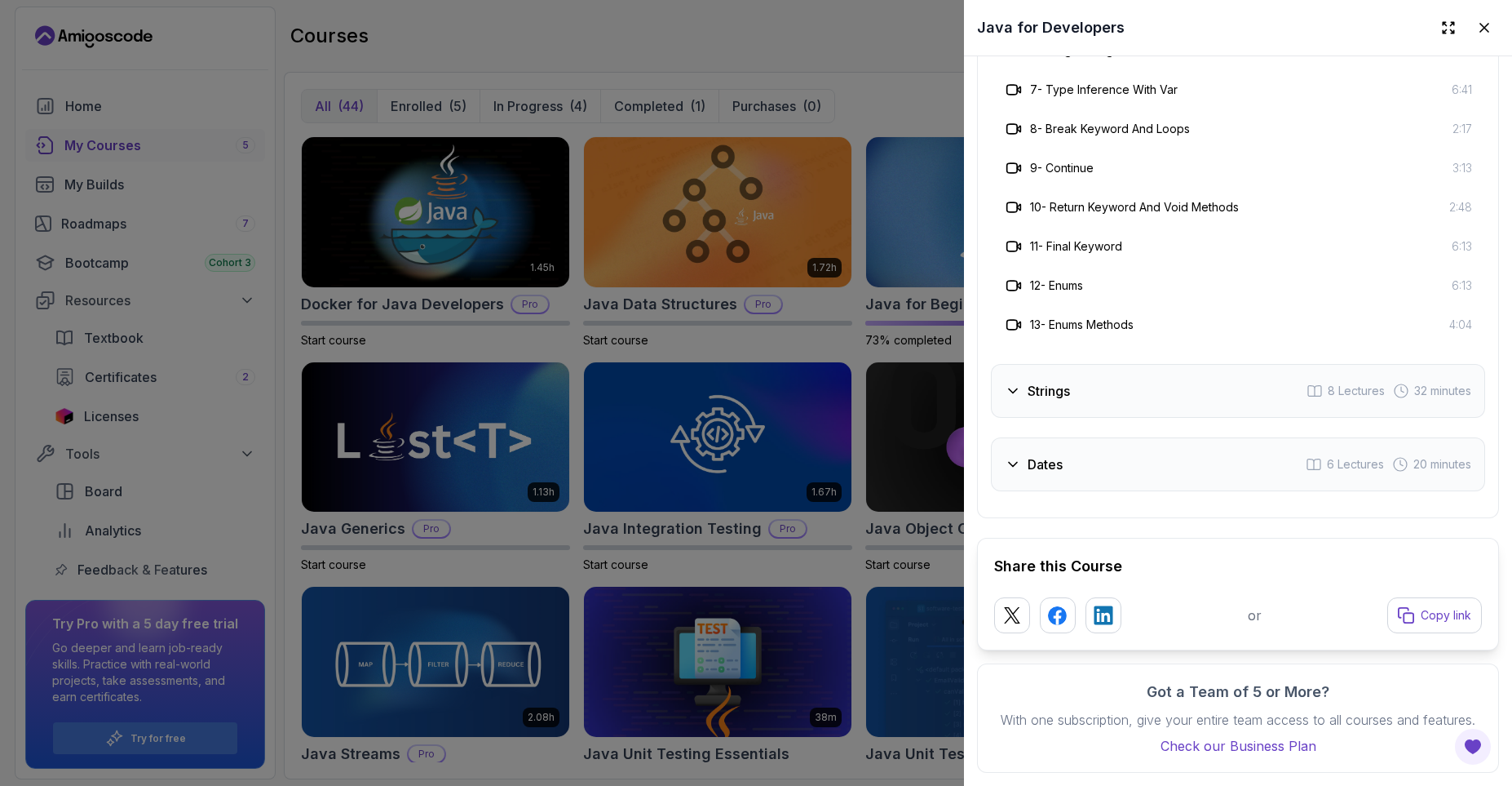
click at [1110, 392] on div "Strings 8 Lectures 32 minutes" at bounding box center [1237, 391] width 494 height 54
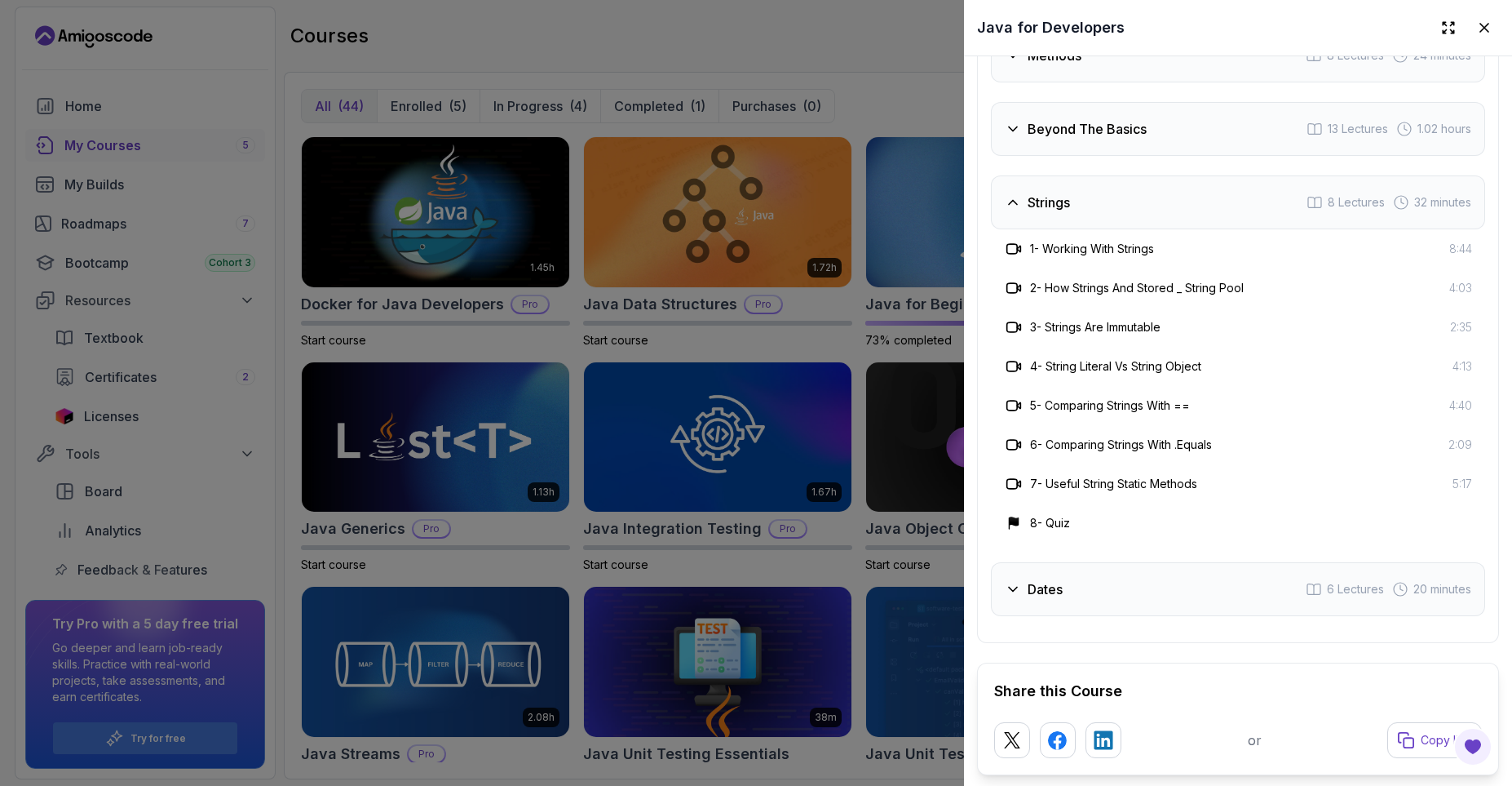
scroll to position [3099, 0]
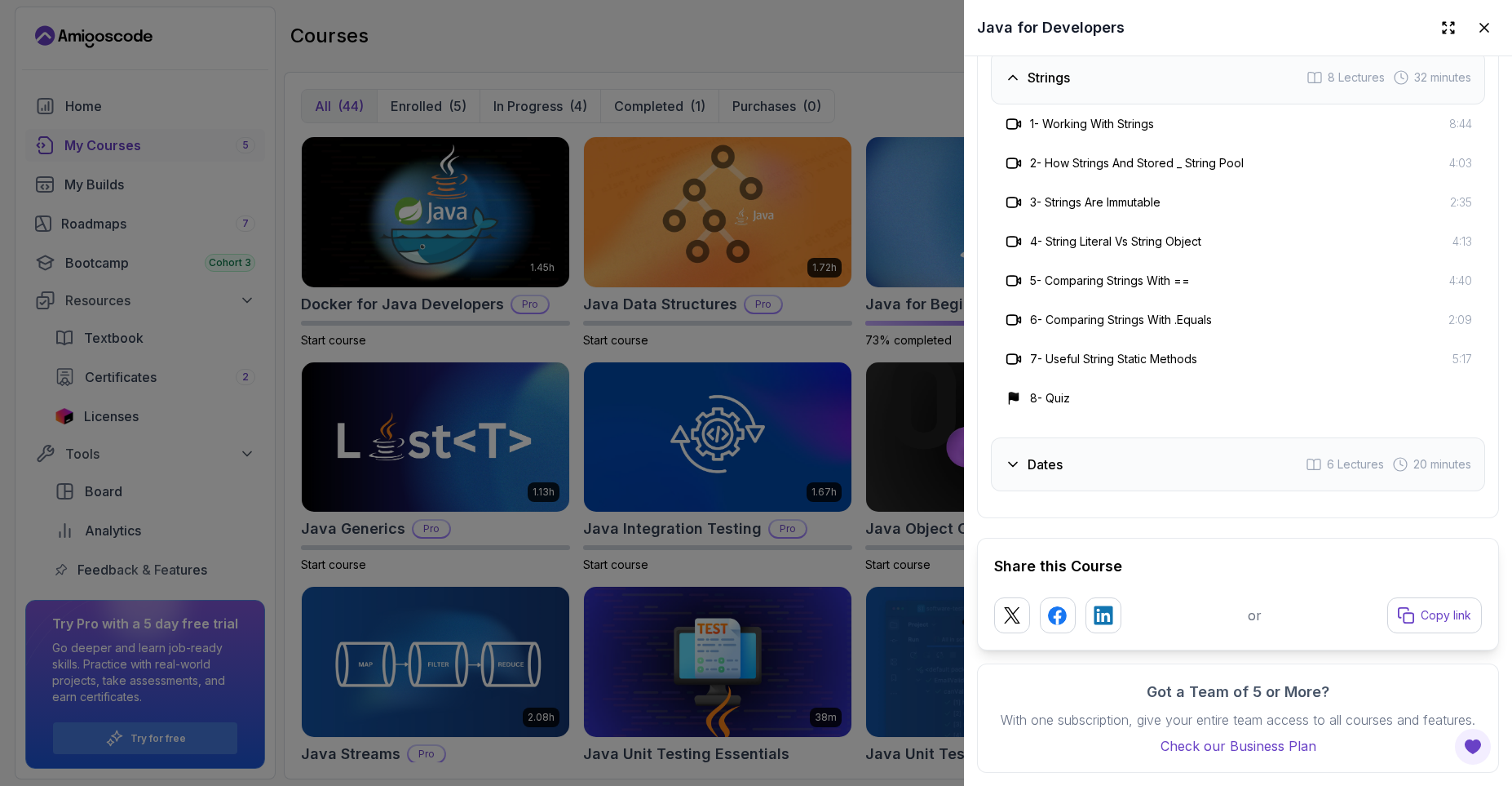
click at [1165, 471] on div "Dates 6 Lectures 20 minutes" at bounding box center [1237, 464] width 494 height 54
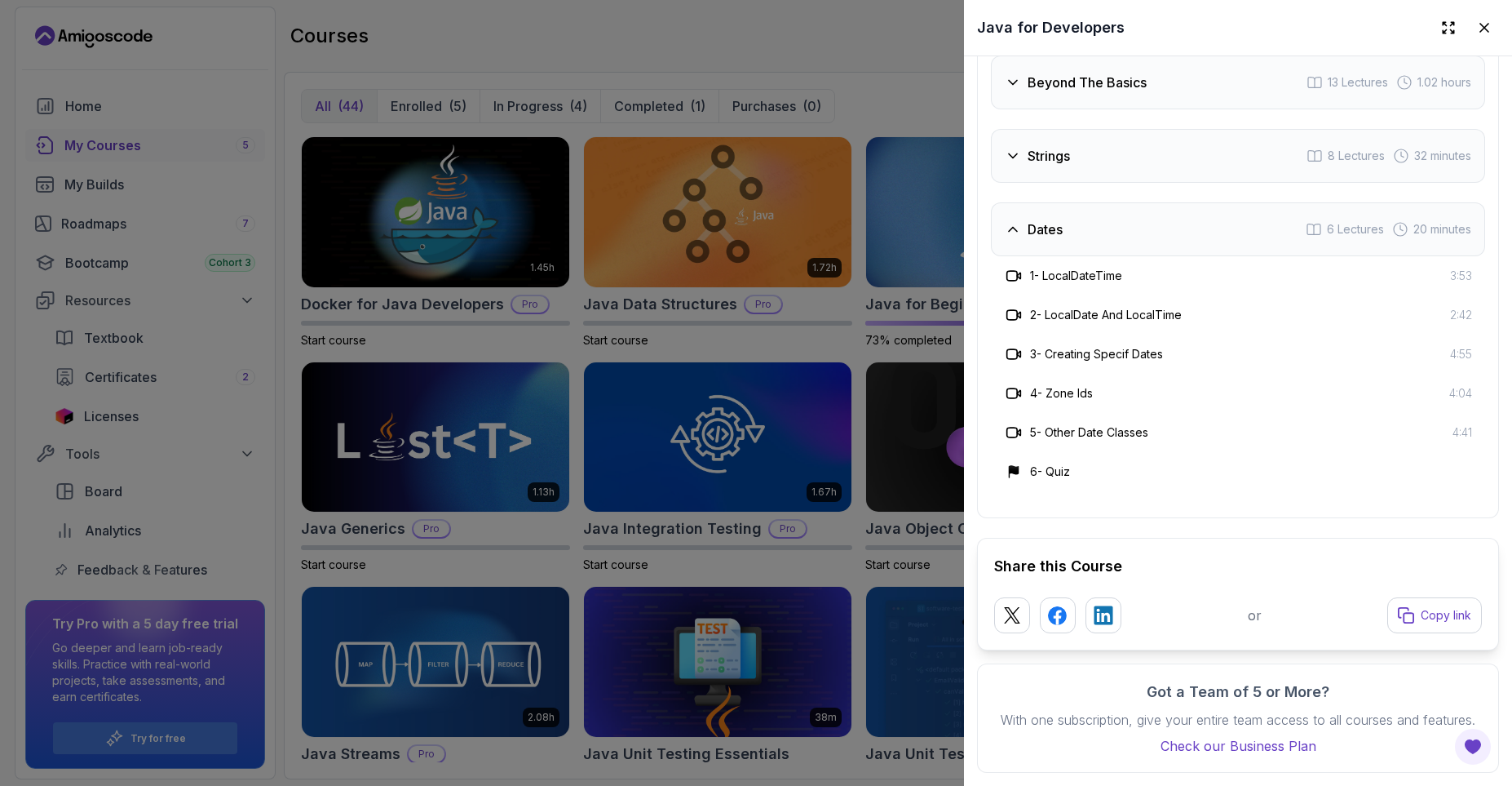
scroll to position [3216, 0]
click at [1490, 29] on icon at bounding box center [1484, 27] width 16 height 16
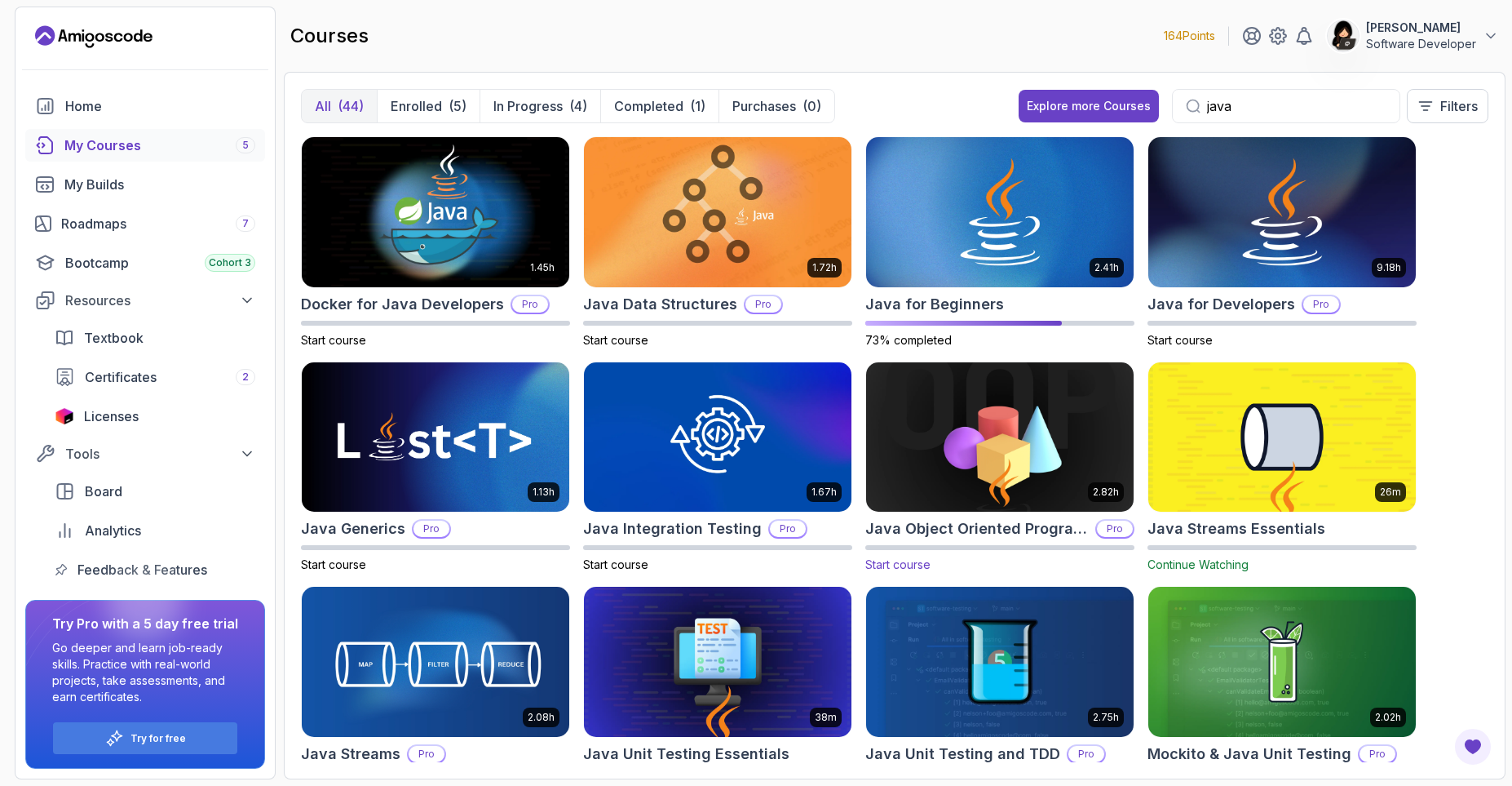
click at [1088, 477] on img at bounding box center [999, 436] width 280 height 157
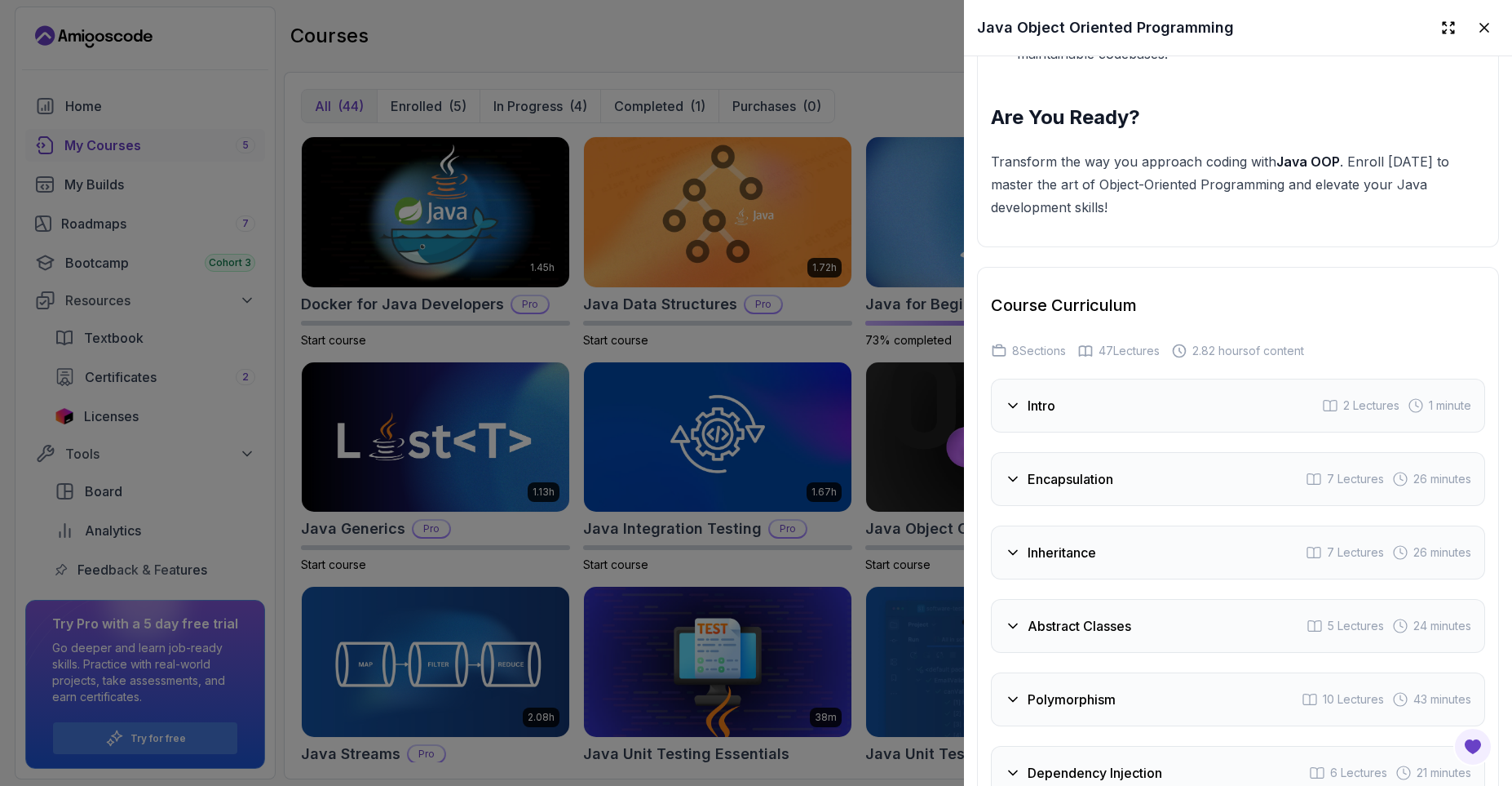
scroll to position [2545, 0]
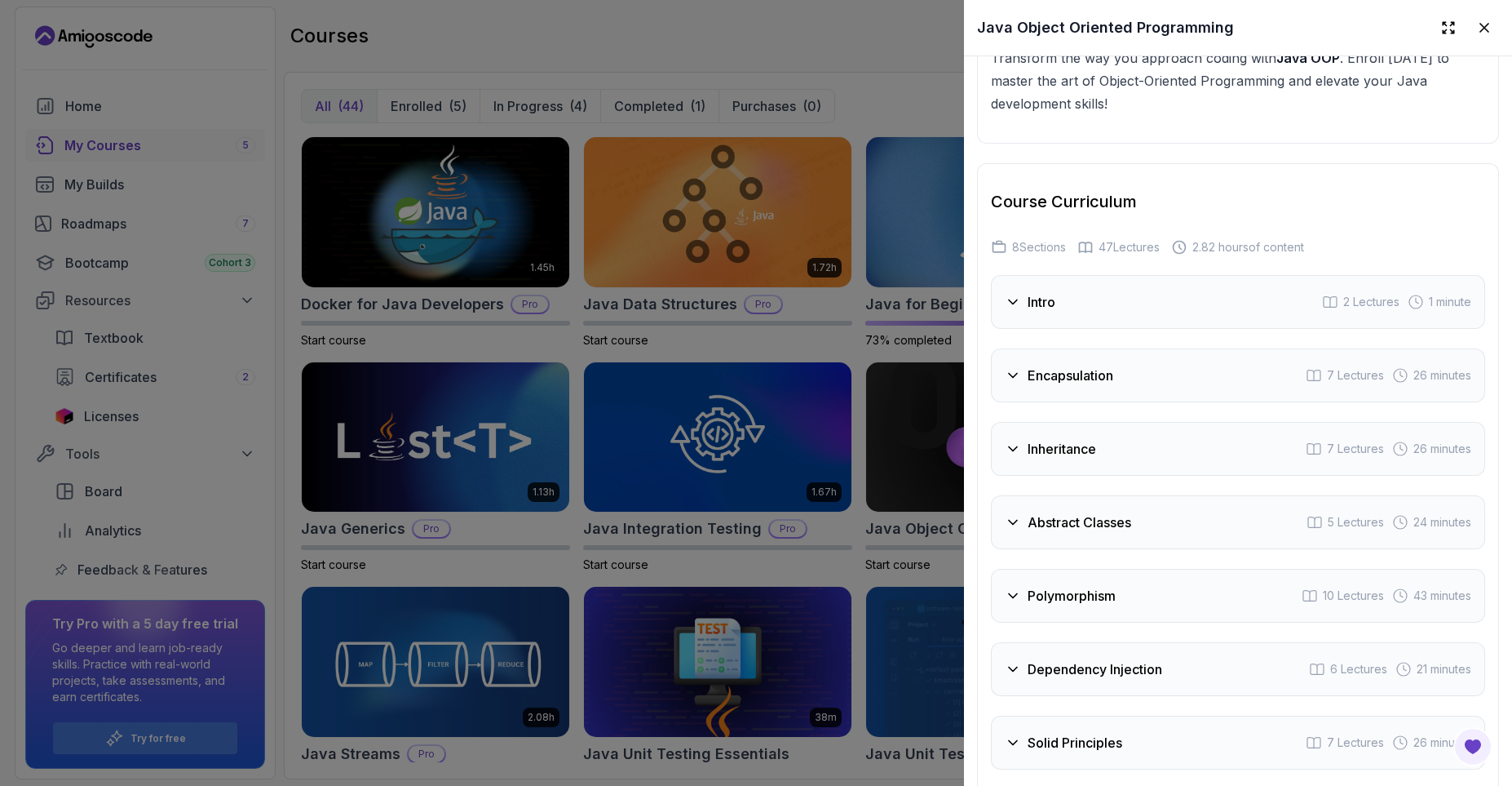
click at [1033, 303] on h3 "Intro" at bounding box center [1041, 301] width 27 height 20
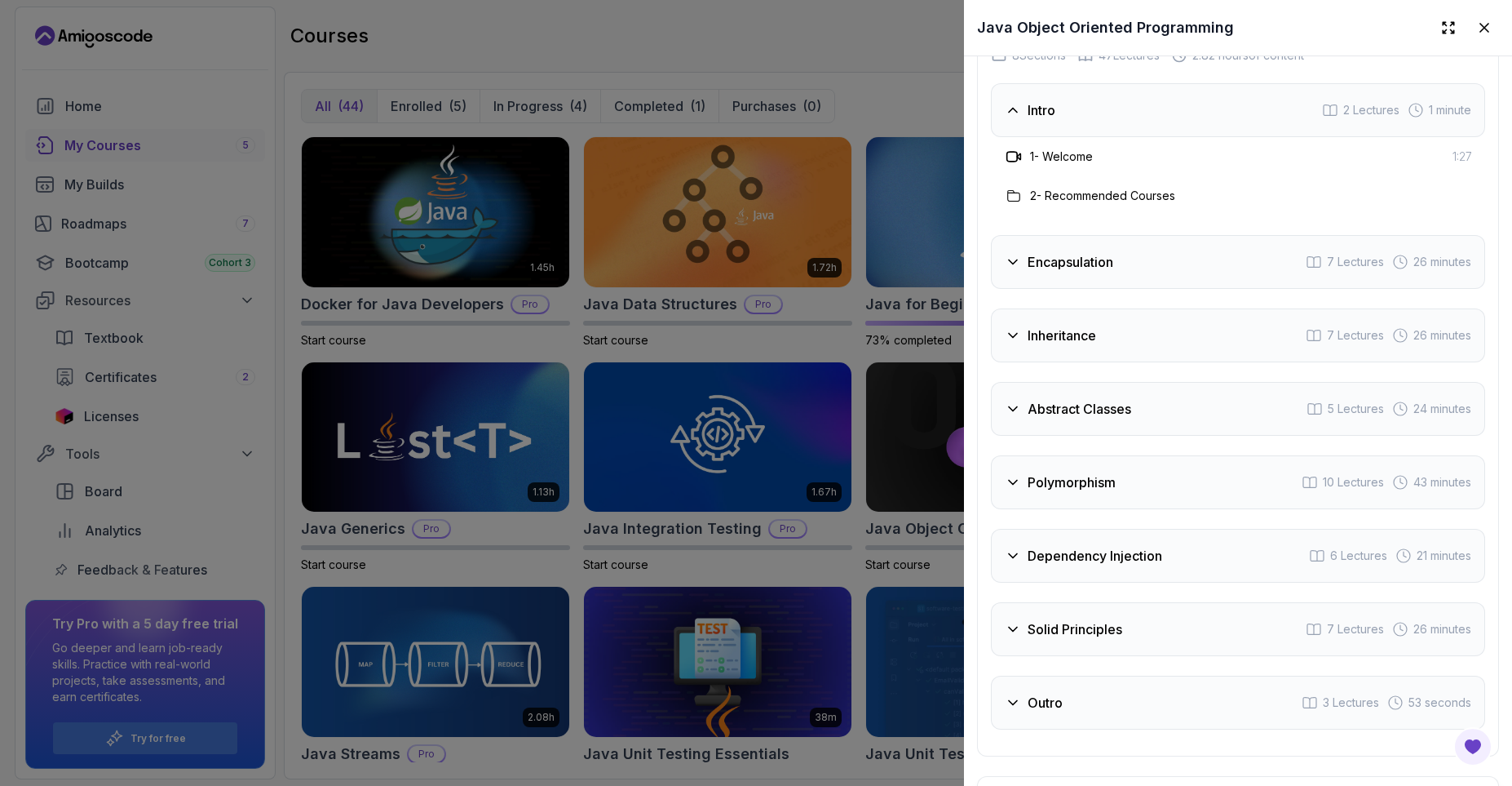
scroll to position [2741, 0]
click at [1119, 265] on div "Encapsulation 7 Lectures 26 minutes" at bounding box center [1237, 257] width 494 height 54
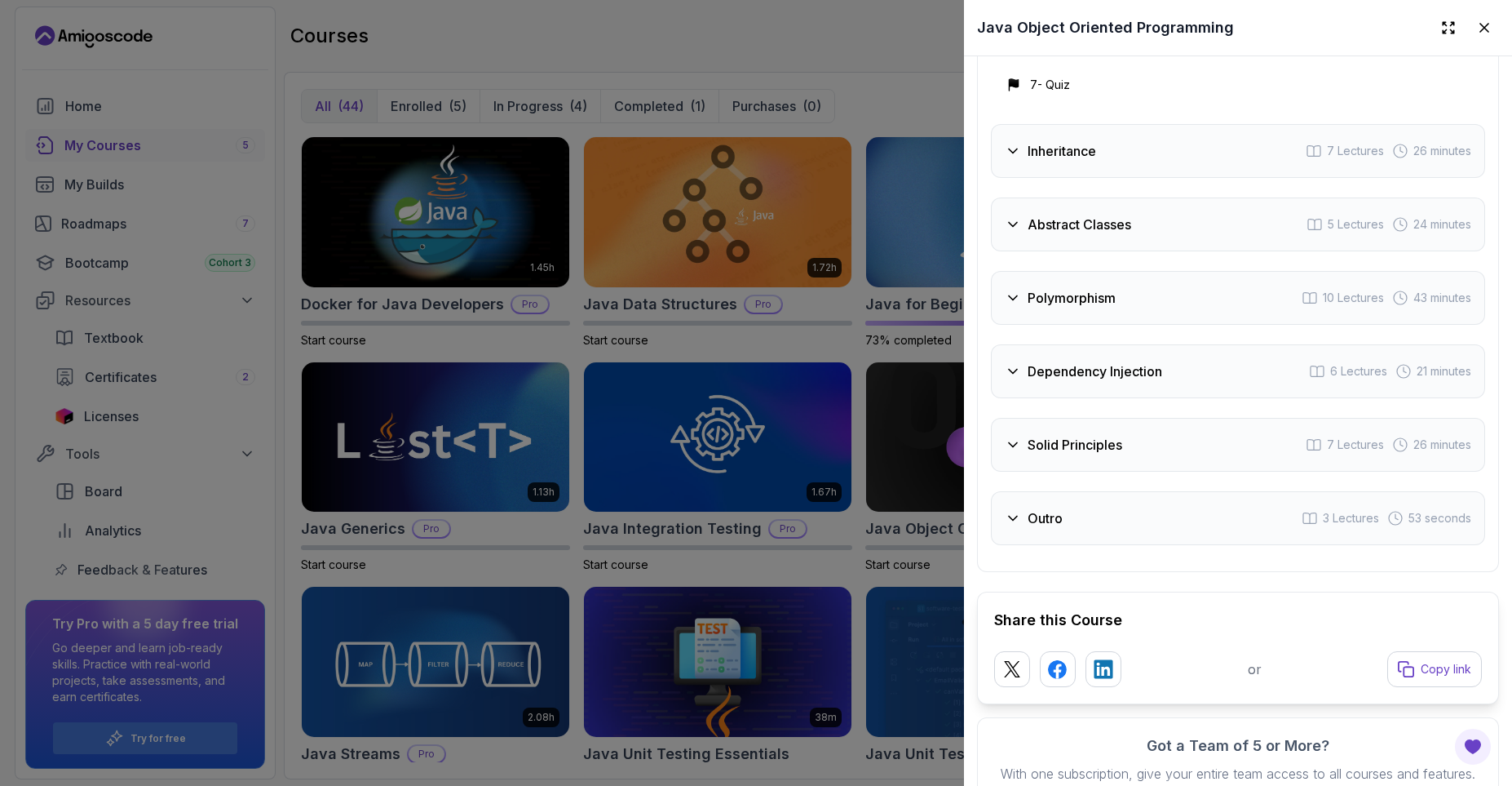
scroll to position [3133, 0]
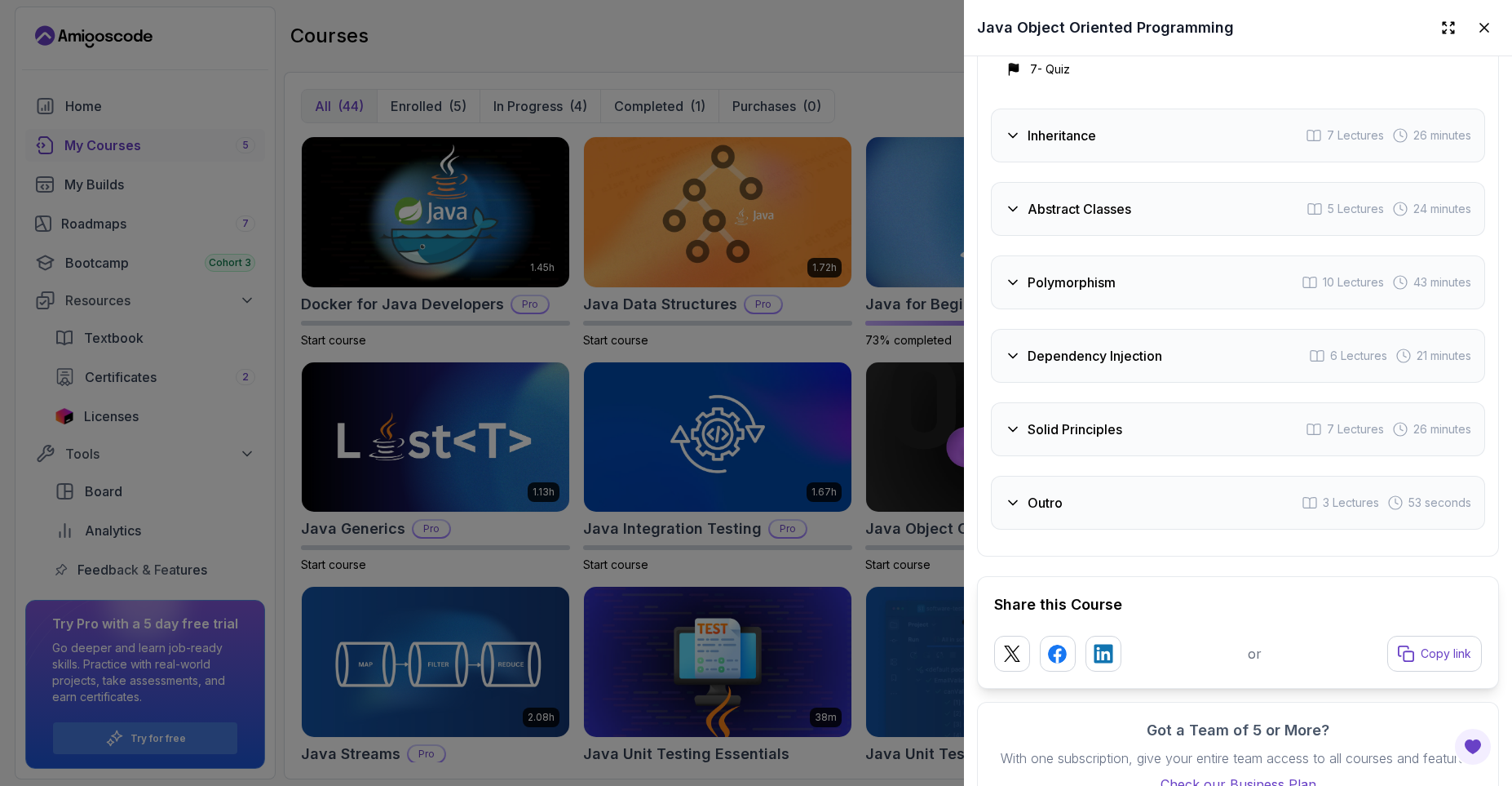
click at [1082, 142] on h3 "Inheritance" at bounding box center [1061, 135] width 69 height 20
click at [1118, 195] on div "Abstract Classes 5 Lectures 24 minutes" at bounding box center [1237, 208] width 494 height 54
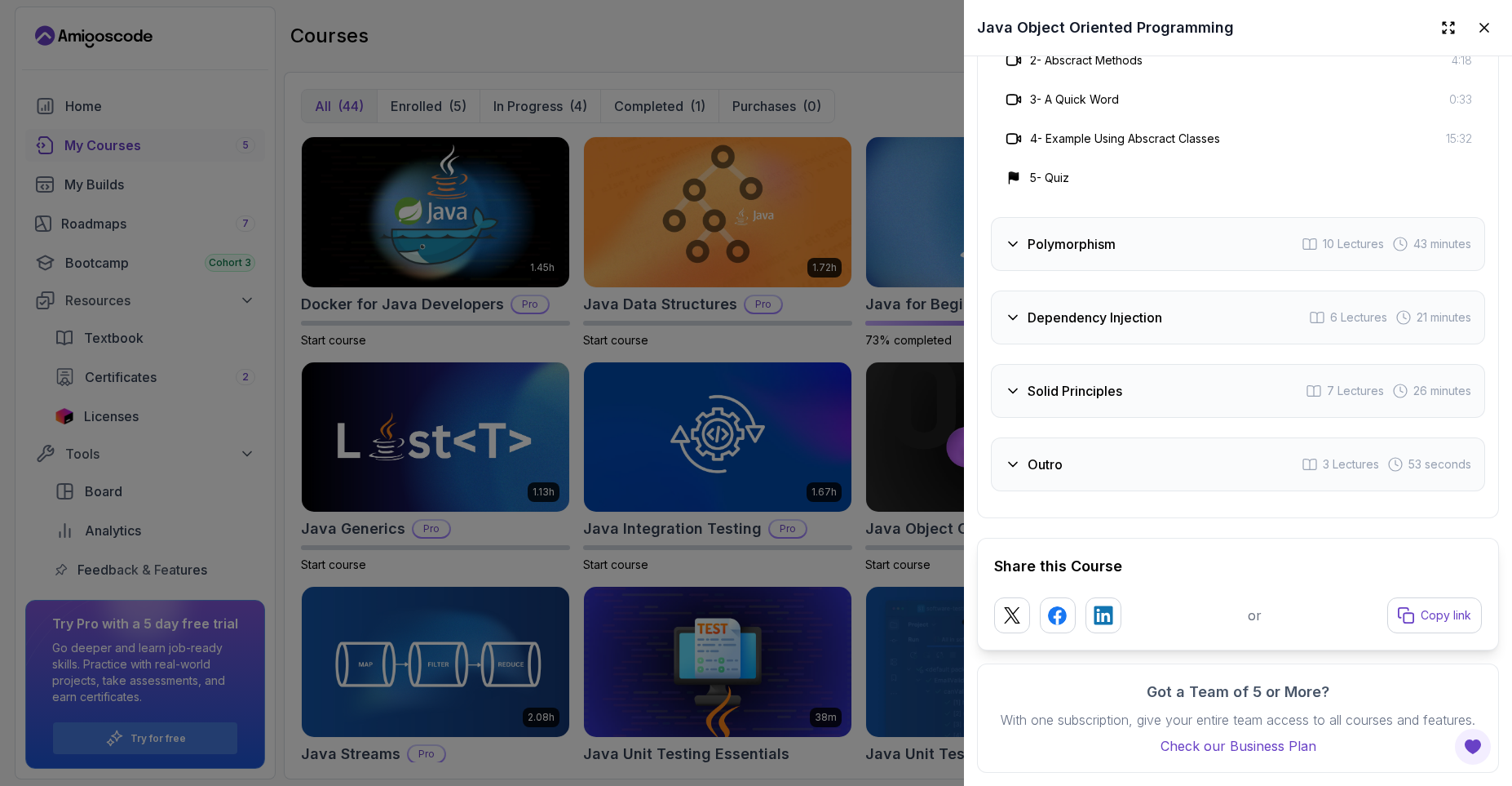
click at [1154, 259] on div "Polymorphism 10 Lectures 43 minutes" at bounding box center [1237, 244] width 494 height 54
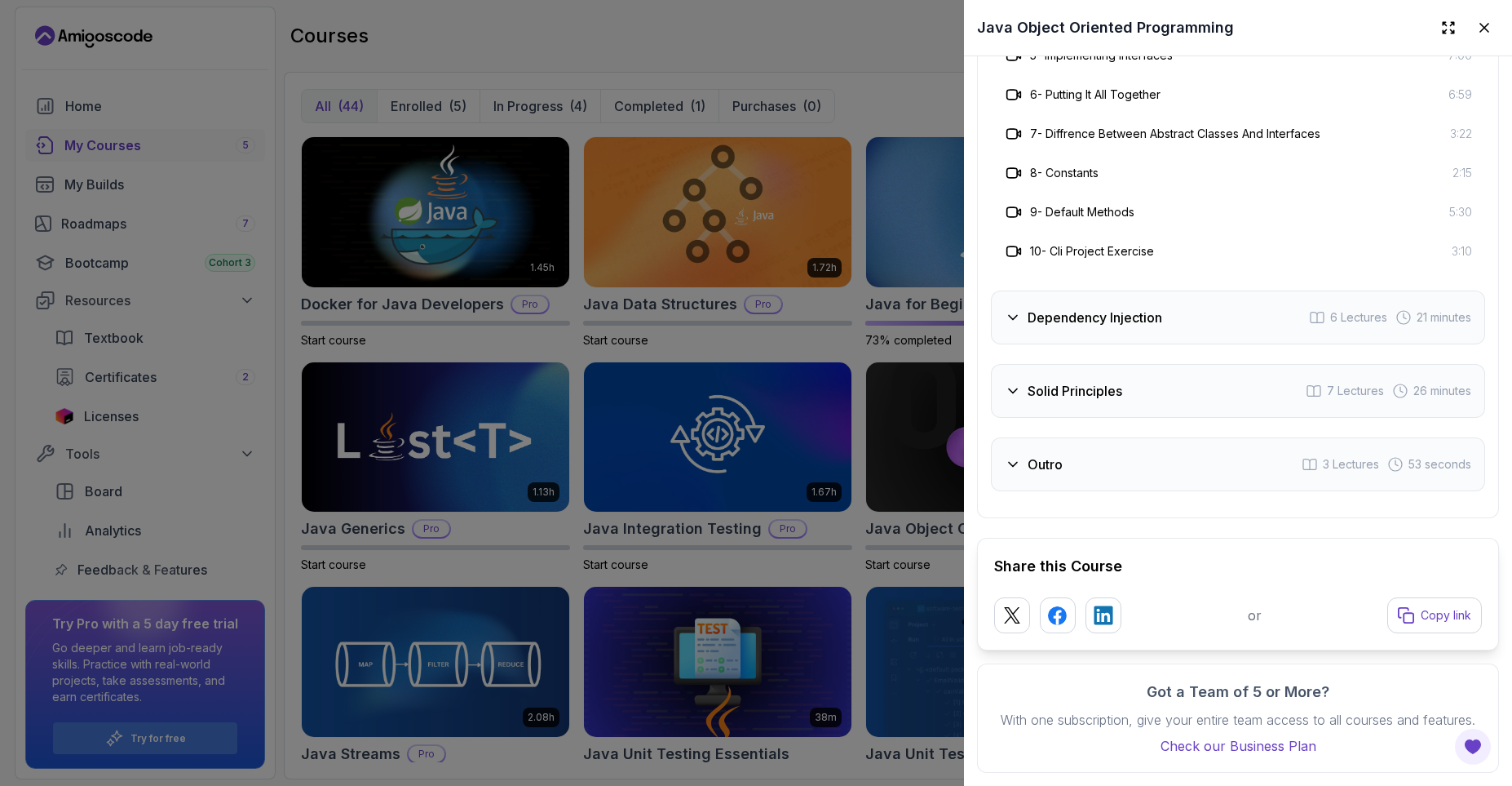
click at [1179, 320] on div "Dependency Injection 6 Lectures 21 minutes" at bounding box center [1237, 317] width 494 height 54
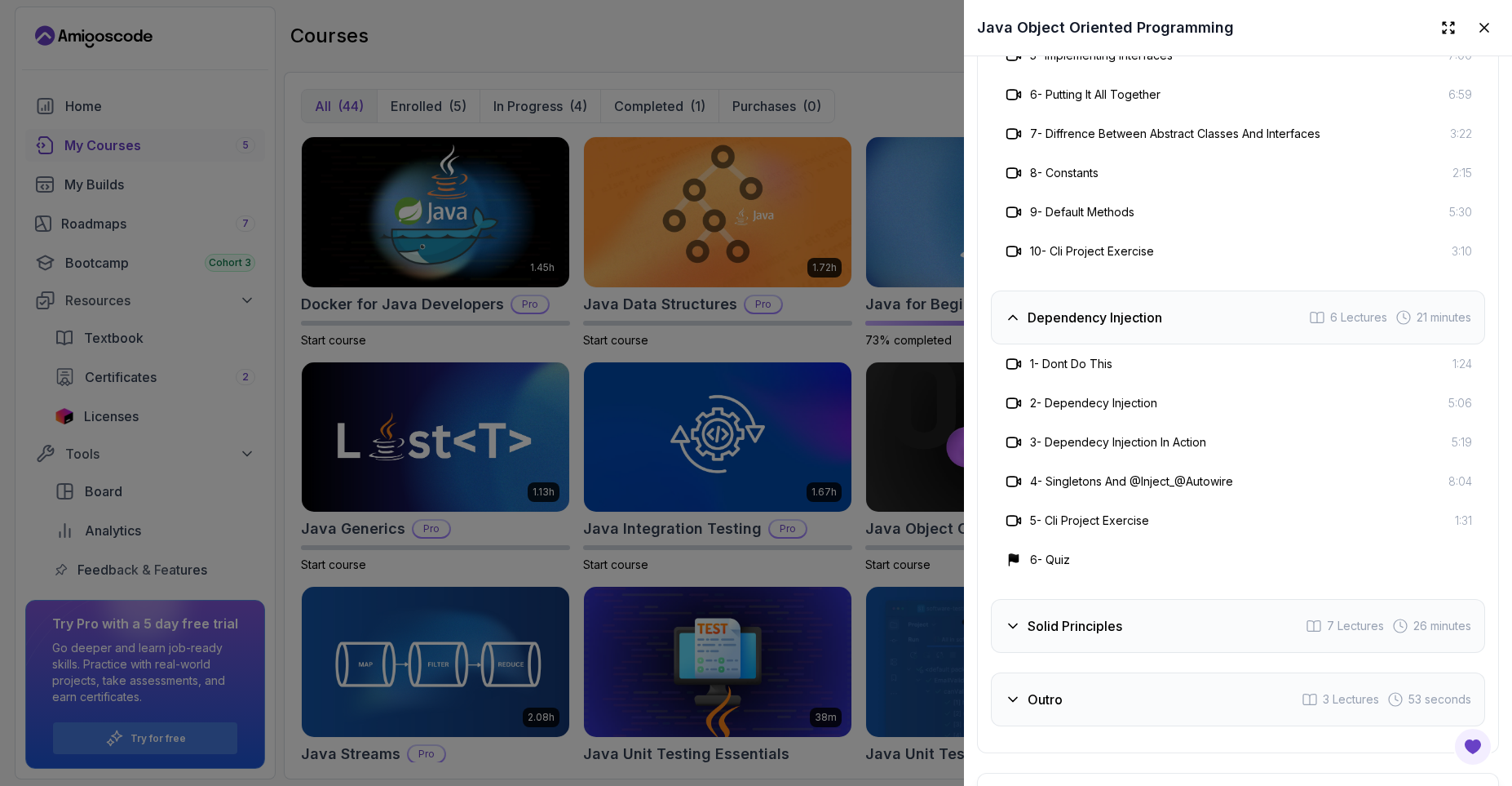
scroll to position [3132, 0]
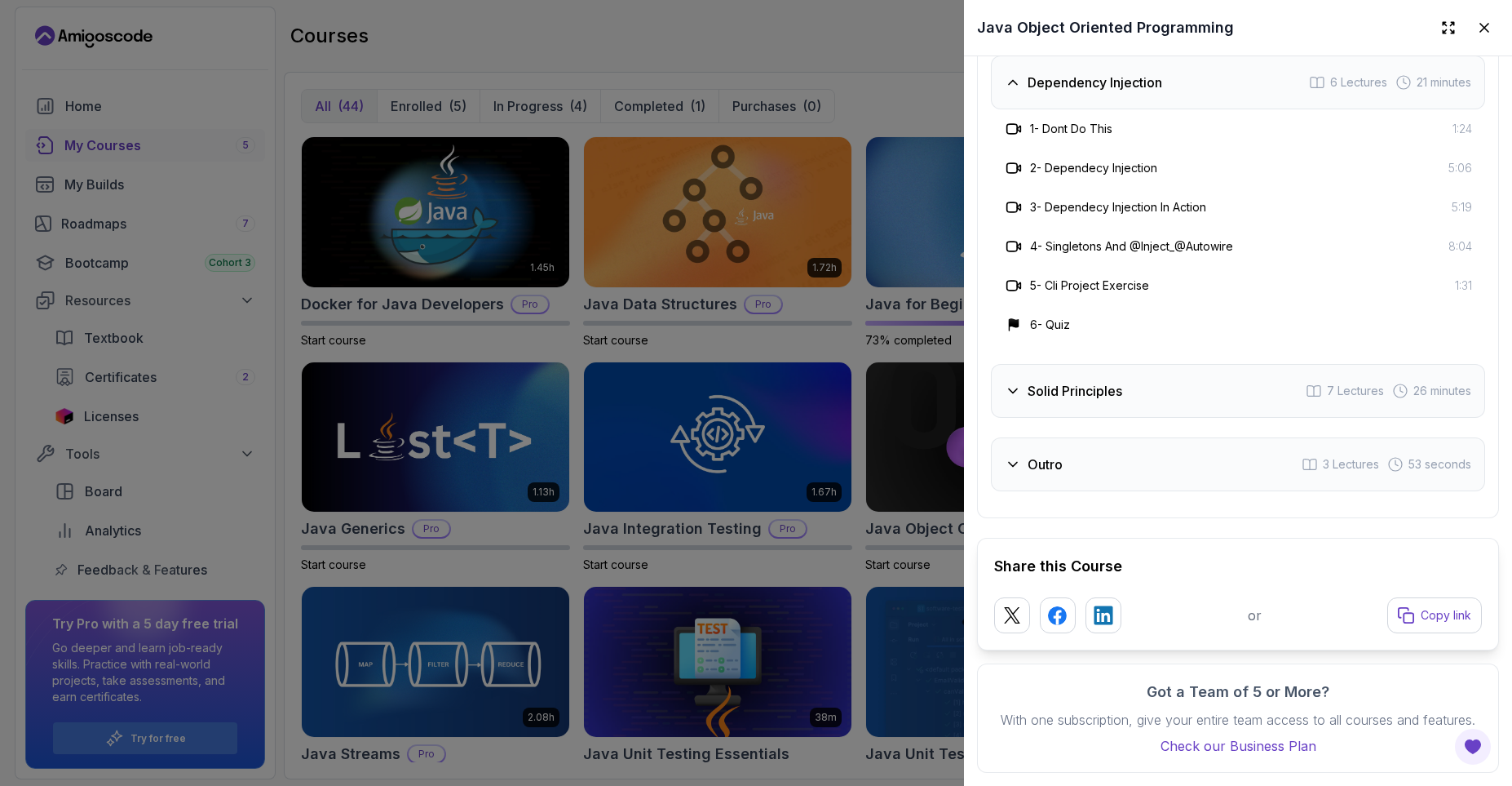
click at [1129, 393] on div "Solid Principles 7 Lectures 26 minutes" at bounding box center [1237, 391] width 494 height 54
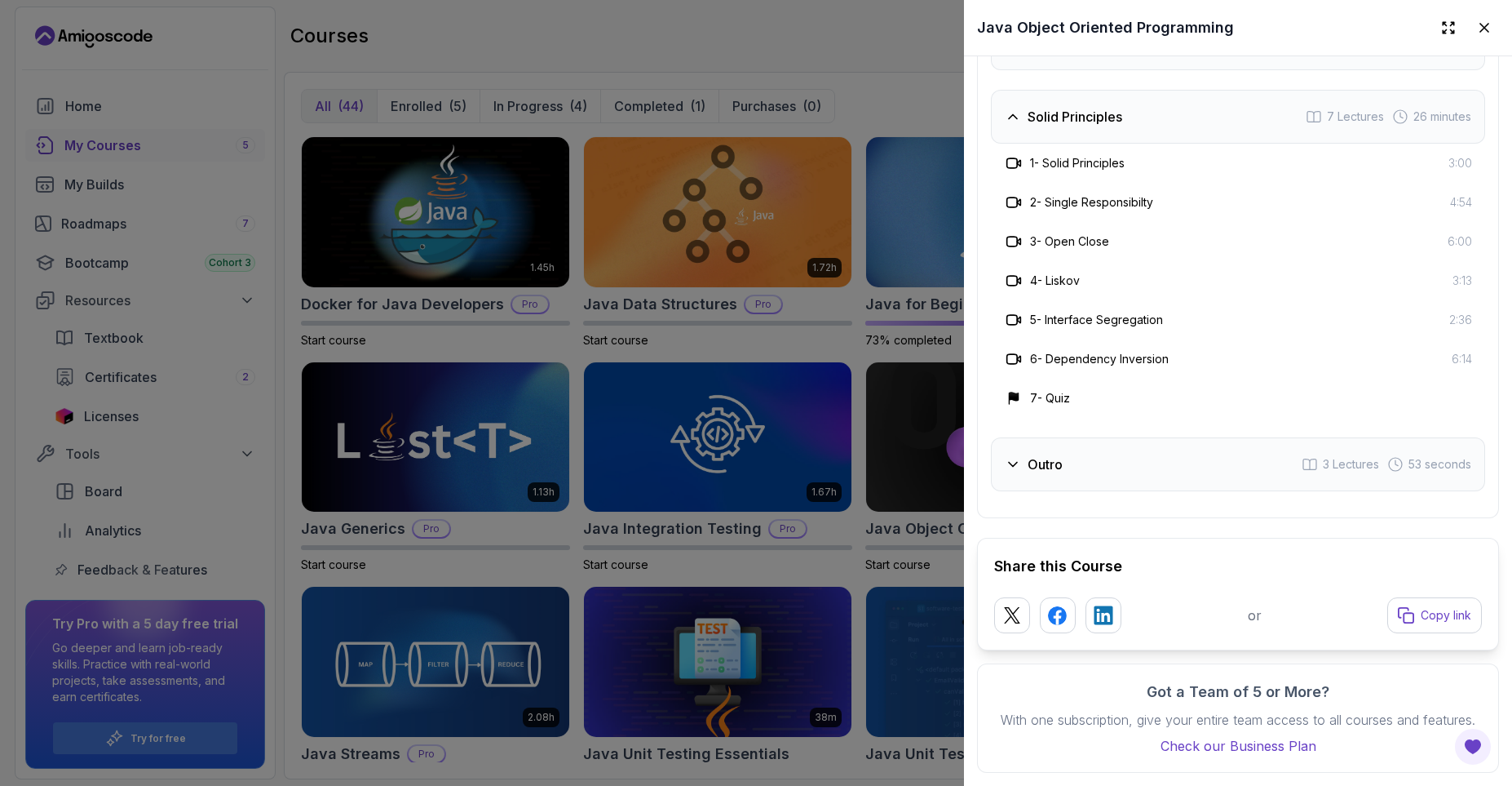
click at [1178, 457] on div "Outro 3 Lectures 53 seconds" at bounding box center [1237, 464] width 494 height 54
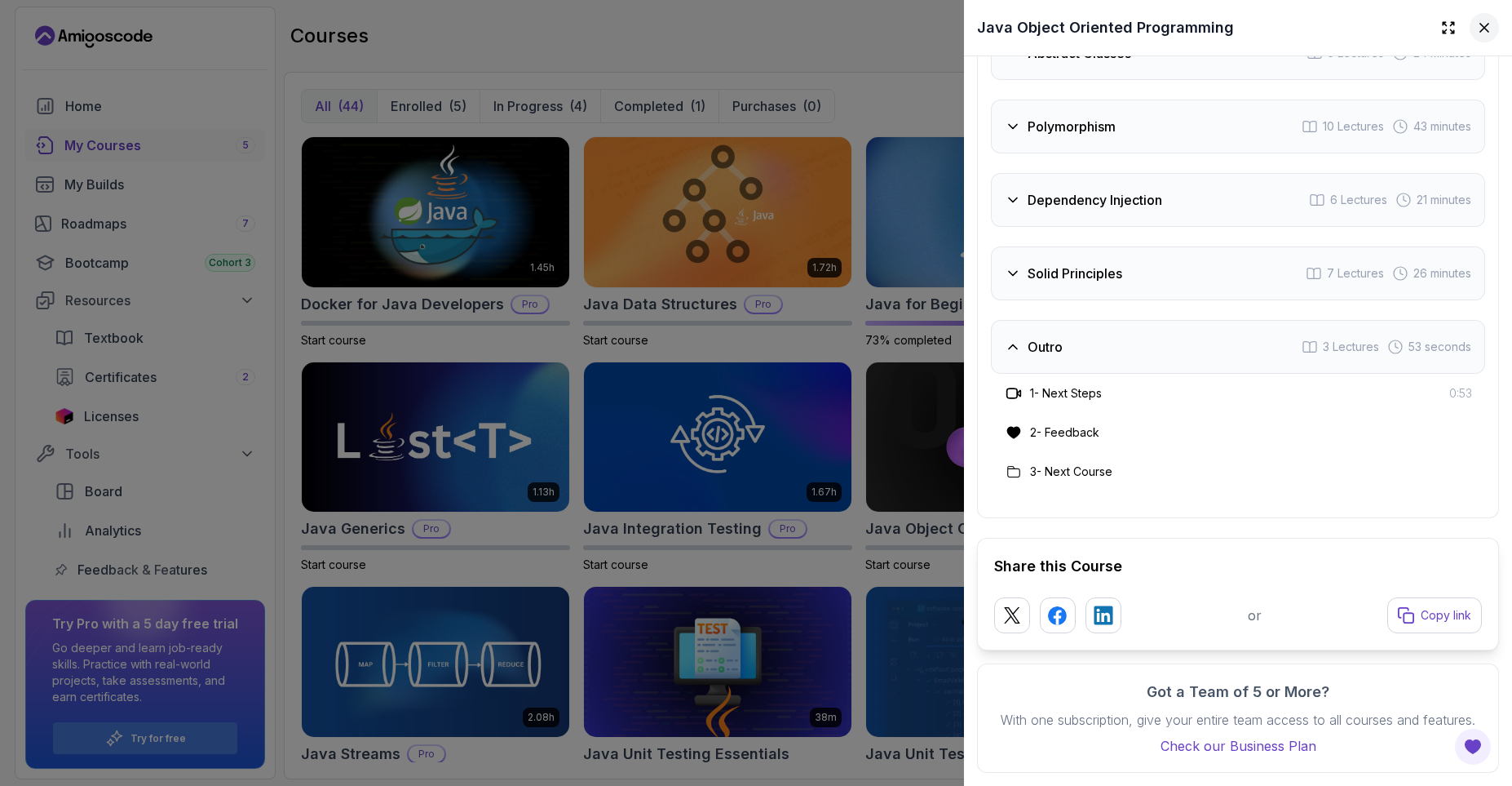
click at [1484, 30] on icon at bounding box center [1484, 27] width 16 height 16
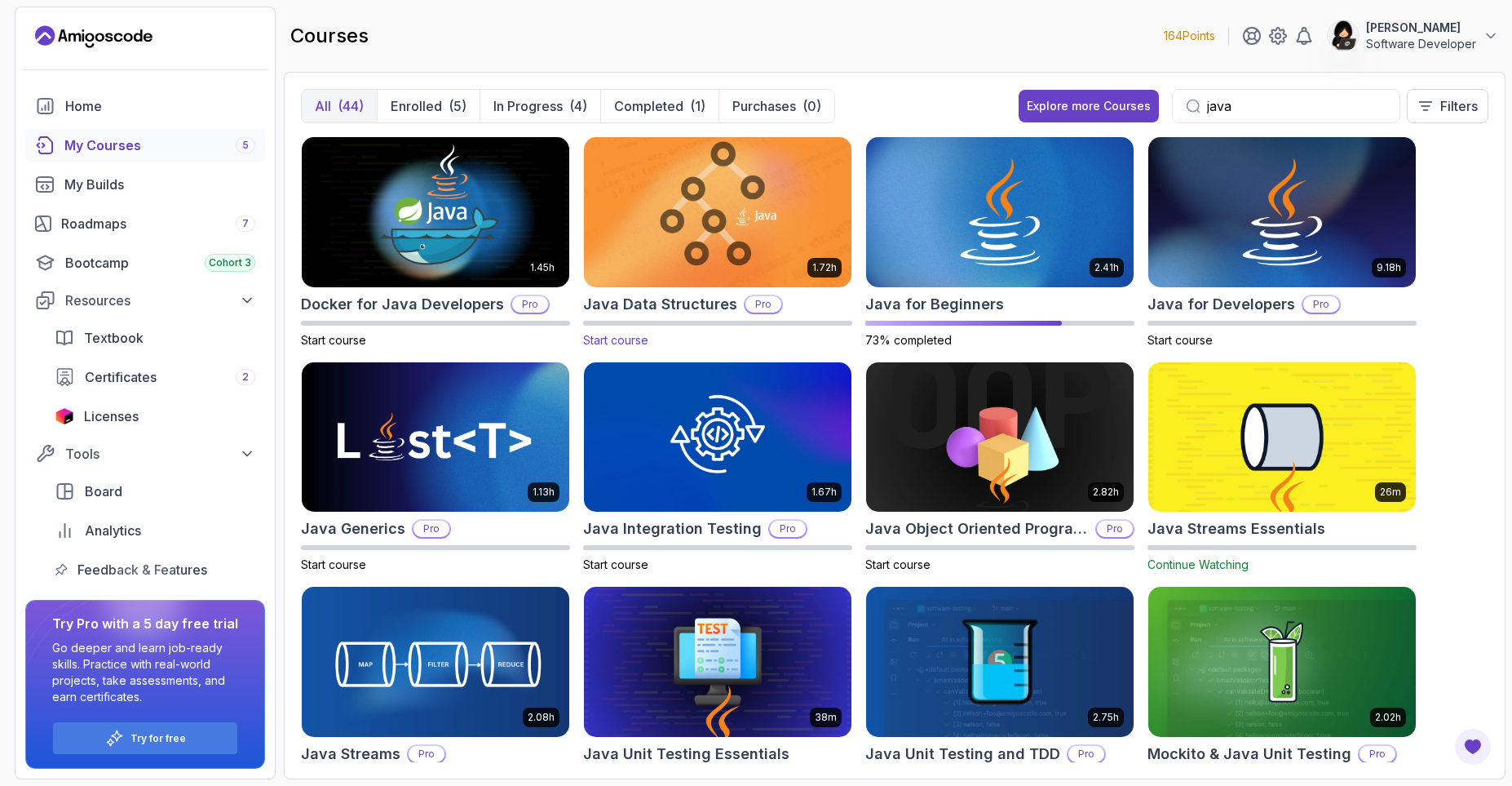
click at [756, 226] on img at bounding box center [718, 211] width 280 height 157
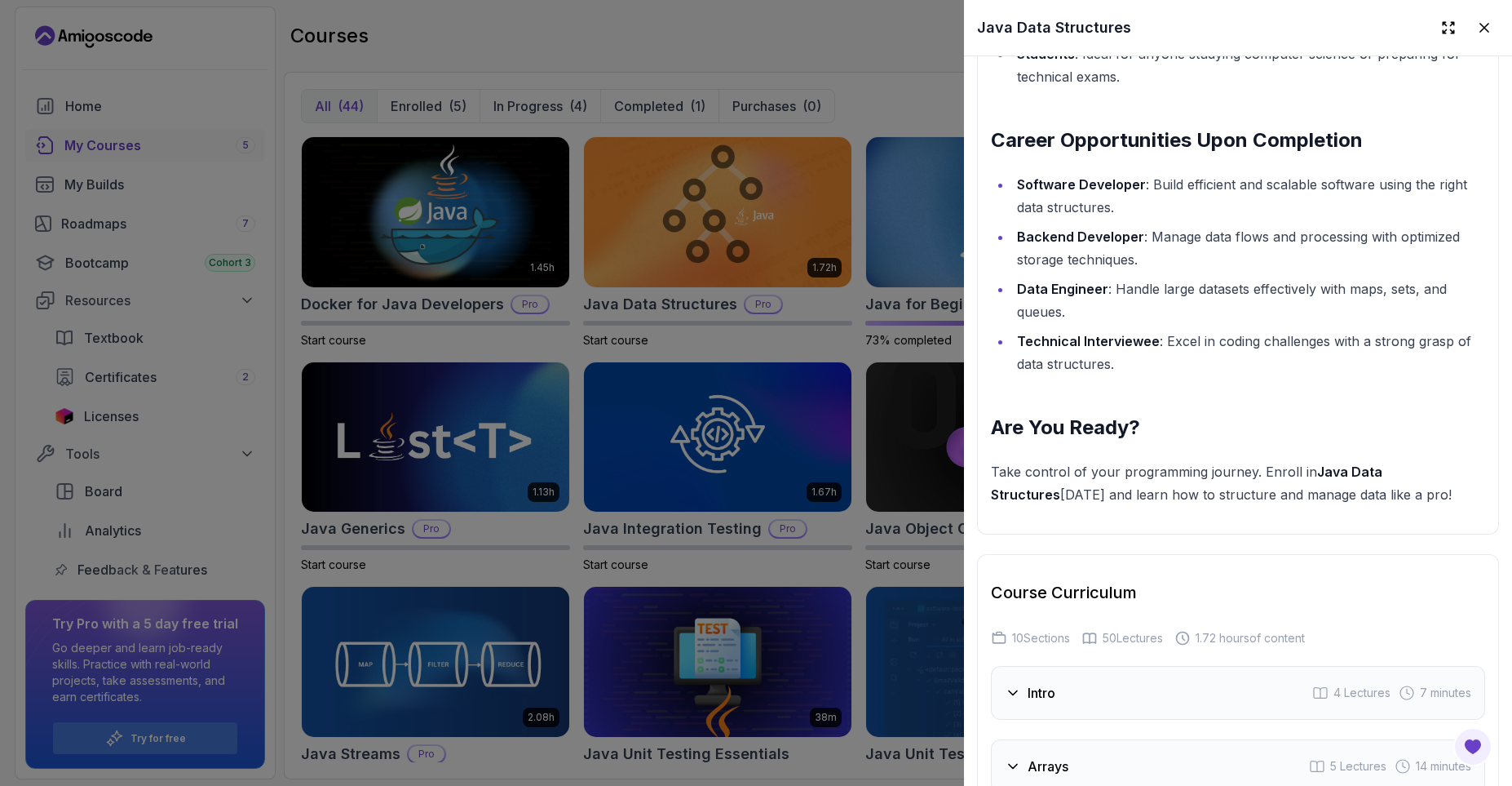
scroll to position [2447, 0]
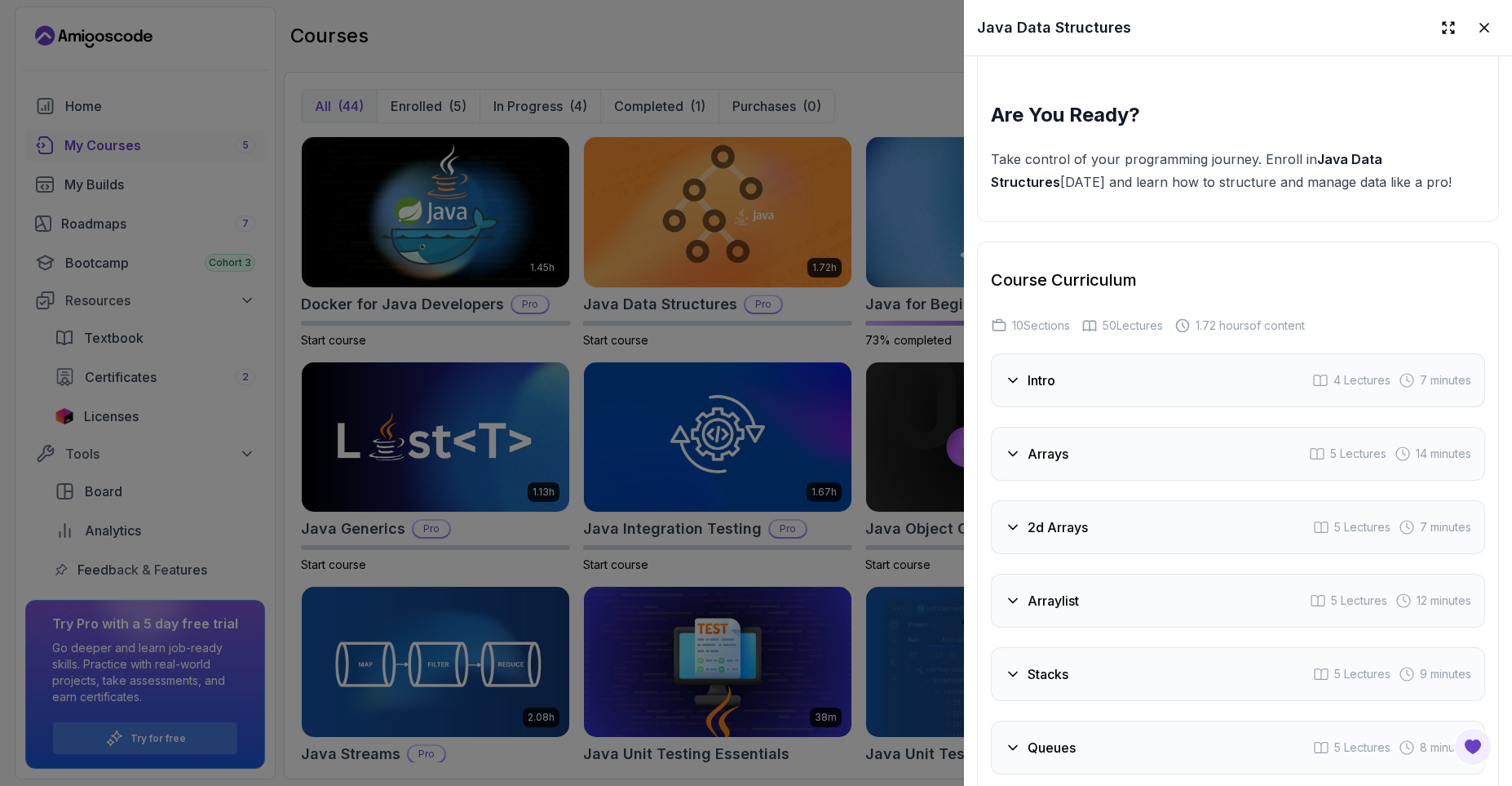
click at [1130, 381] on div "Intro 4 Lectures 7 minutes" at bounding box center [1237, 379] width 494 height 54
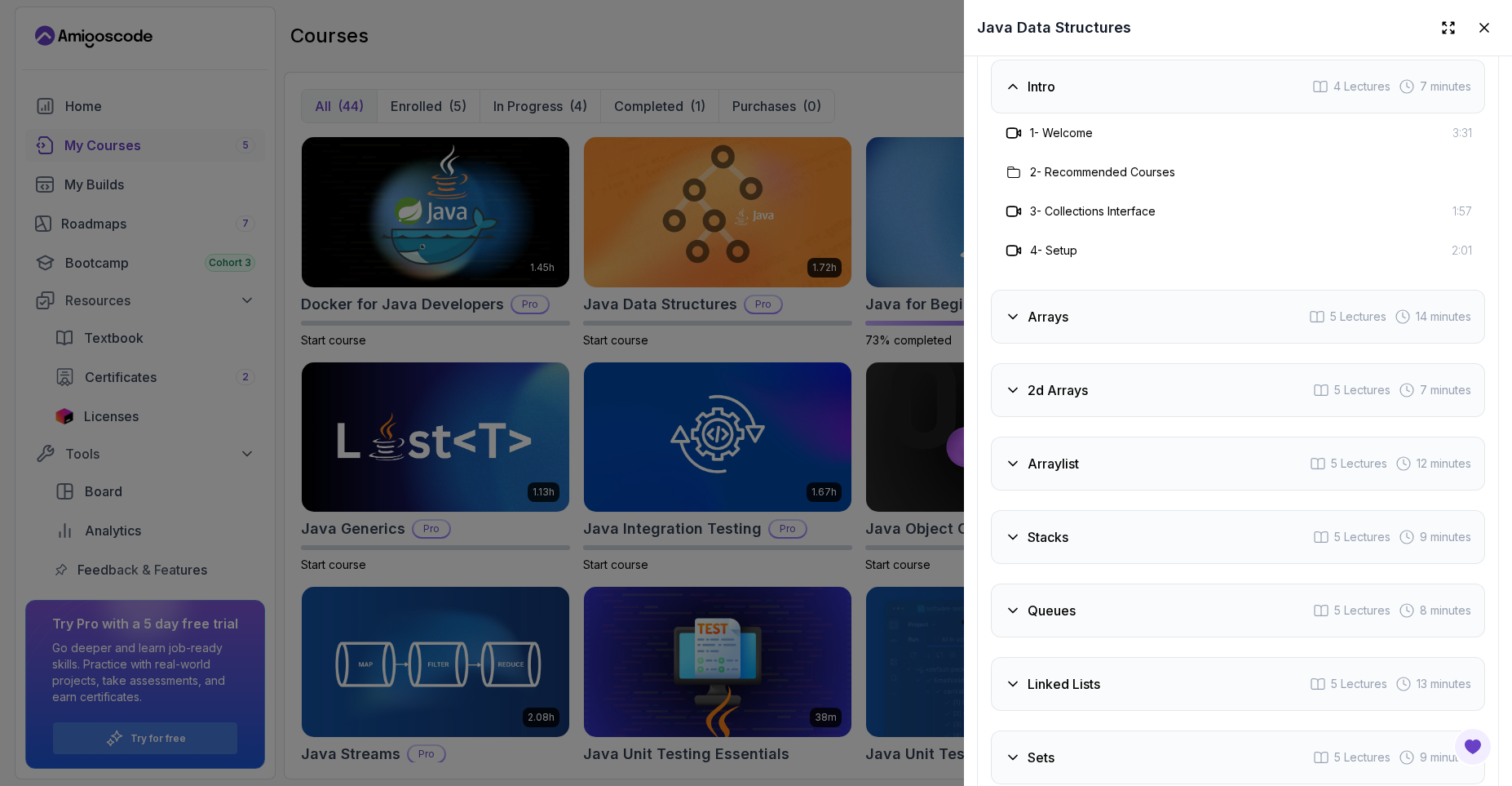
click at [1135, 331] on div "Arrays 5 Lectures 14 minutes" at bounding box center [1237, 316] width 494 height 54
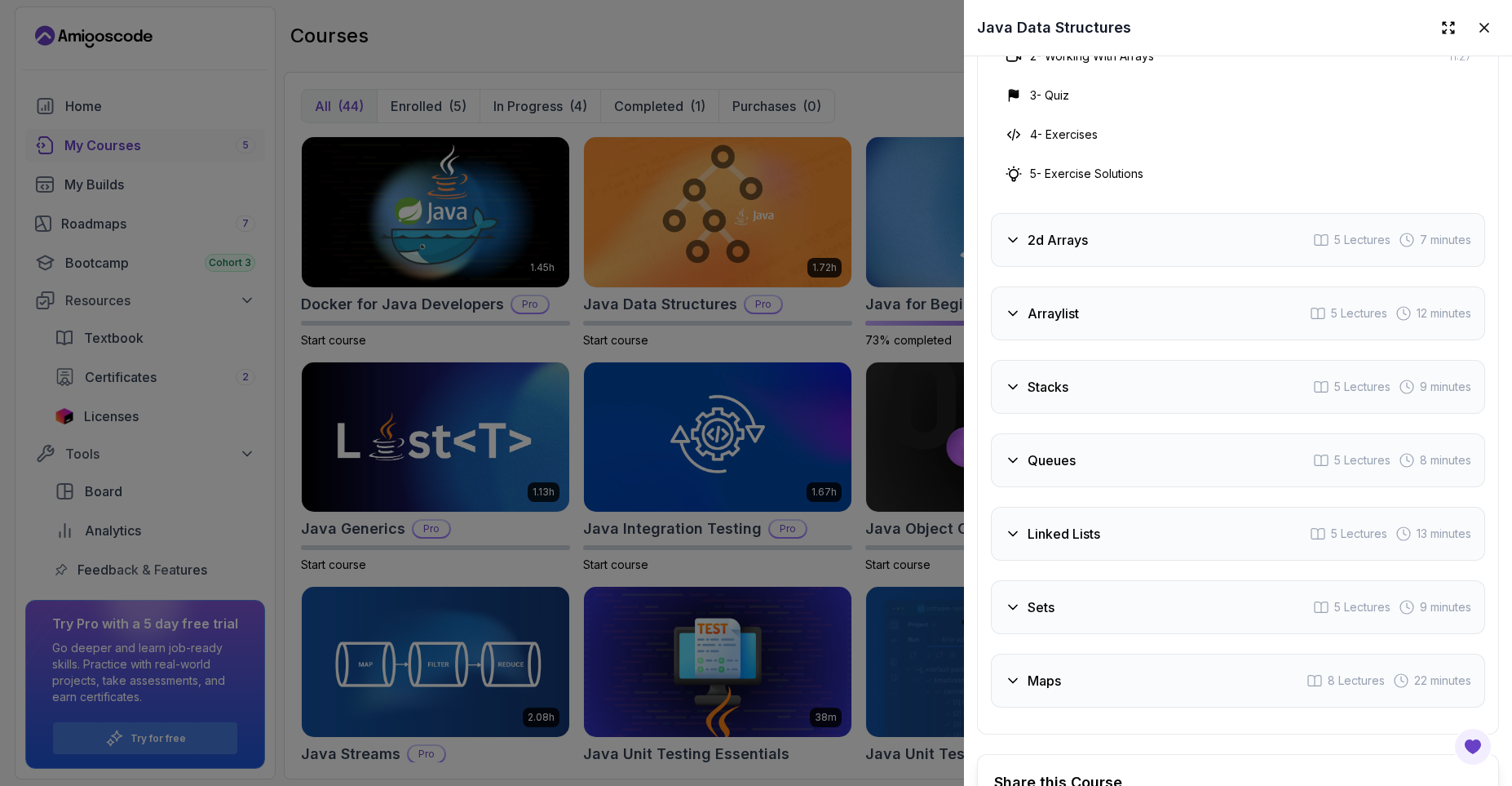
scroll to position [3147, 0]
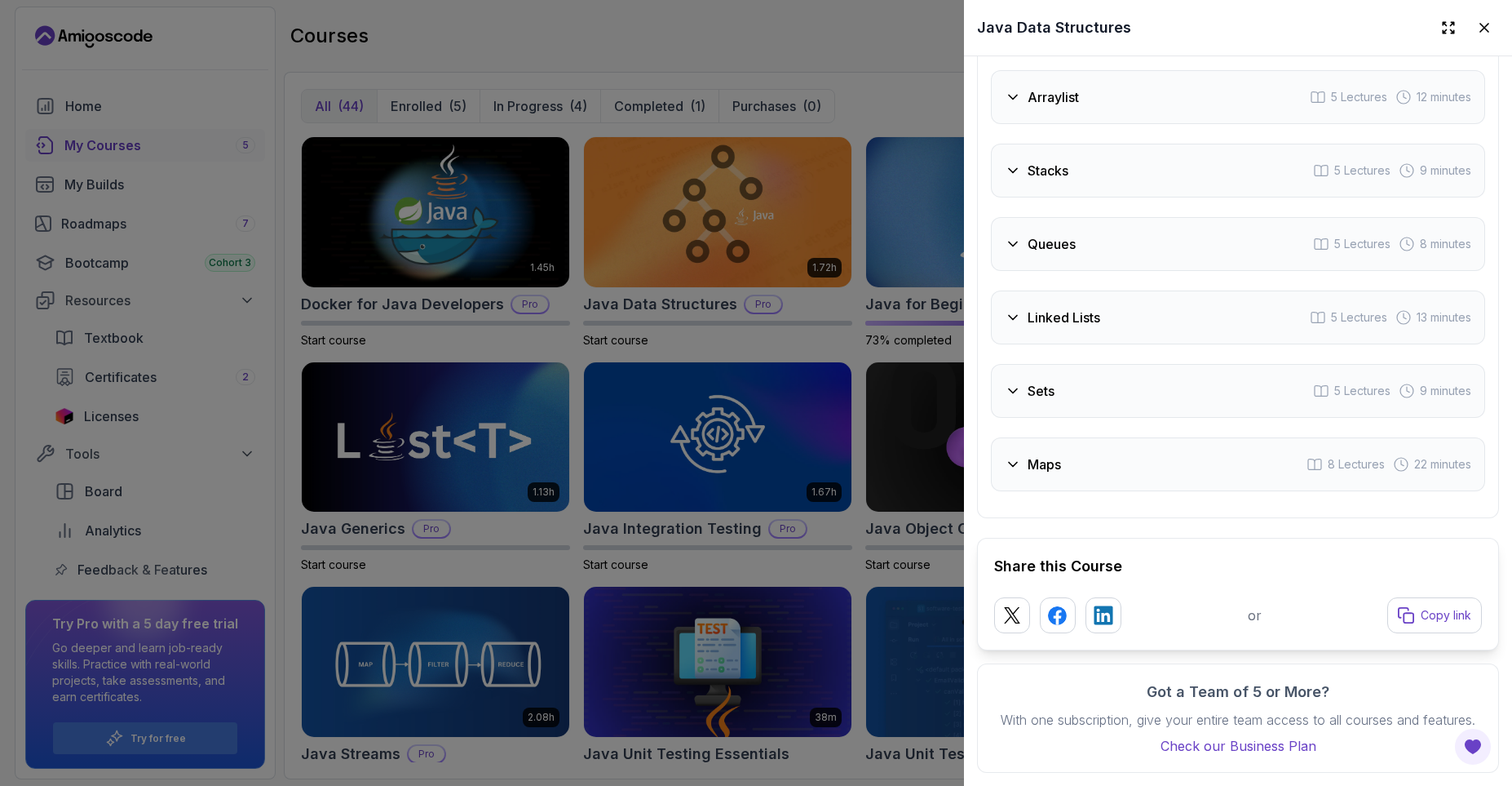
click at [1082, 165] on div "Stacks 5 Lectures 9 minutes" at bounding box center [1237, 170] width 494 height 54
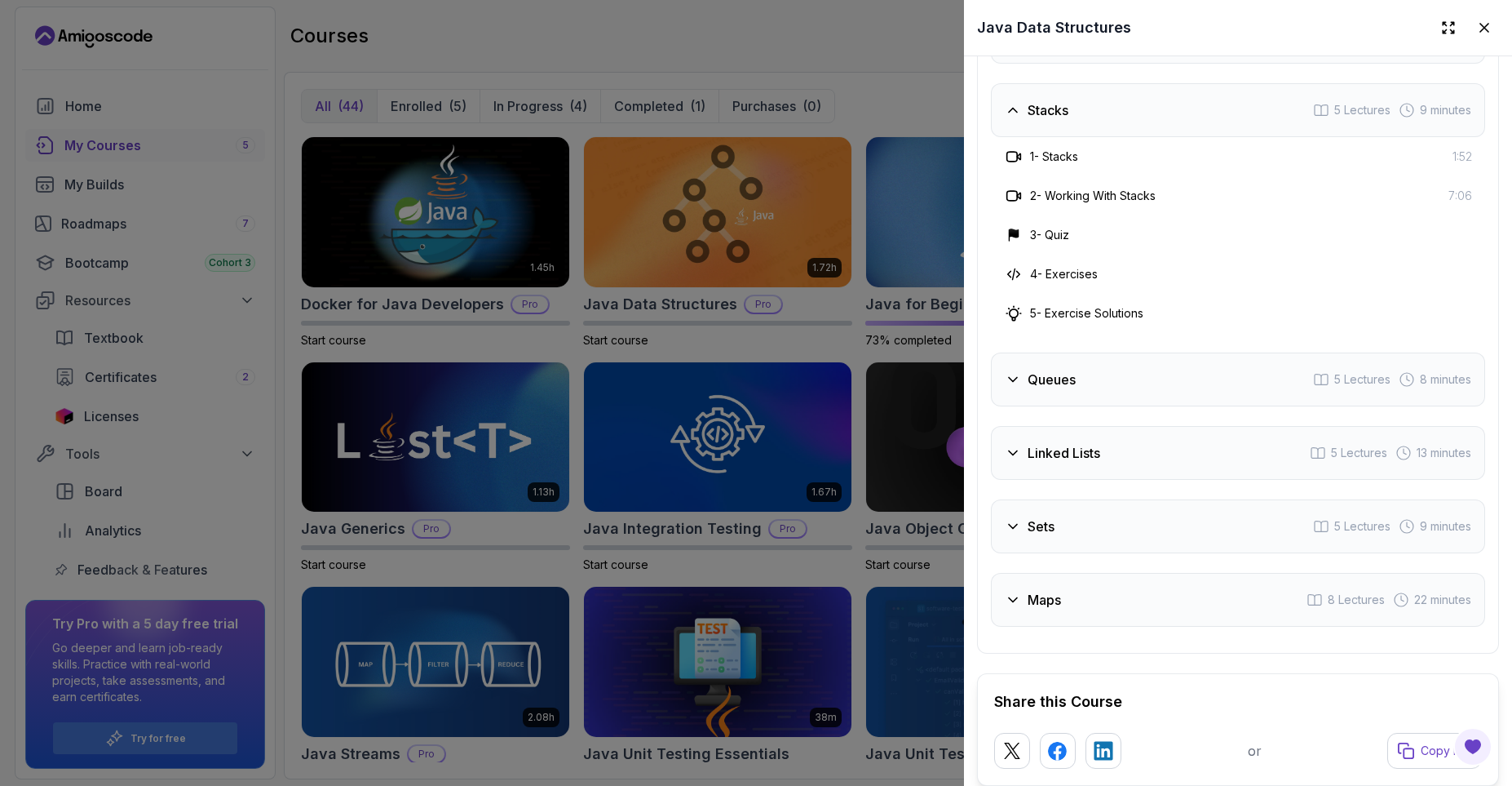
scroll to position [3049, 0]
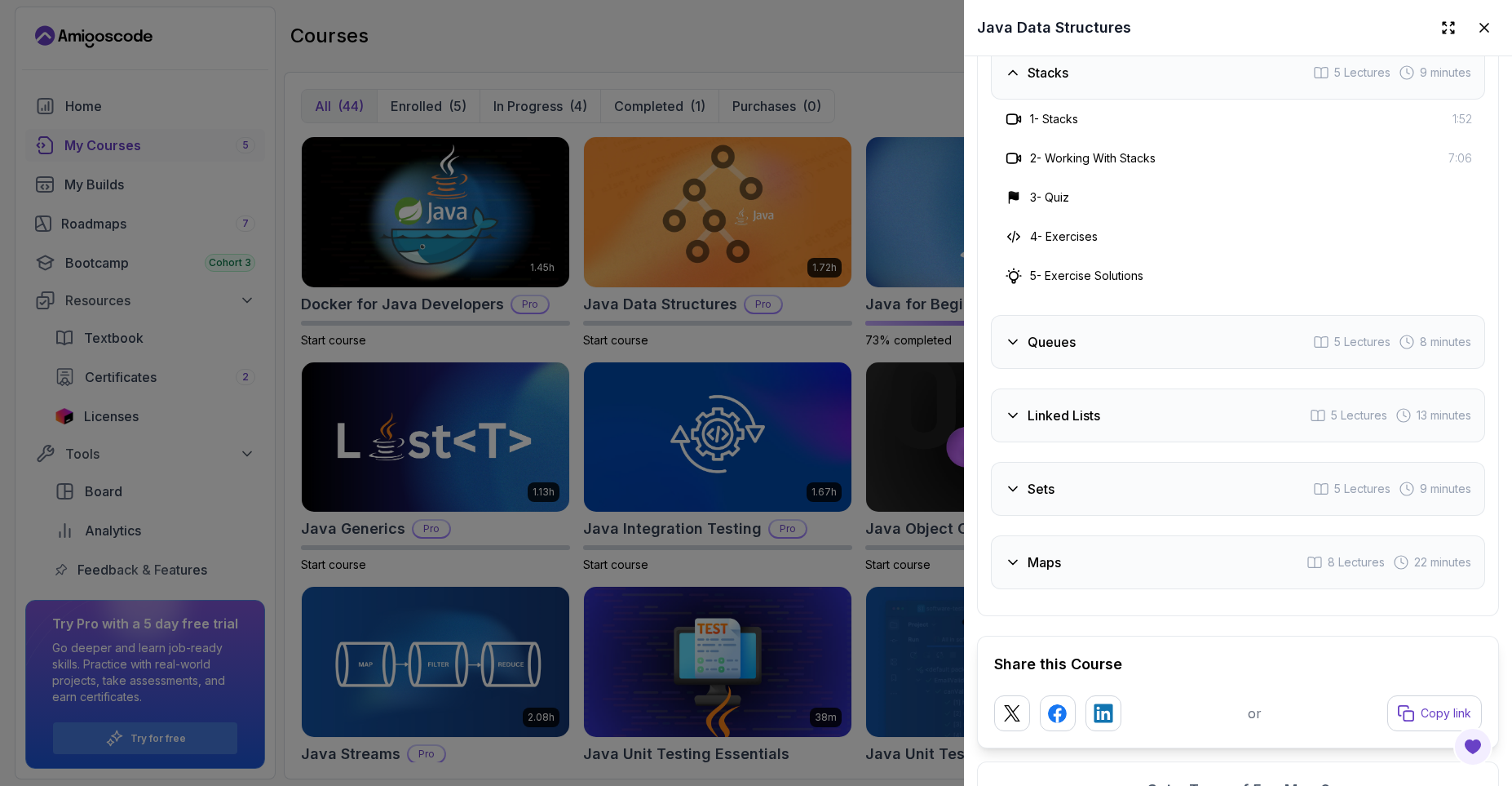
click at [1156, 341] on div "Queues 5 Lectures 8 minutes" at bounding box center [1237, 342] width 494 height 54
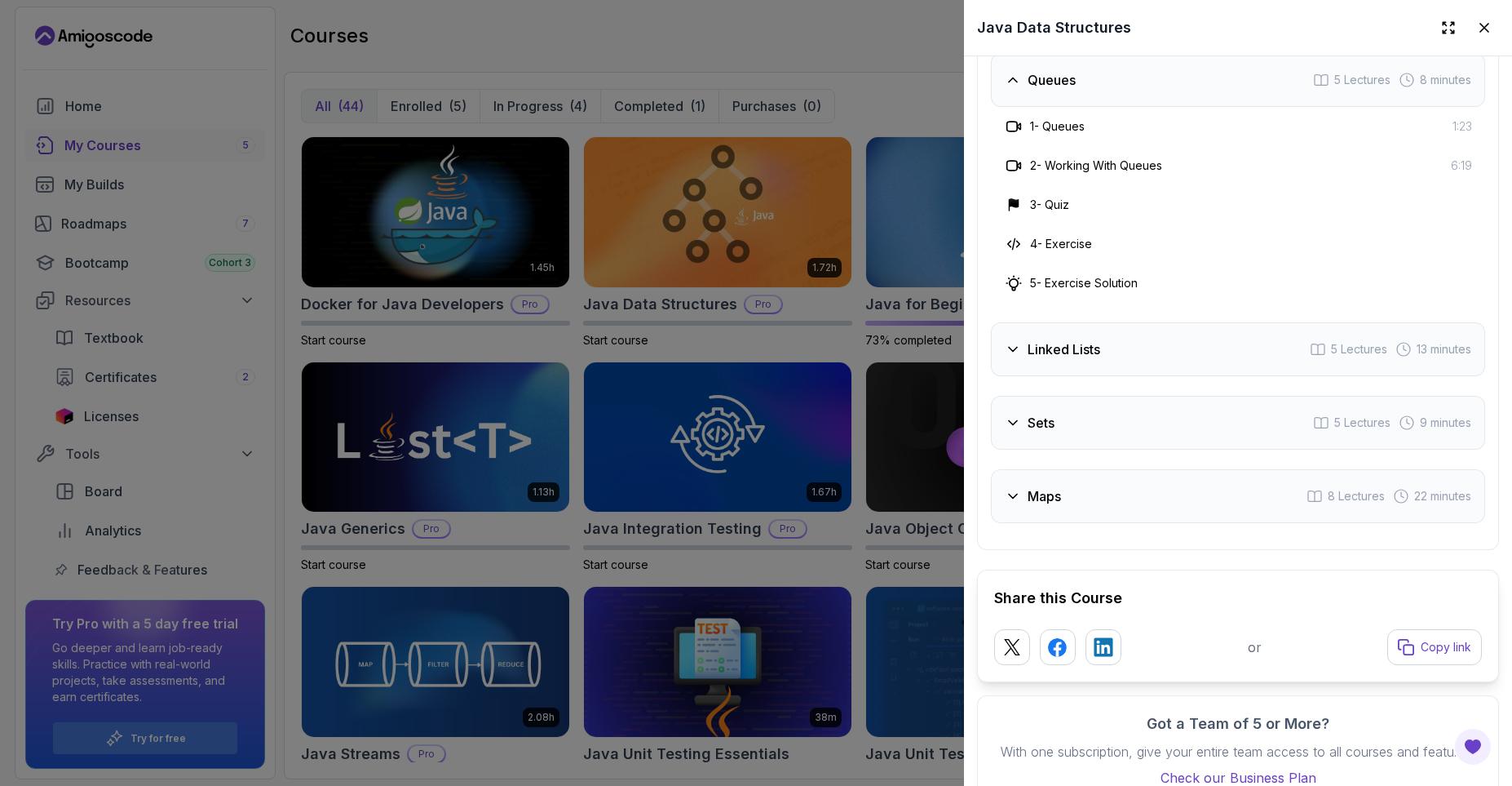
scroll to position [3147, 0]
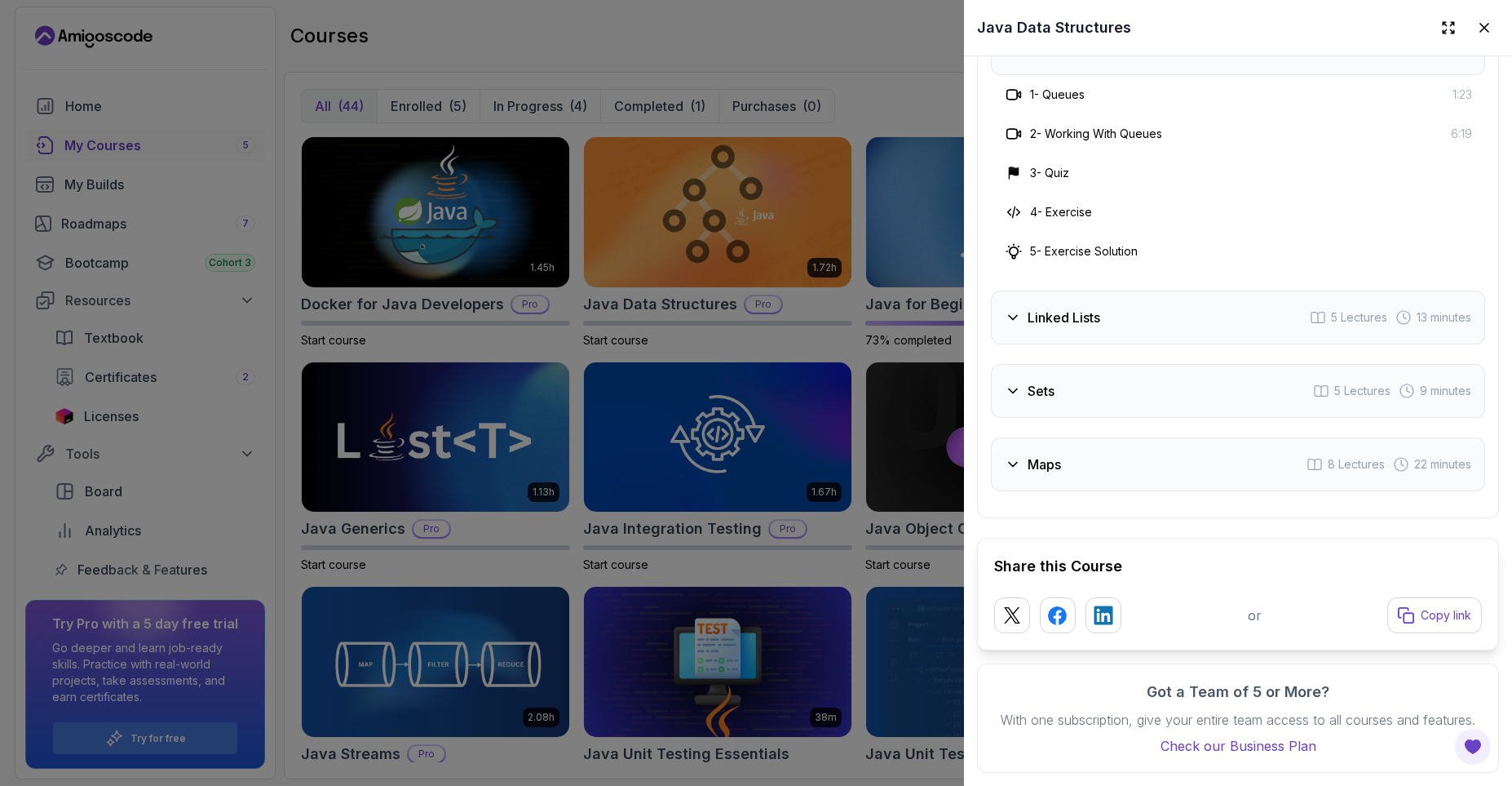
click at [1153, 319] on div "Linked Lists 5 Lectures 13 minutes" at bounding box center [1237, 317] width 494 height 54
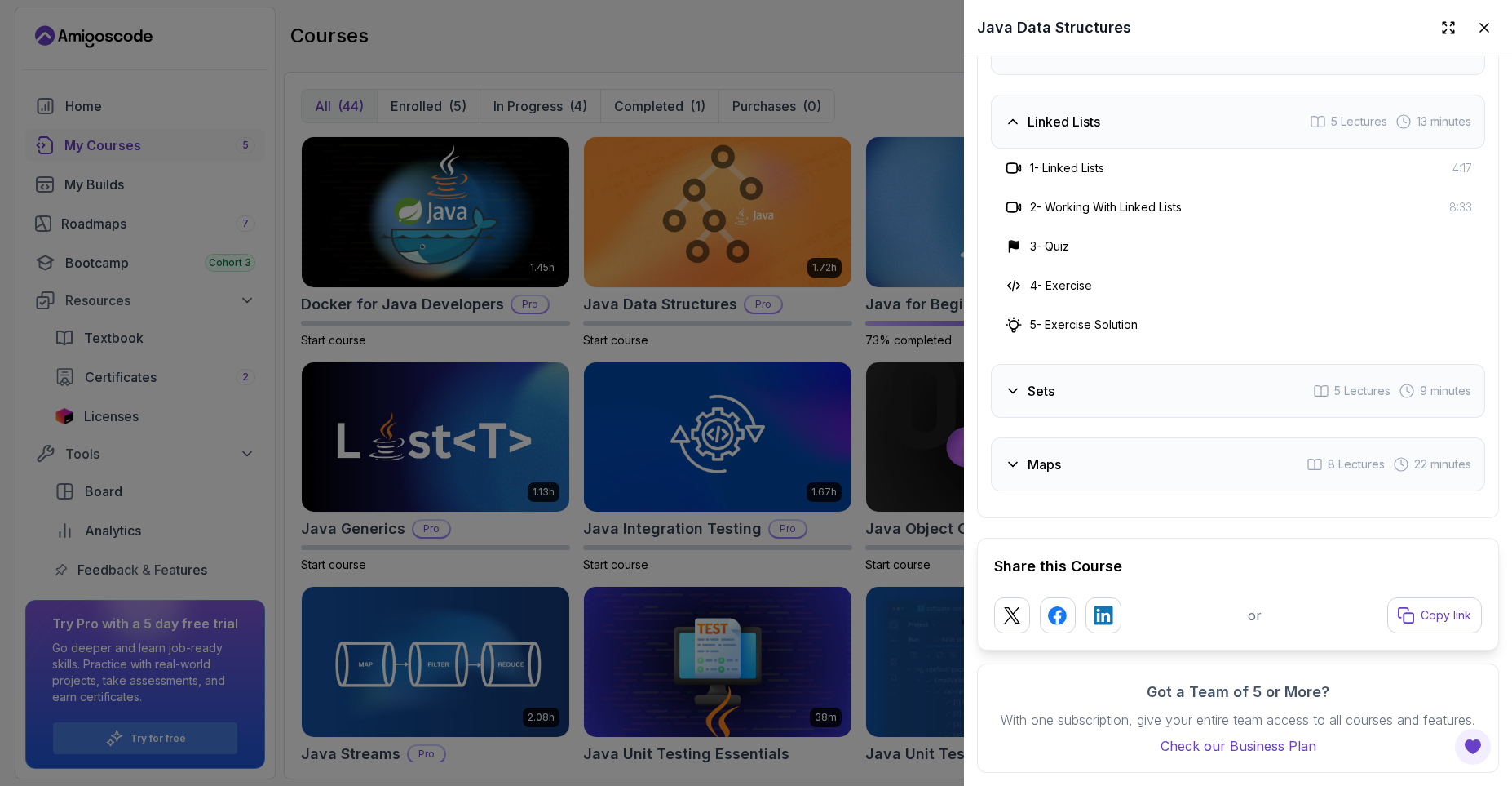
click at [1148, 401] on div "Sets 5 Lectures 9 minutes" at bounding box center [1237, 391] width 494 height 54
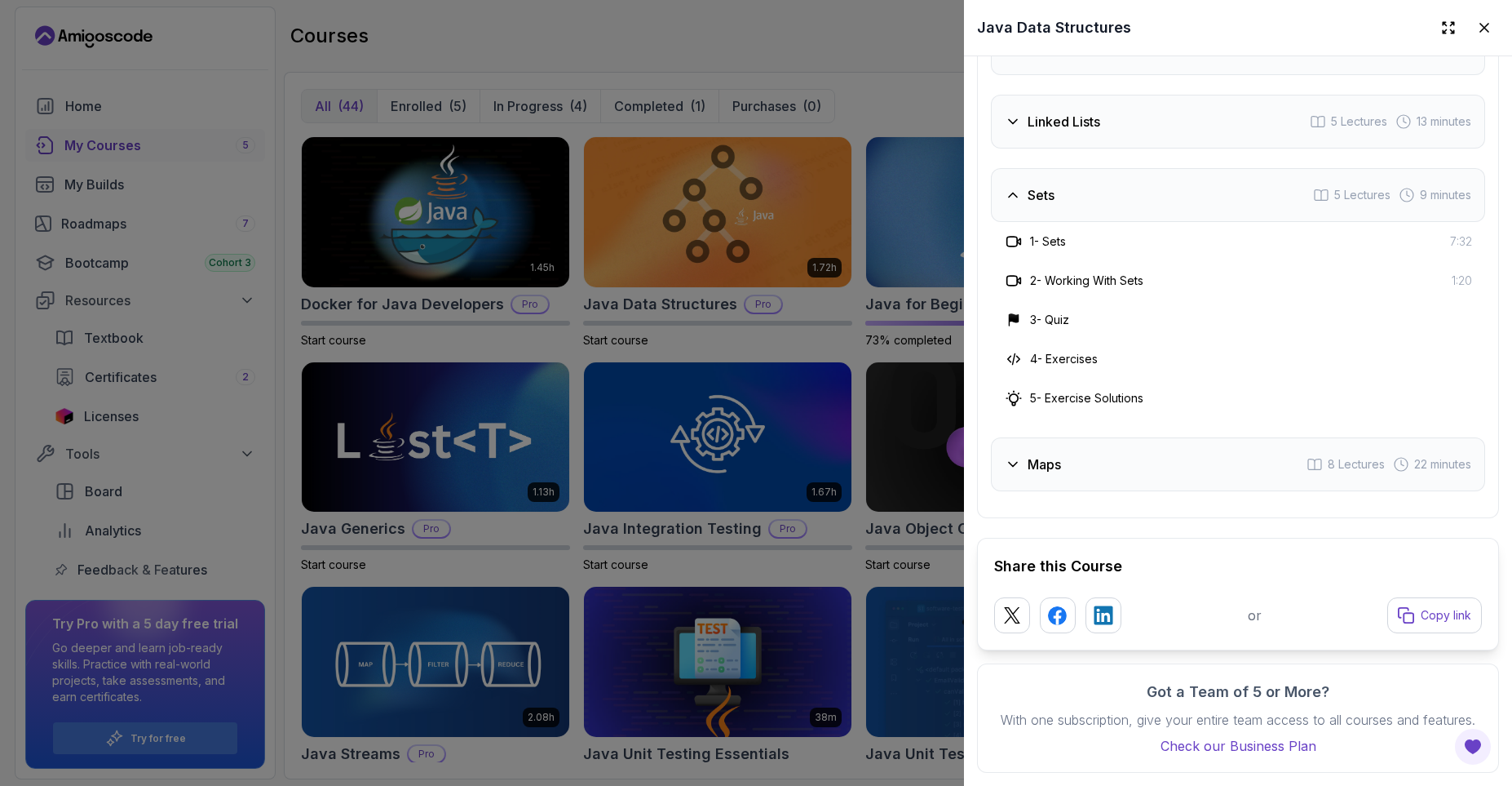
click at [1477, 29] on icon at bounding box center [1484, 27] width 16 height 16
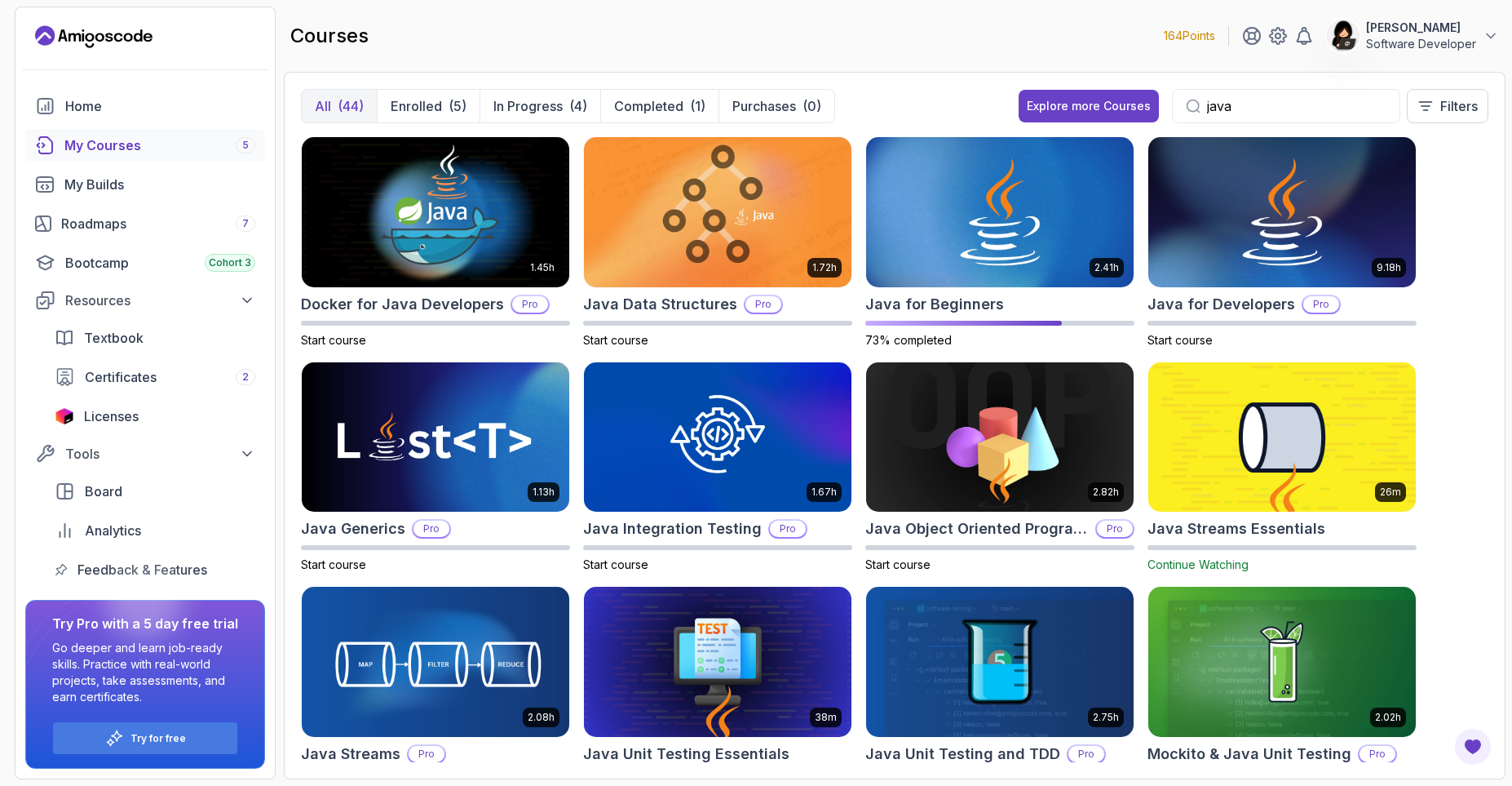
click at [1306, 476] on img at bounding box center [1281, 436] width 280 height 157
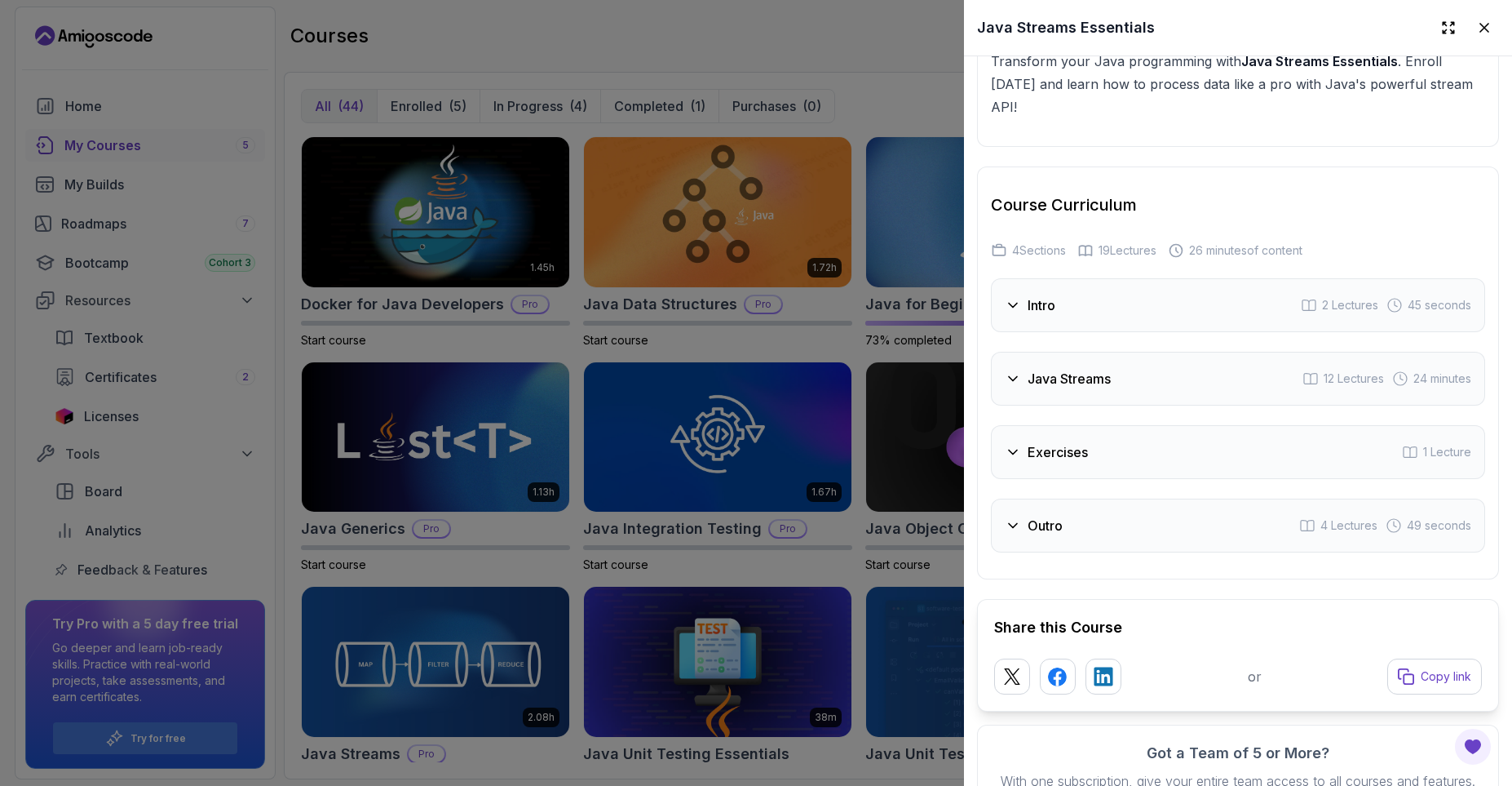
scroll to position [2449, 0]
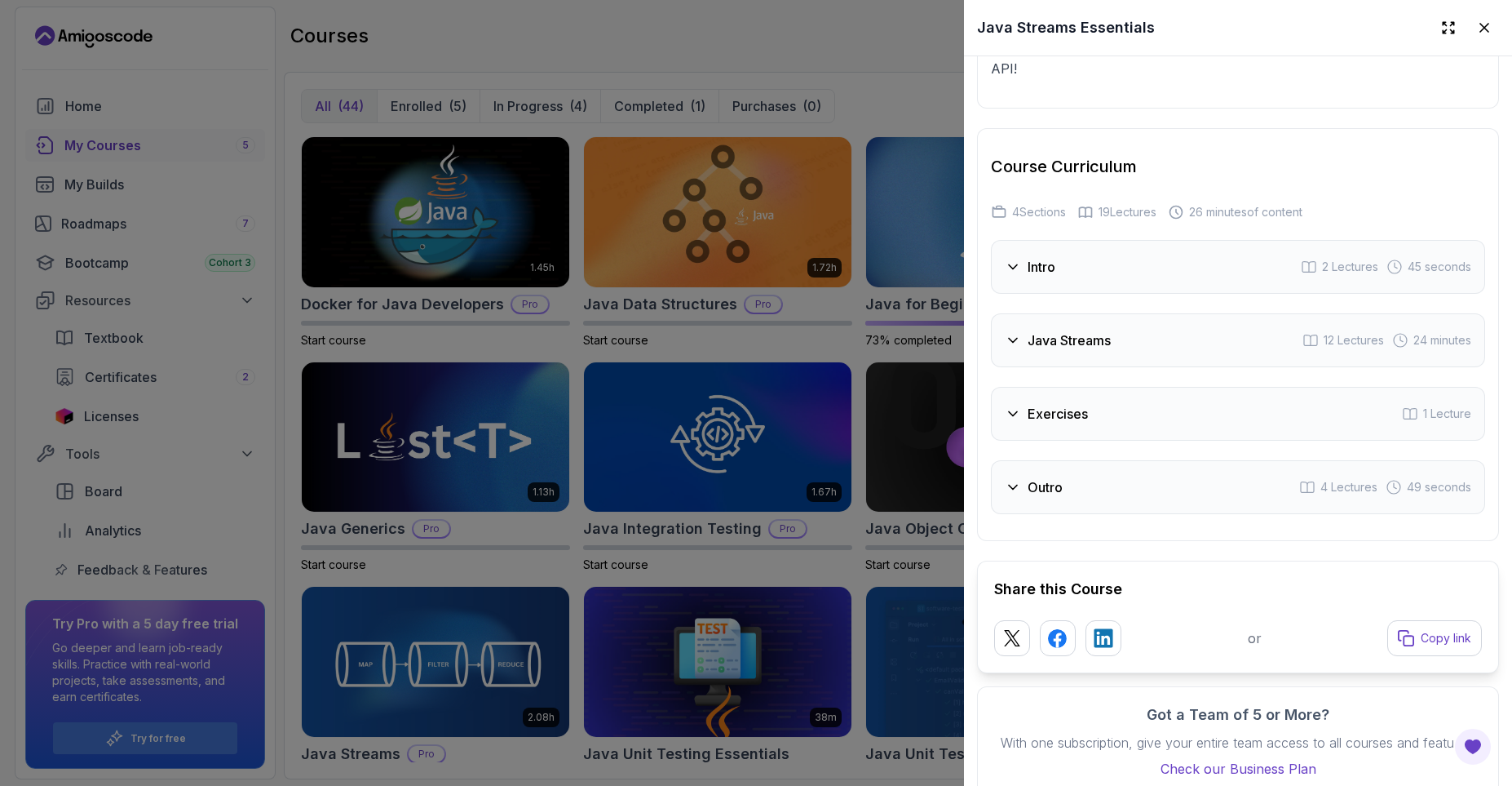
click at [1051, 330] on h3 "Java Streams" at bounding box center [1069, 340] width 83 height 20
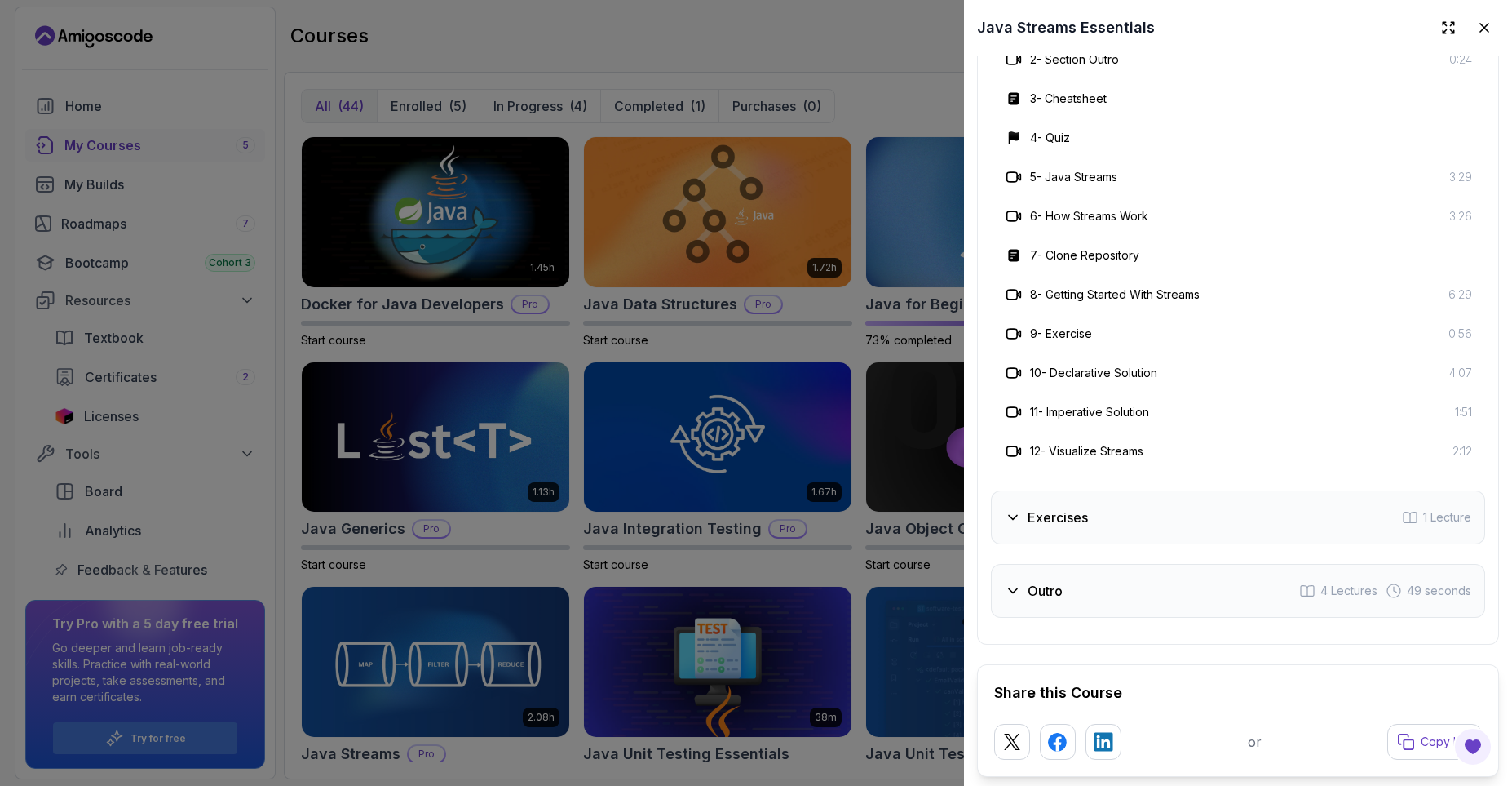
scroll to position [2841, 0]
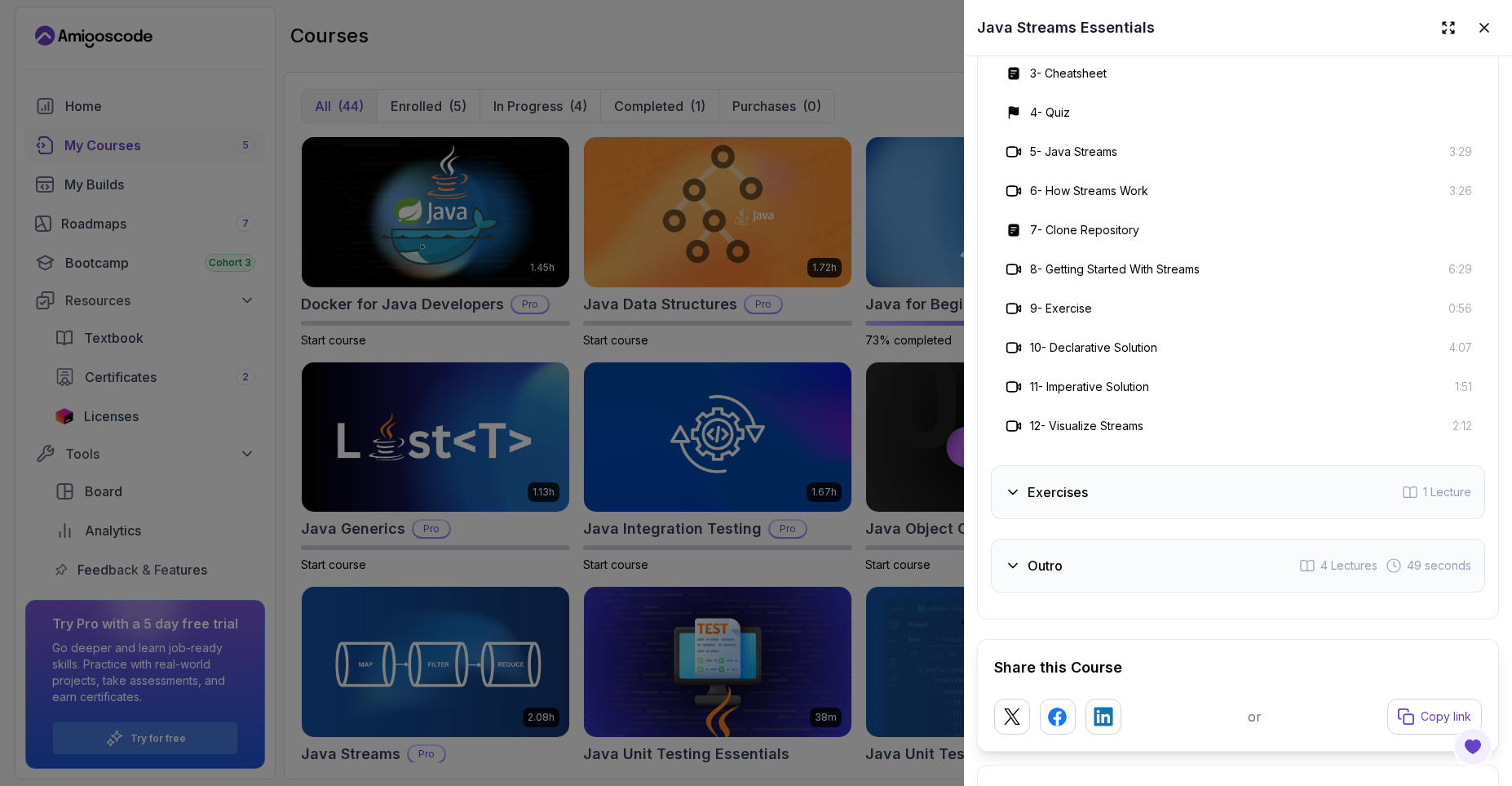
click at [1178, 465] on div "Exercises 1 Lecture" at bounding box center [1237, 491] width 494 height 54
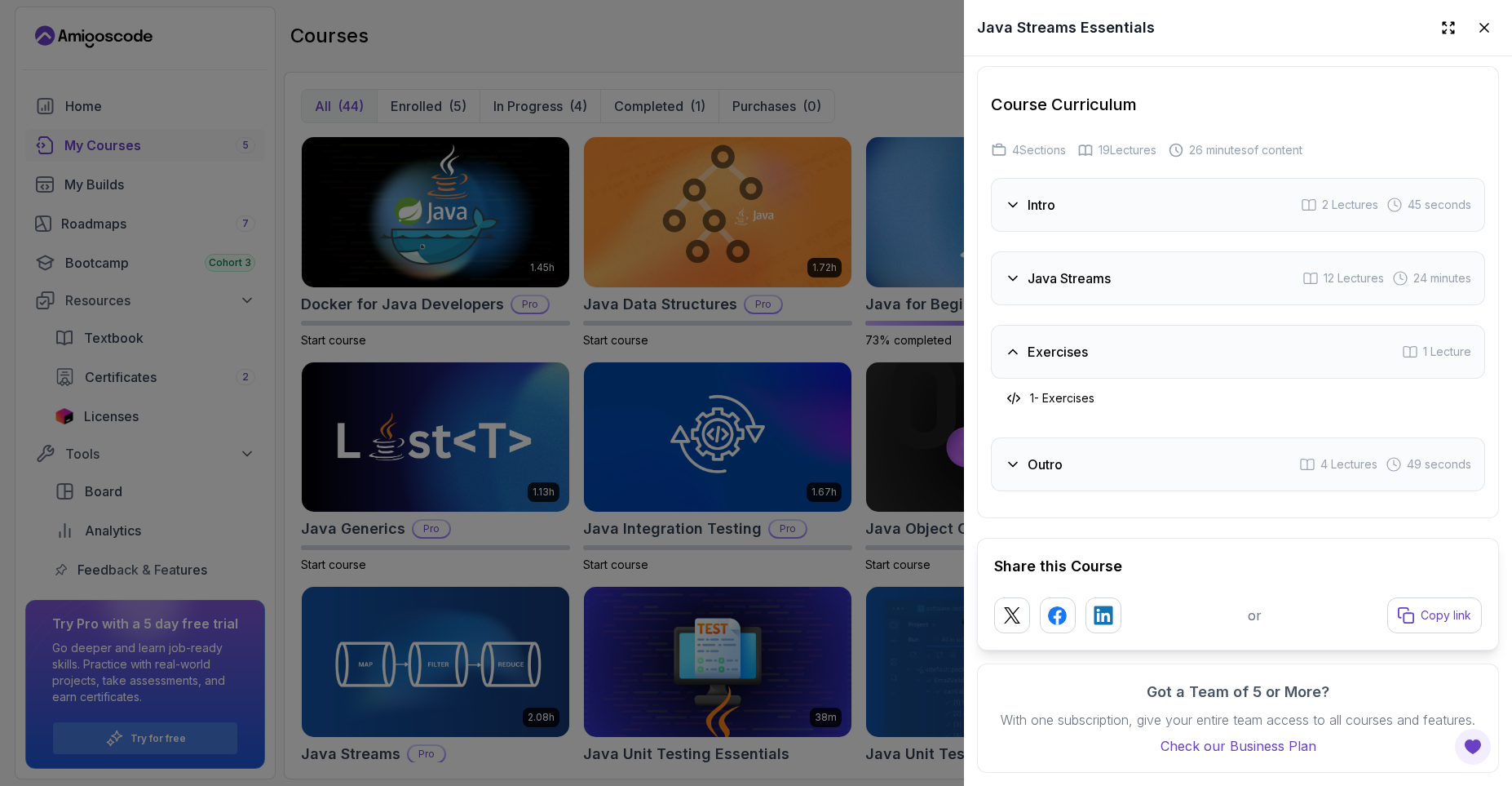
scroll to position [2488, 0]
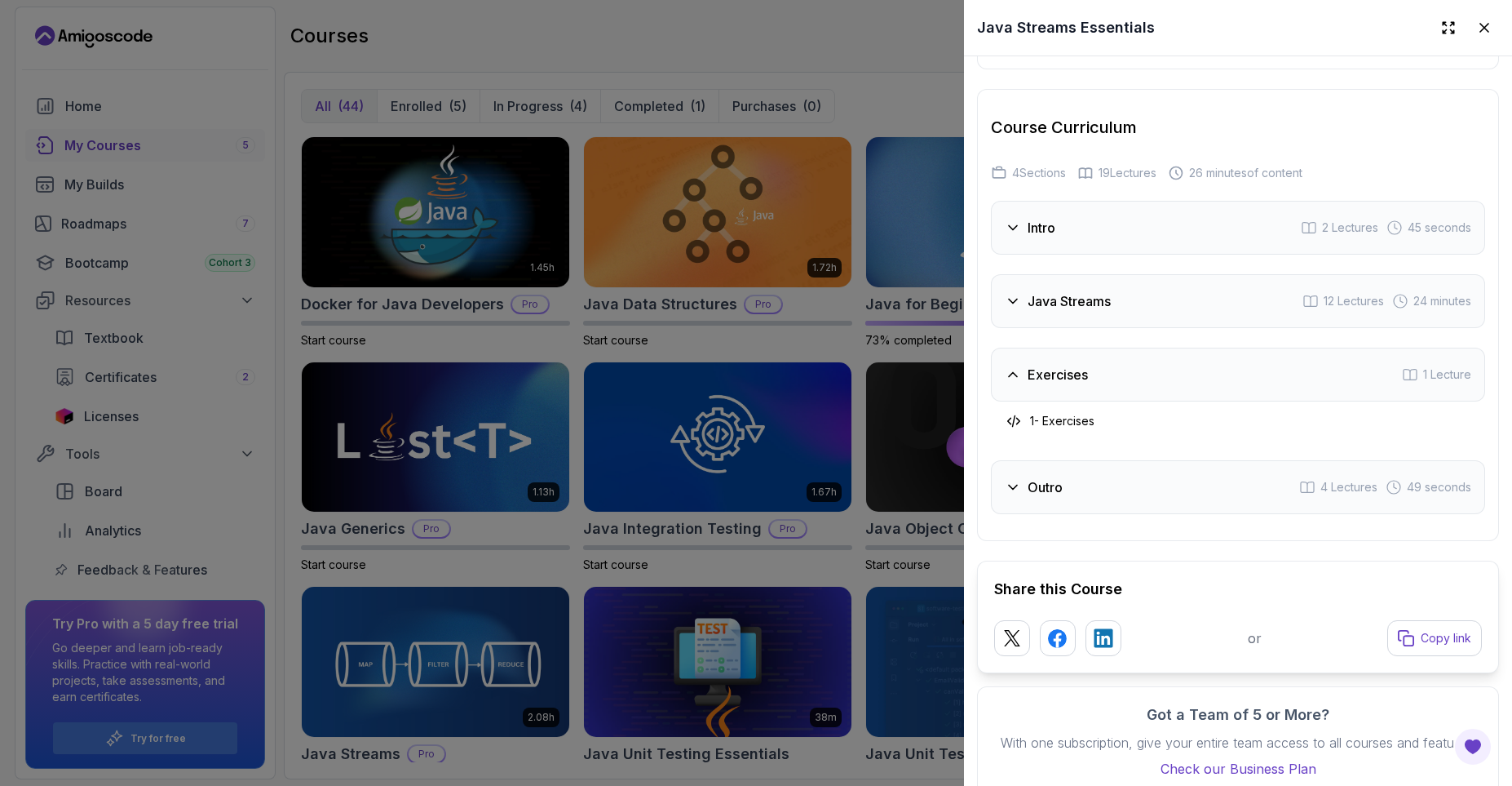
click at [1084, 291] on h3 "Java Streams" at bounding box center [1069, 300] width 83 height 20
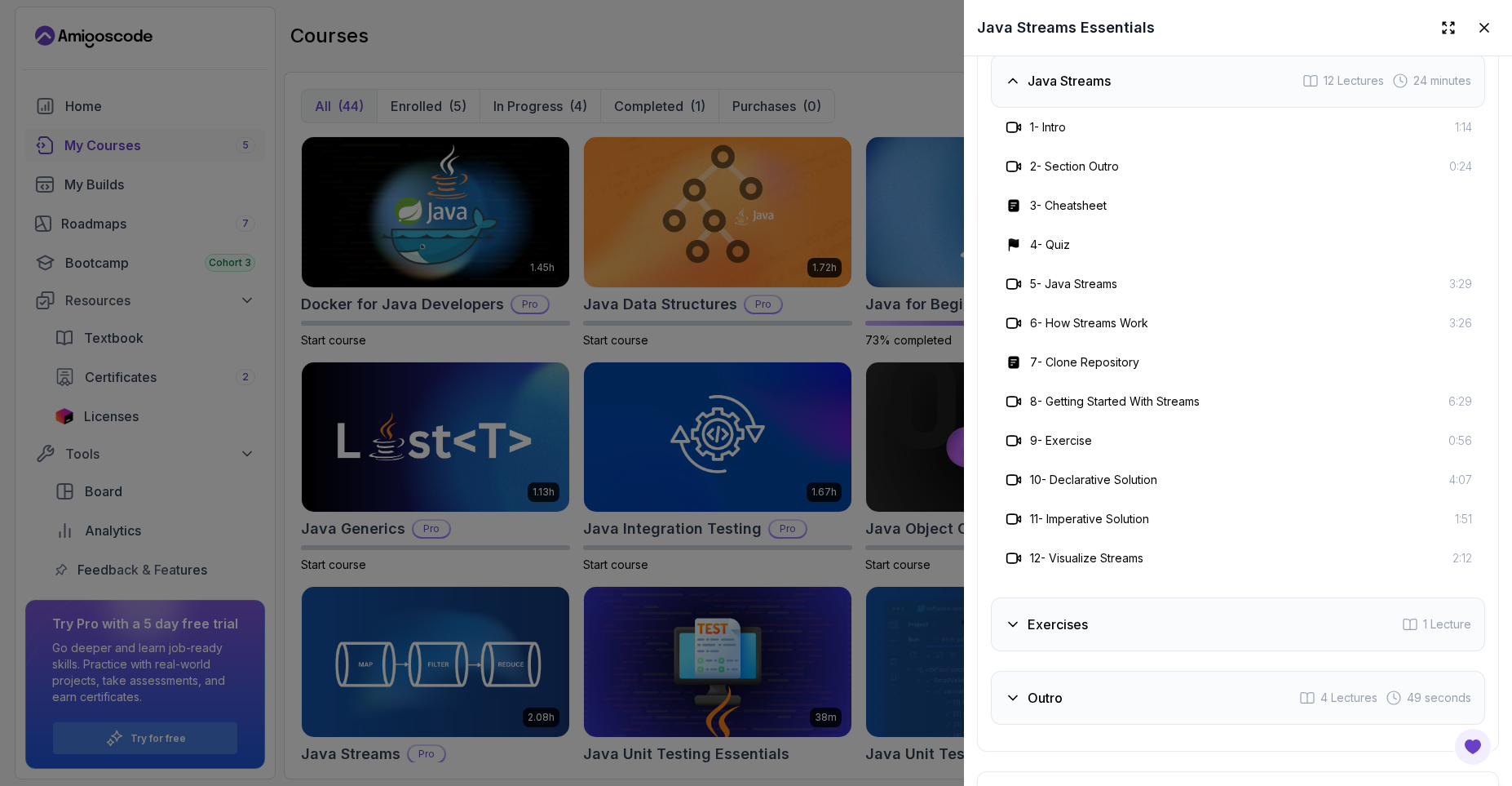
scroll to position [2586, 0]
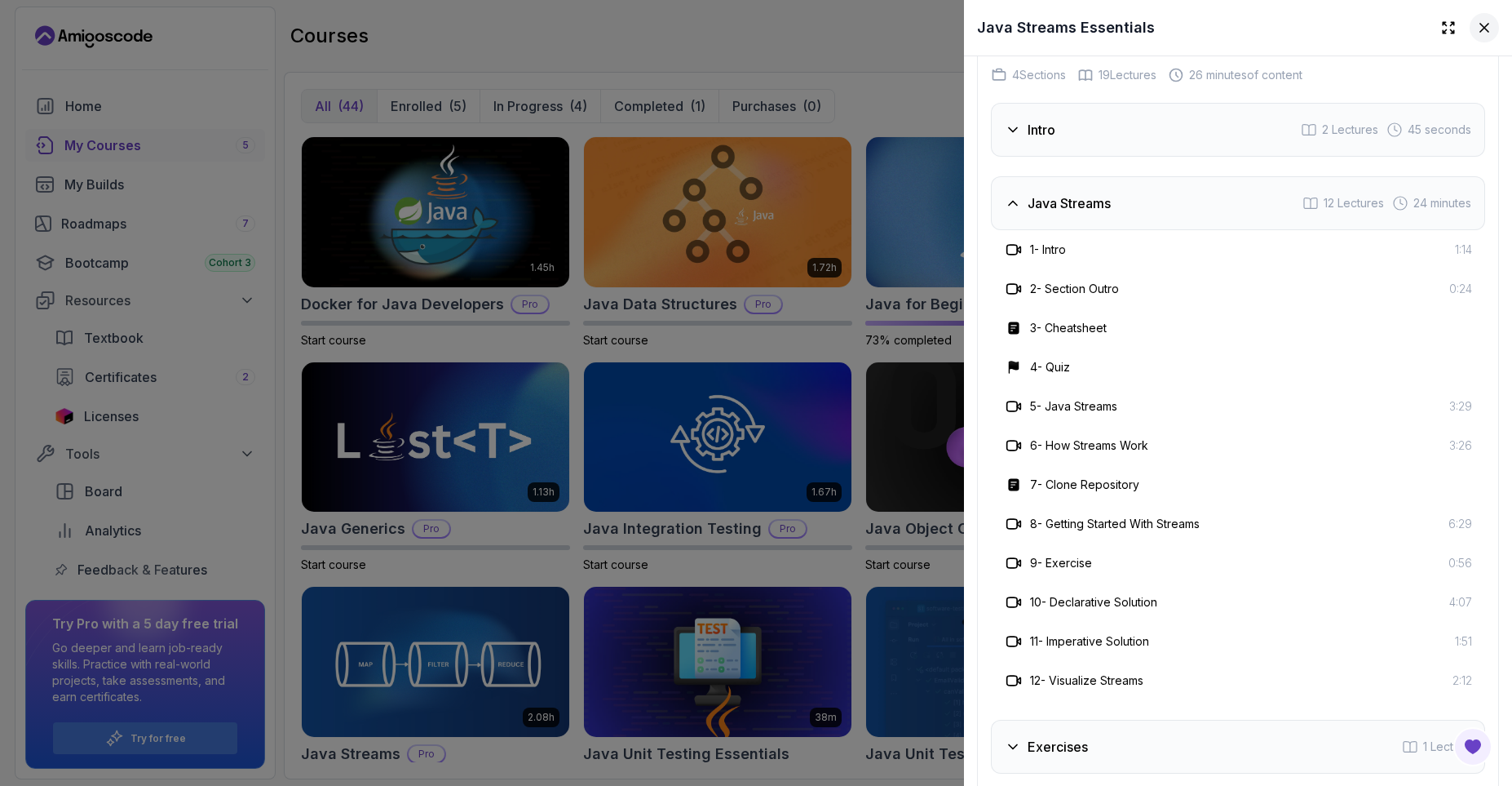
click at [1484, 35] on icon at bounding box center [1484, 27] width 16 height 16
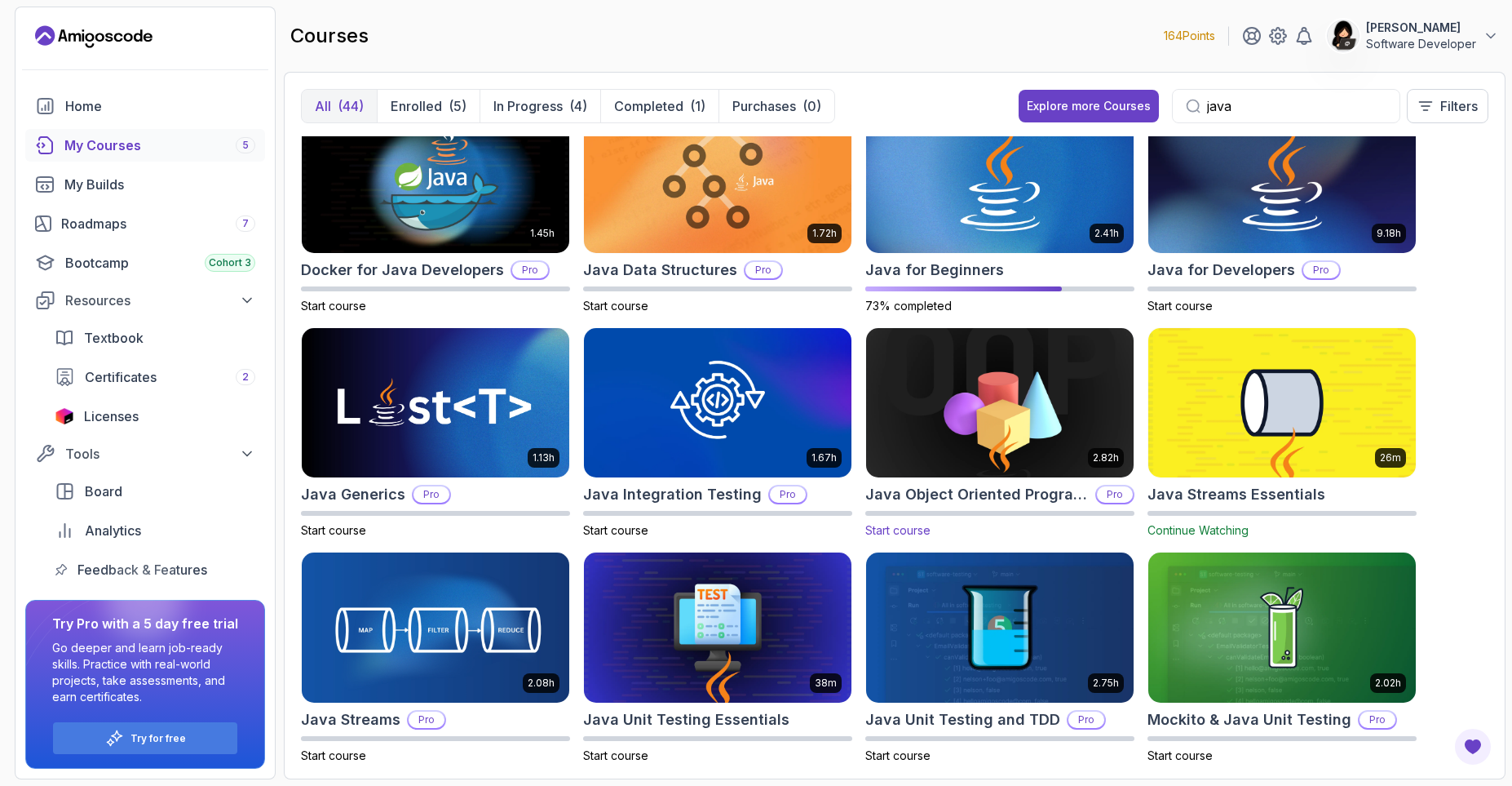
scroll to position [56, 0]
